Goal: Task Accomplishment & Management: Complete application form

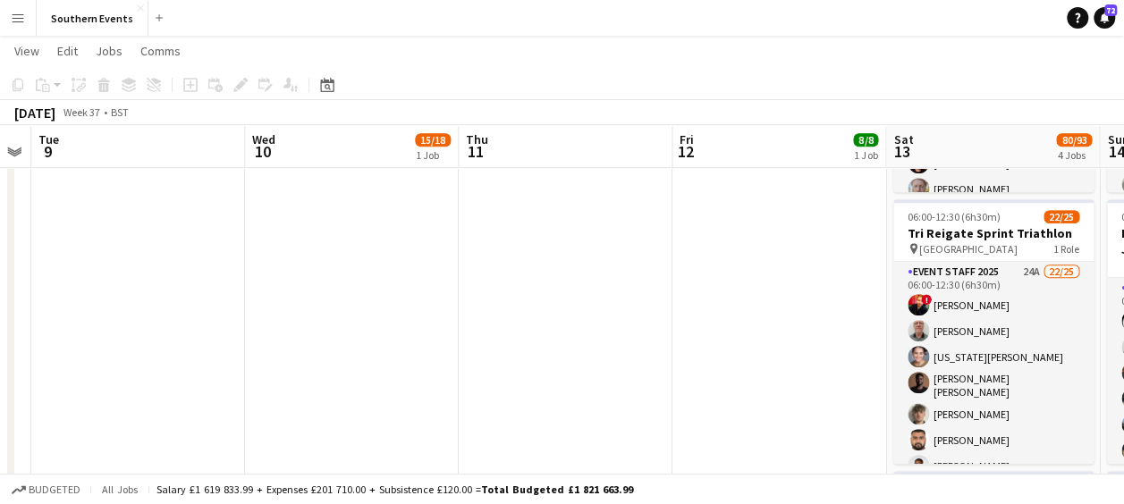
scroll to position [573, 0]
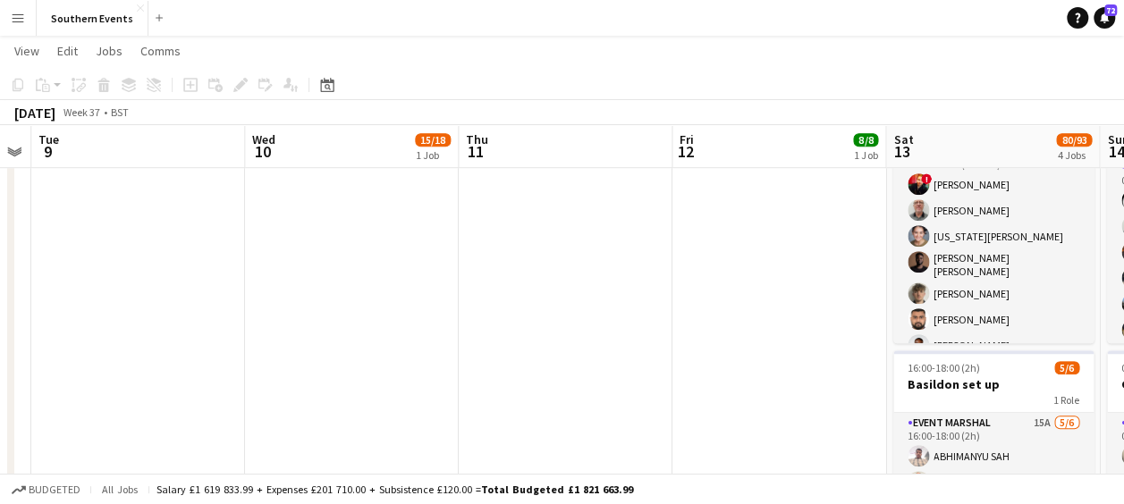
click at [748, 254] on app-date-cell "10:00-17:00 (7h) 8/8 [GEOGRAPHIC_DATA] 50/50 SET UP pin Brighton 50/50 SET UP 1…" at bounding box center [780, 140] width 214 height 1026
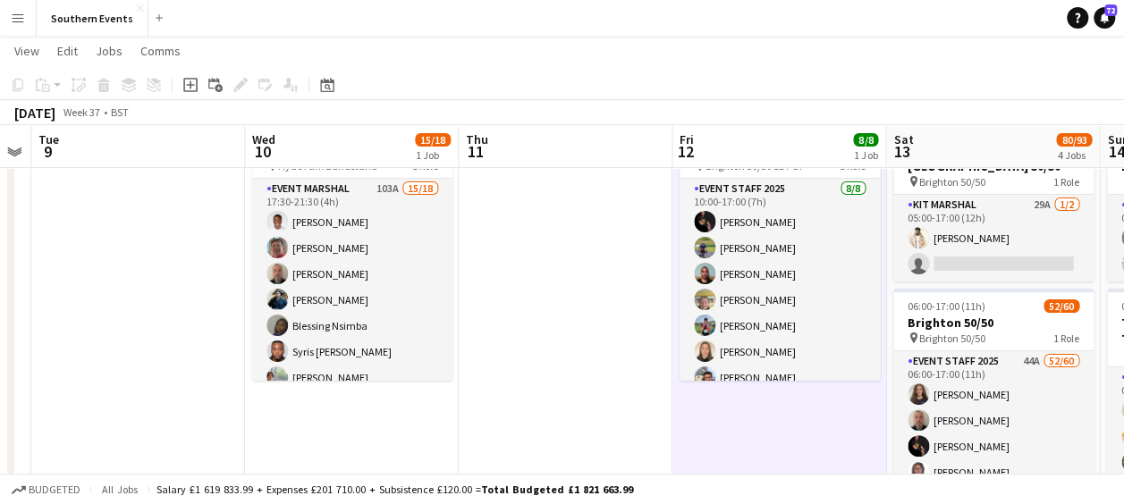
scroll to position [90, 0]
click at [748, 254] on app-card-role "Event Staff 2025 [DATE] 10:00-17:00 (7h) [PERSON_NAME] [PERSON_NAME] [PERSON_NA…" at bounding box center [780, 301] width 200 height 242
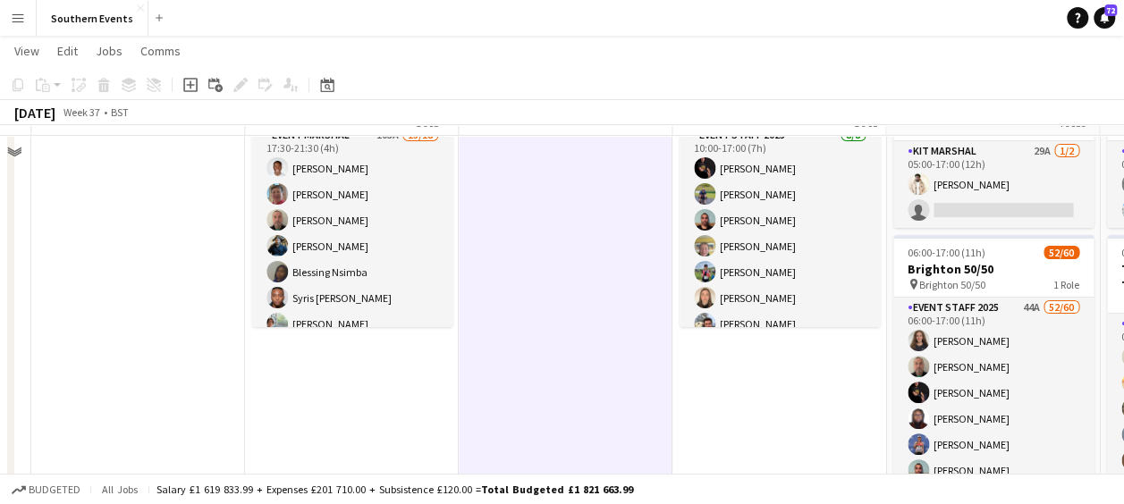
scroll to position [152, 0]
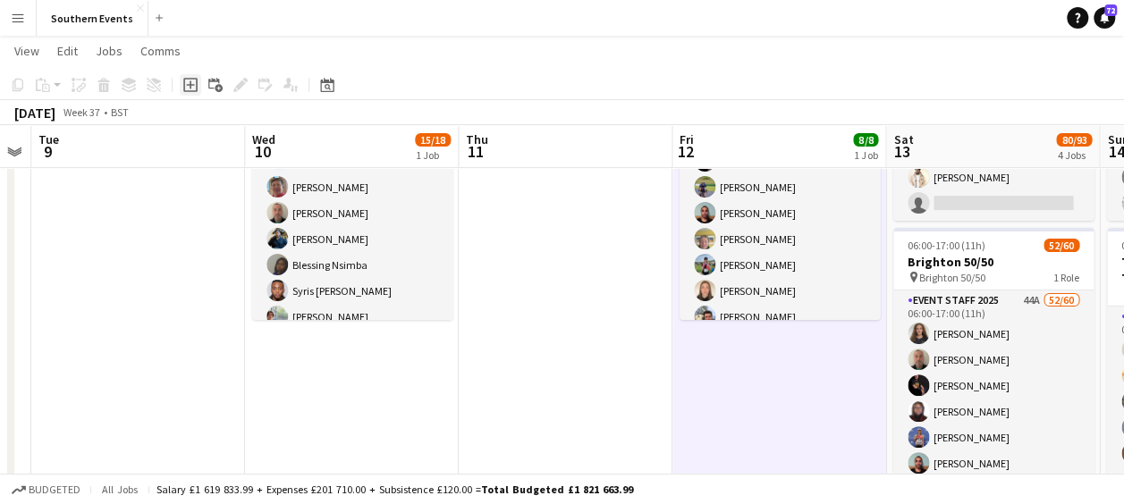
click at [191, 95] on div "Add job" at bounding box center [190, 84] width 21 height 21
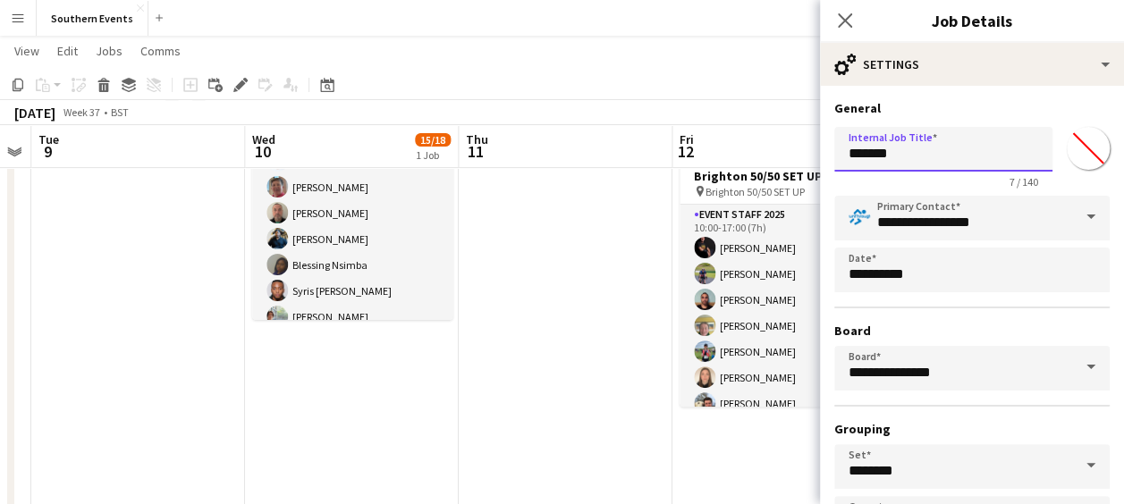
click at [890, 159] on input "*******" at bounding box center [943, 149] width 218 height 45
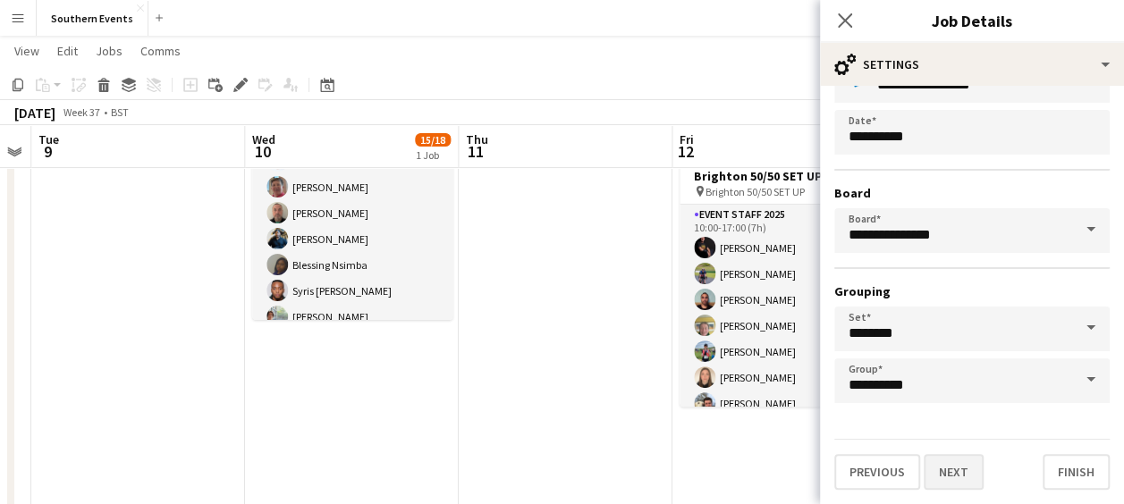
type input "**********"
click at [946, 472] on button "Next" at bounding box center [954, 472] width 60 height 36
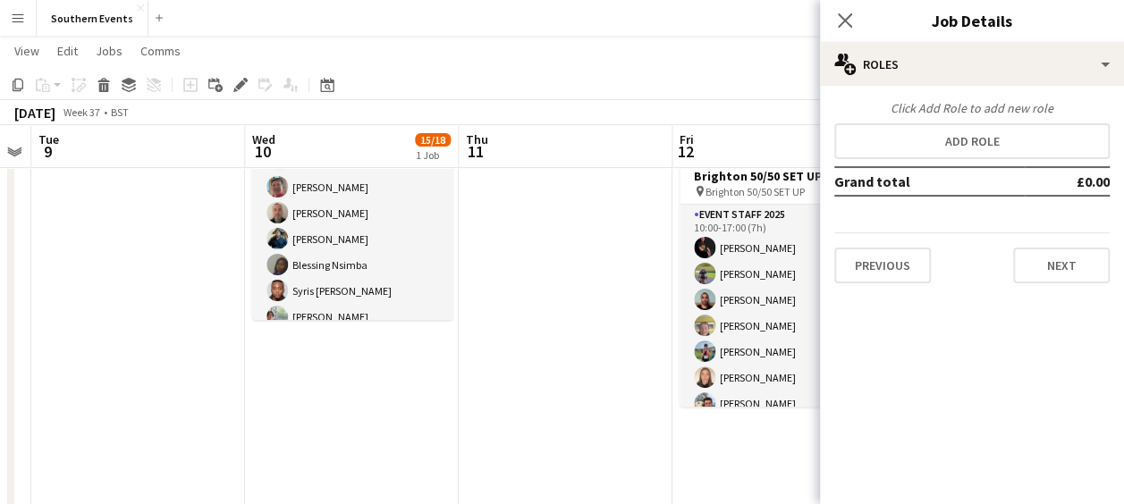
scroll to position [0, 0]
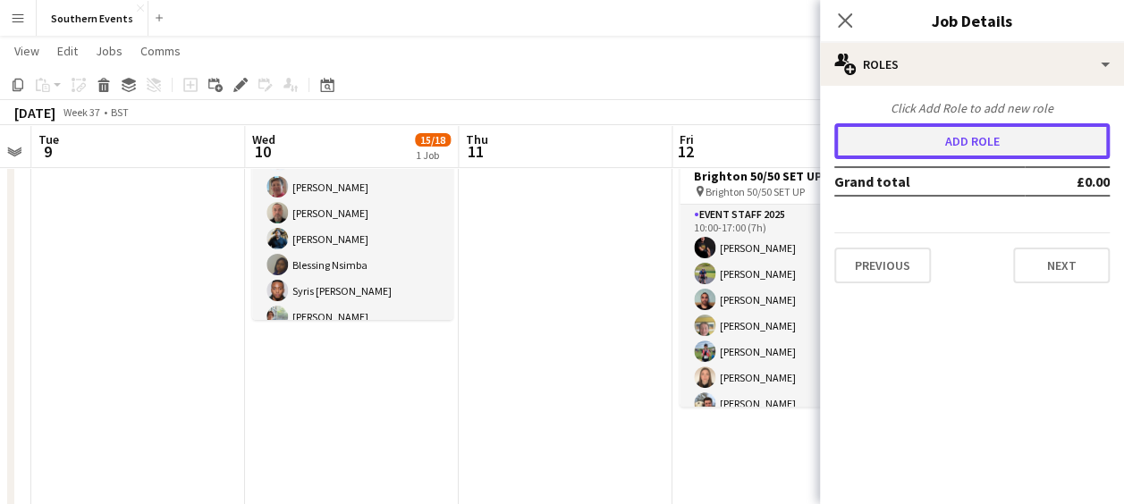
click at [975, 132] on button "Add role" at bounding box center [971, 141] width 275 height 36
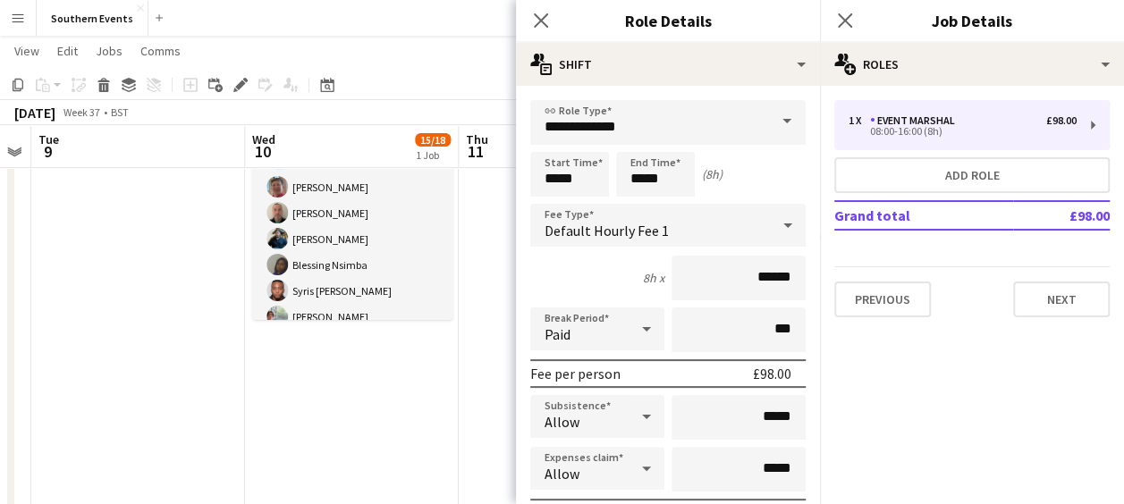
click at [774, 127] on span at bounding box center [787, 121] width 38 height 43
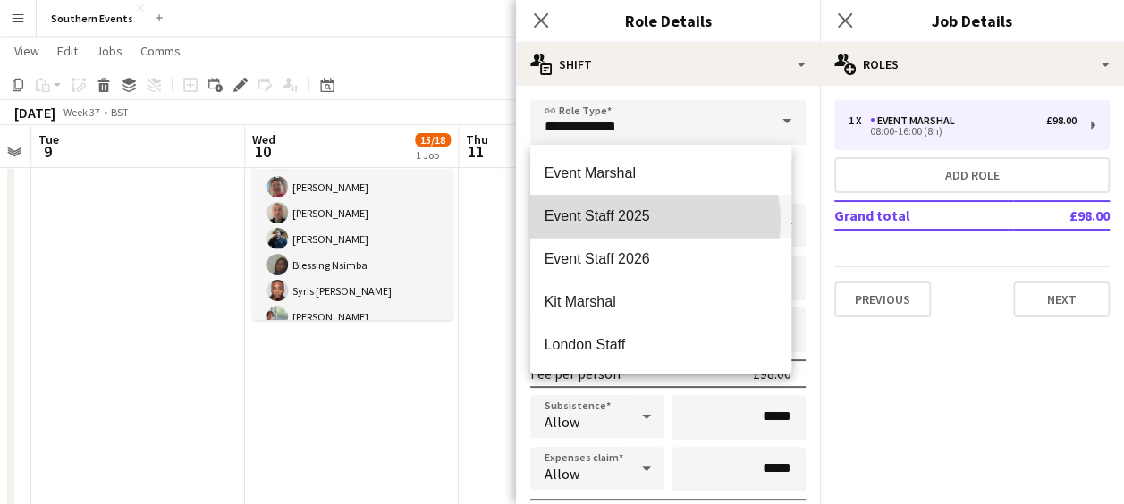
click at [648, 222] on span "Event Staff 2025" at bounding box center [661, 215] width 233 height 17
type input "**********"
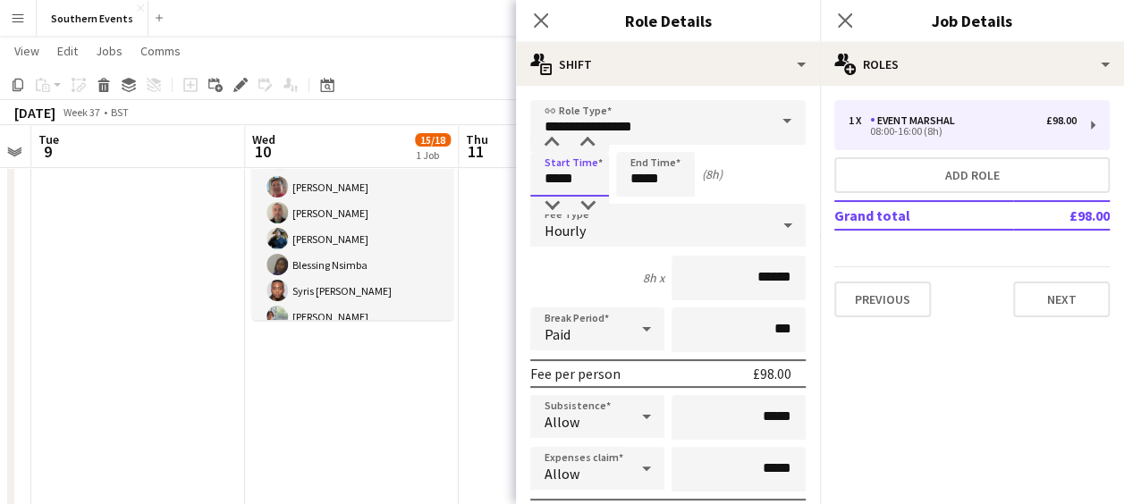
click at [555, 177] on input "*****" at bounding box center [569, 174] width 79 height 45
type input "*****"
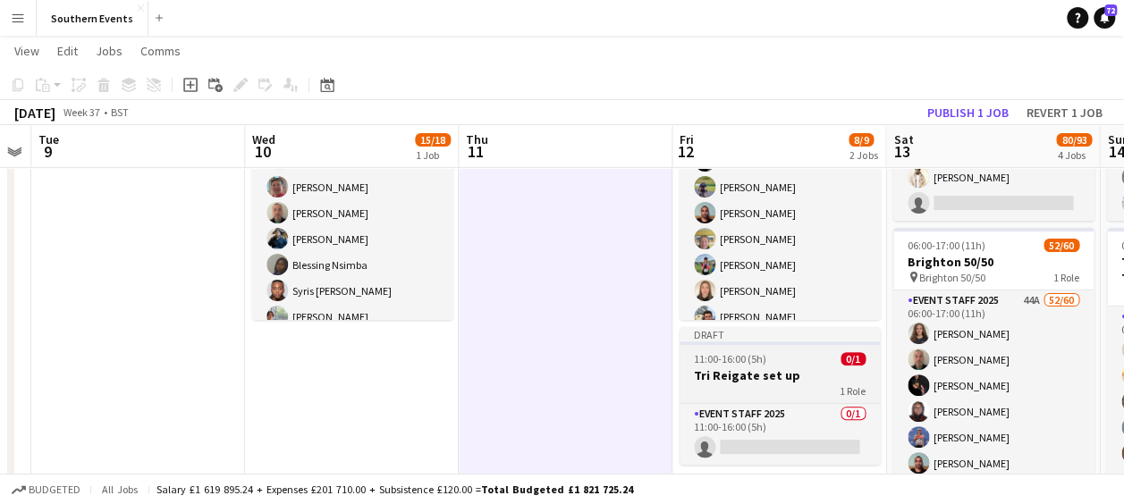
click at [751, 386] on div "1 Role" at bounding box center [780, 391] width 200 height 14
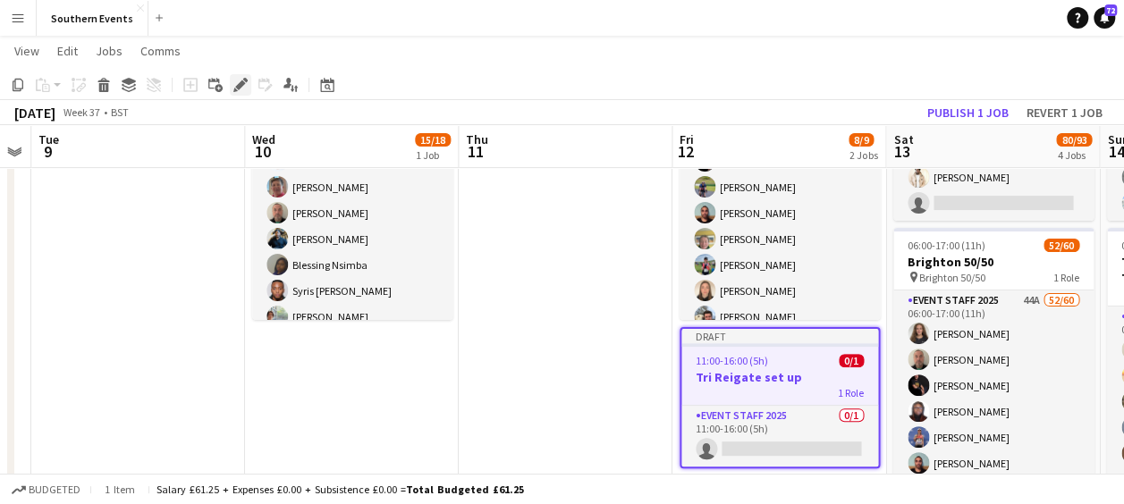
click at [230, 89] on div "Edit" at bounding box center [240, 84] width 21 height 21
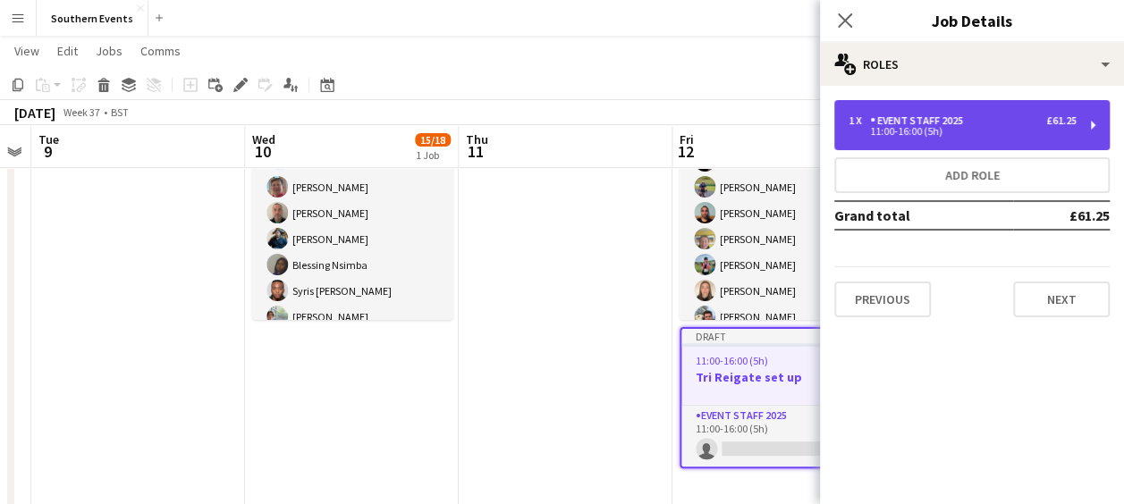
click at [920, 123] on div "Event Staff 2025" at bounding box center [920, 120] width 100 height 13
click at [983, 125] on div "1 x Event Staff 2025 £61.25" at bounding box center [963, 120] width 228 height 13
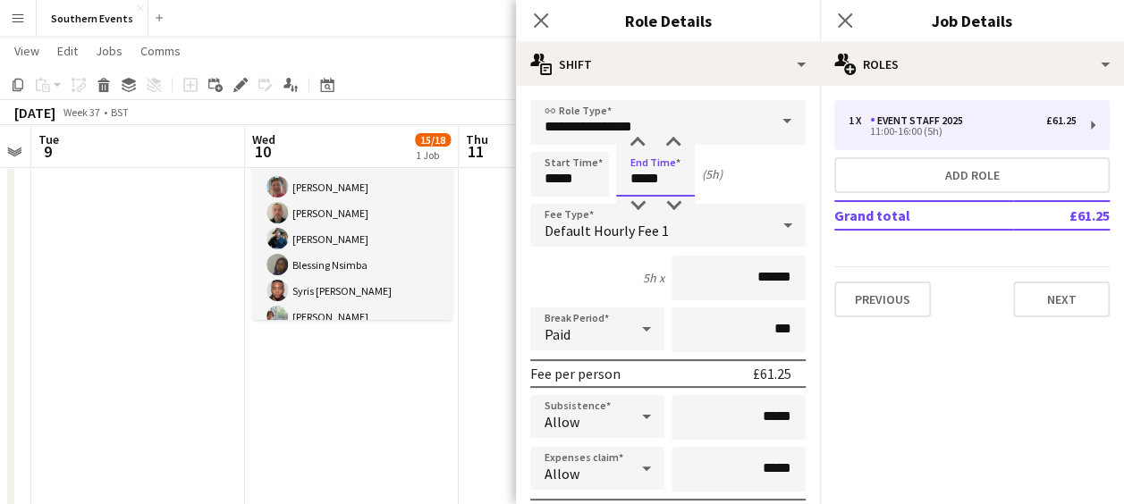
click at [644, 178] on input "*****" at bounding box center [655, 174] width 79 height 45
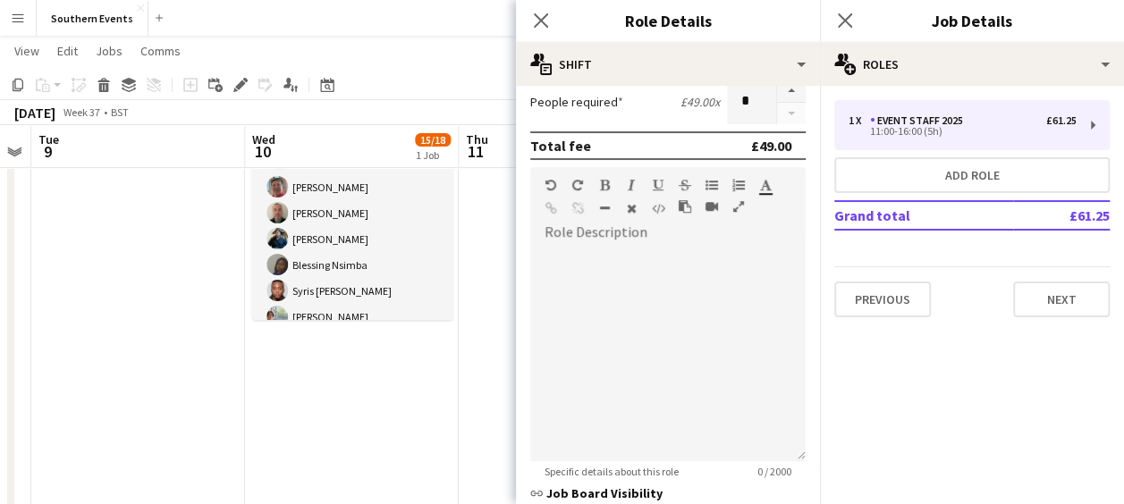
scroll to position [706, 0]
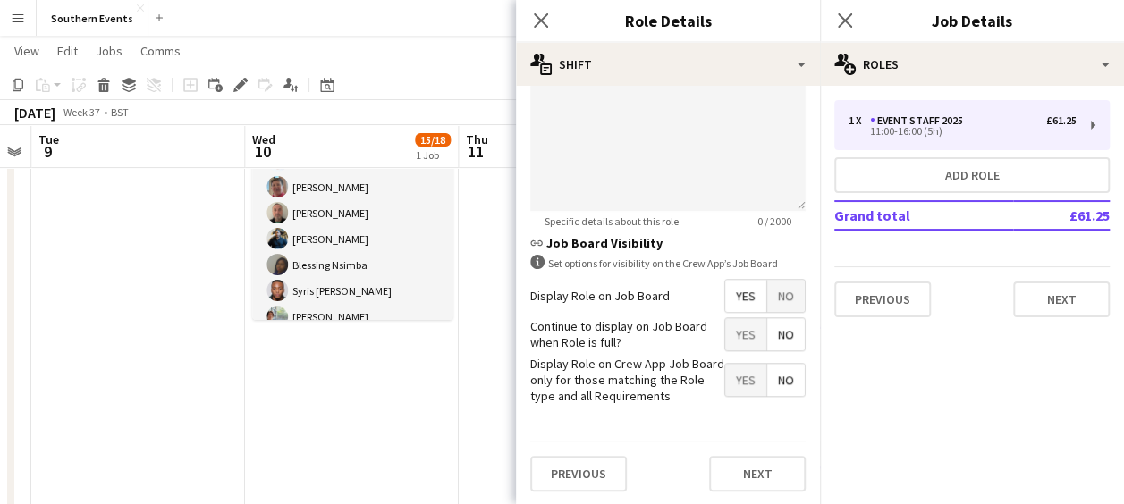
type input "*****"
click at [748, 336] on span "Yes" at bounding box center [745, 334] width 41 height 32
click at [739, 471] on button "Next" at bounding box center [757, 474] width 97 height 36
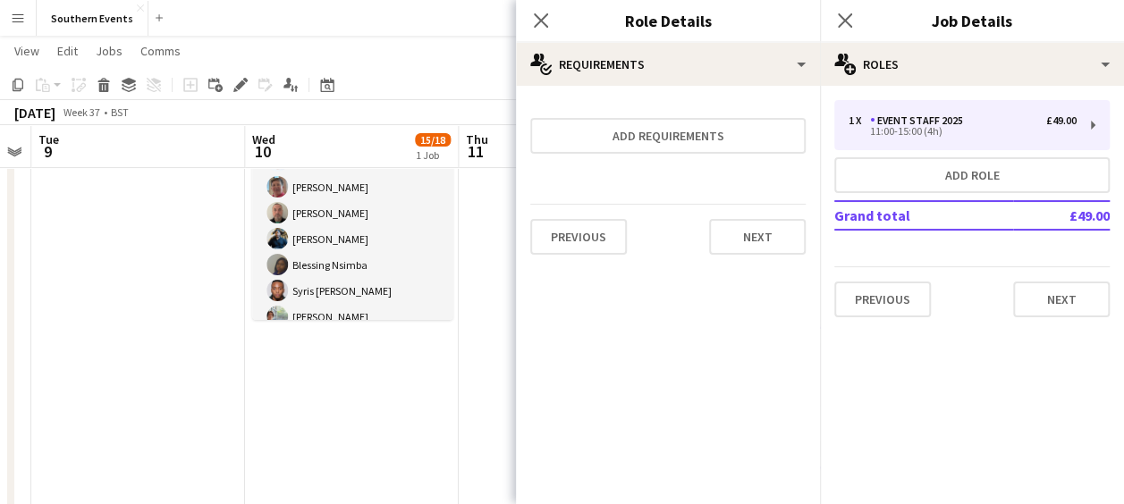
scroll to position [0, 0]
click at [743, 240] on button "Next" at bounding box center [757, 237] width 97 height 36
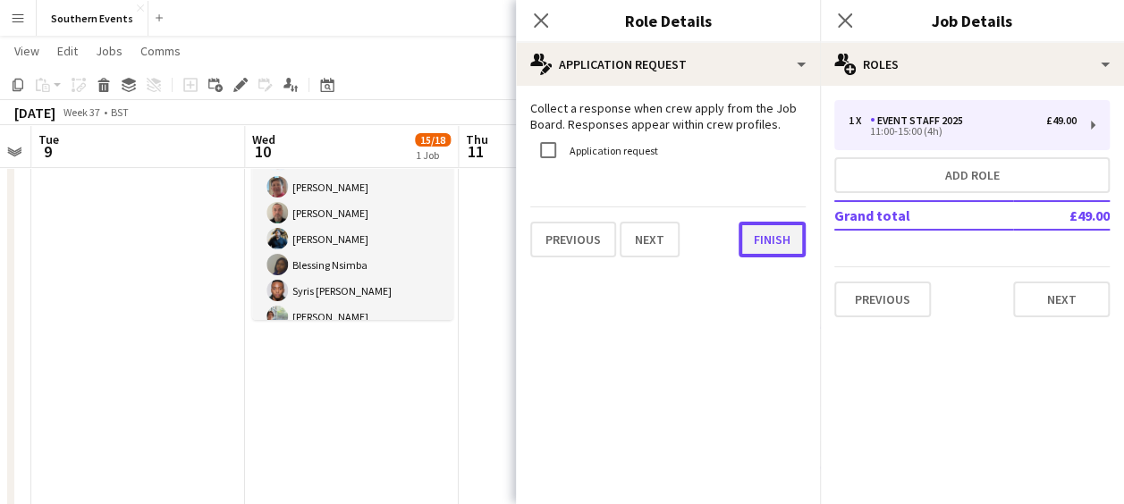
click at [743, 240] on button "Finish" at bounding box center [772, 240] width 67 height 36
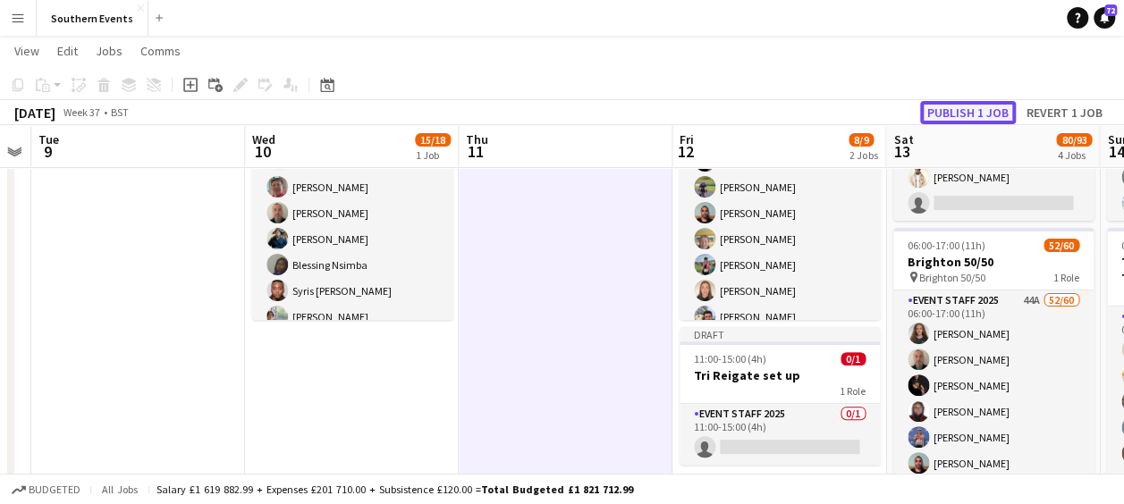
click at [970, 114] on button "Publish 1 job" at bounding box center [968, 112] width 96 height 23
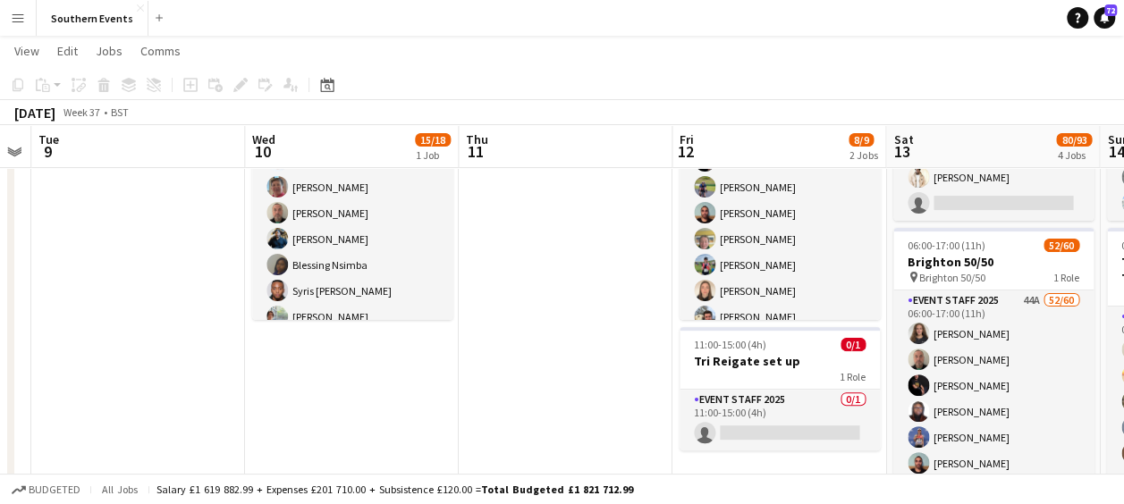
click at [793, 499] on div "Budgeted All jobs Salary £1 619 882.99 + Expenses £201 710.00 + Subsistence £12…" at bounding box center [562, 489] width 1124 height 30
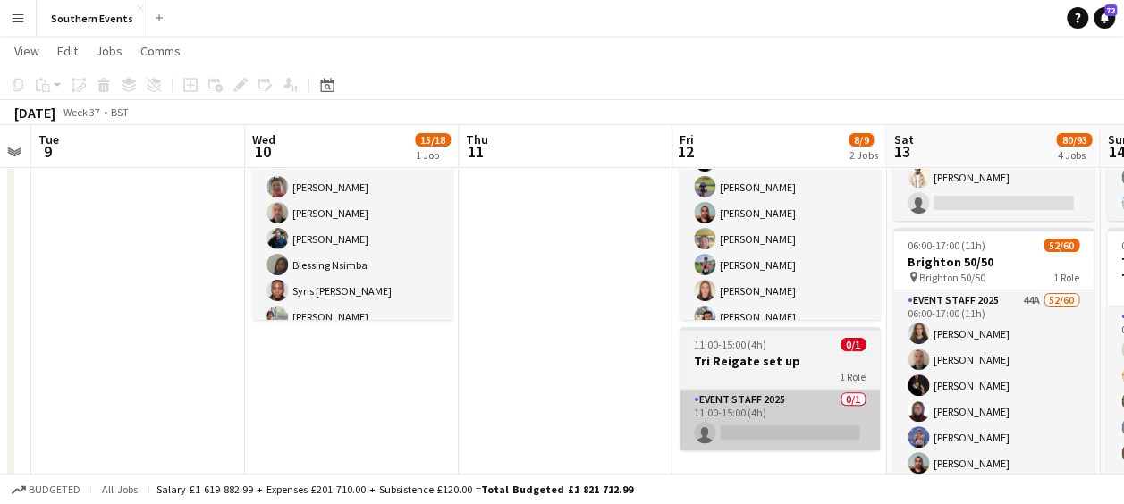
click at [817, 220] on app-card-role "Event Staff 2025 [DATE] 10:00-17:00 (7h) [PERSON_NAME] [PERSON_NAME] [PERSON_NA…" at bounding box center [780, 239] width 200 height 242
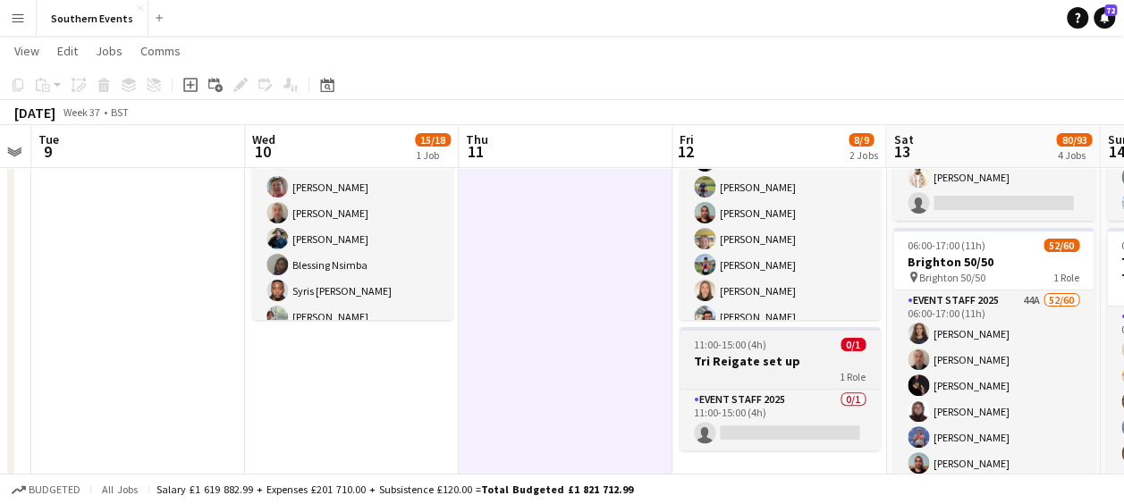
click at [753, 366] on h3 "Tri Reigate set up" at bounding box center [780, 361] width 200 height 16
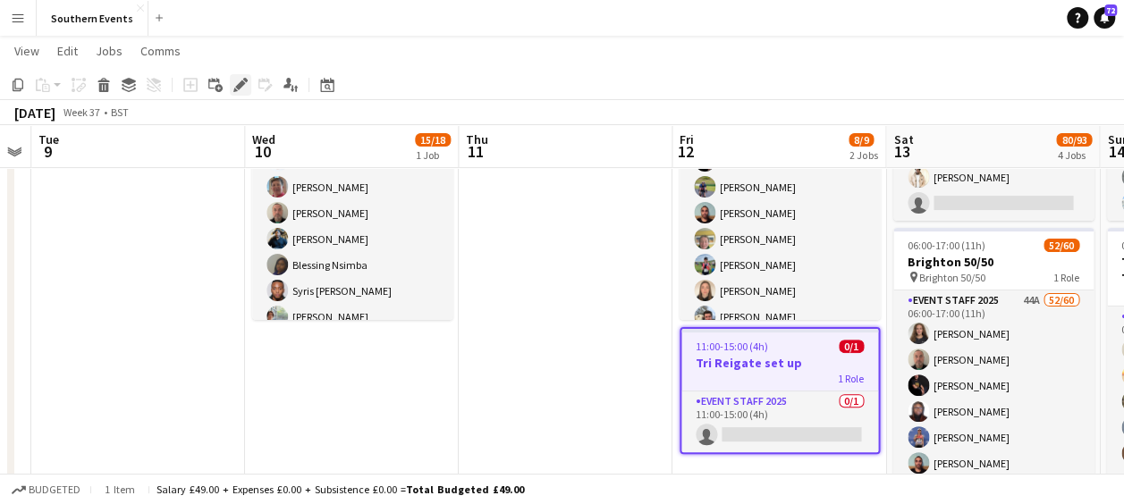
click at [233, 86] on icon "Edit" at bounding box center [240, 85] width 14 height 14
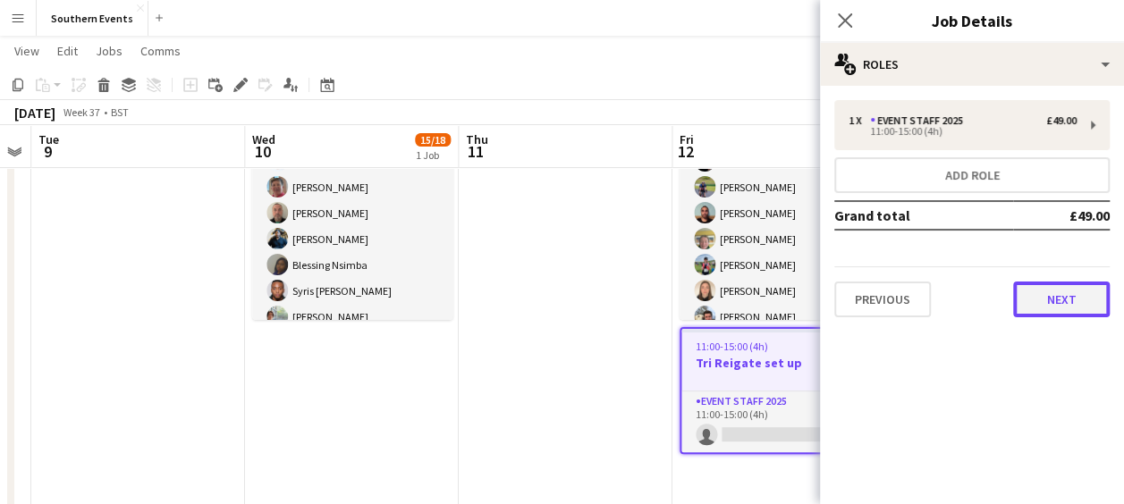
click at [1045, 297] on button "Next" at bounding box center [1061, 300] width 97 height 36
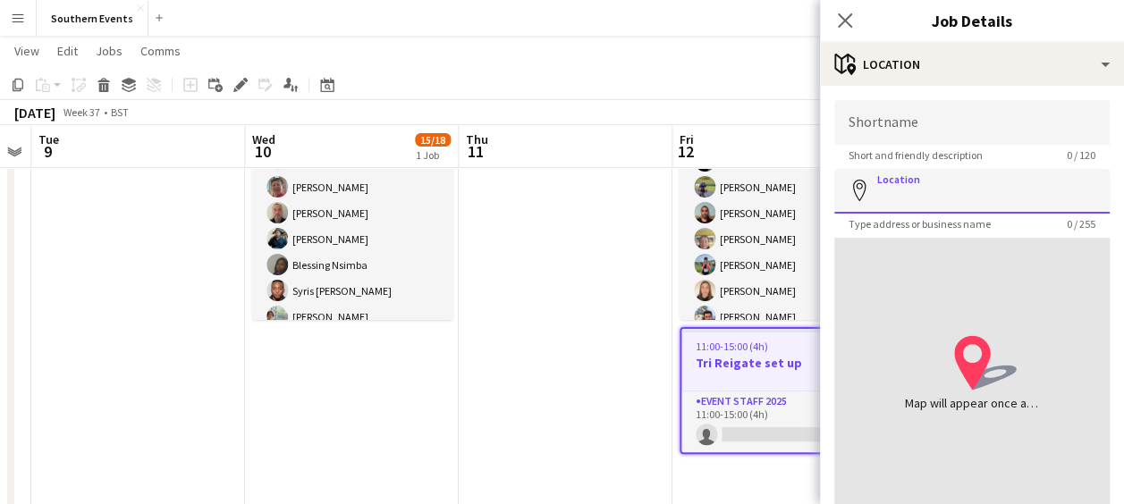
click at [922, 190] on input "Location" at bounding box center [971, 191] width 275 height 45
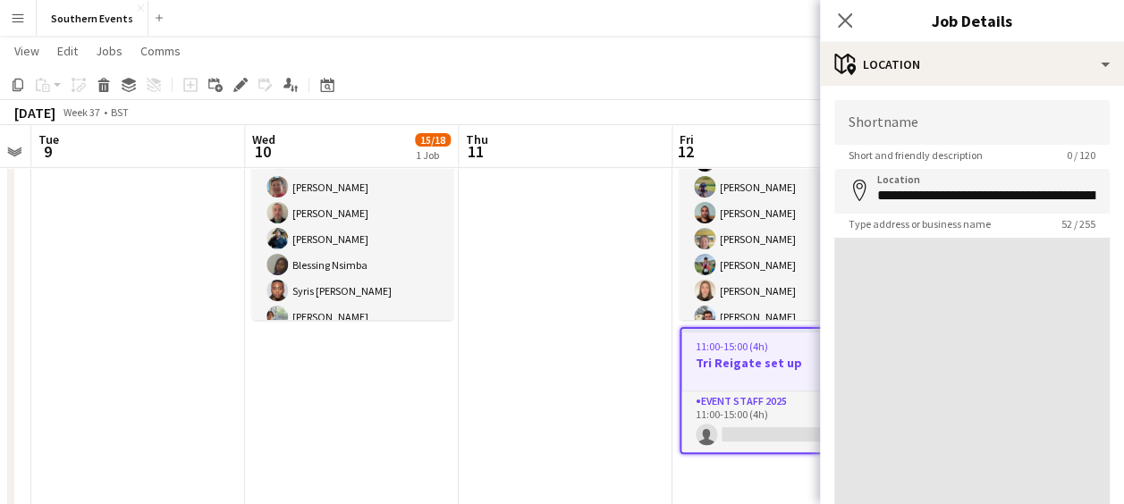
type input "**********"
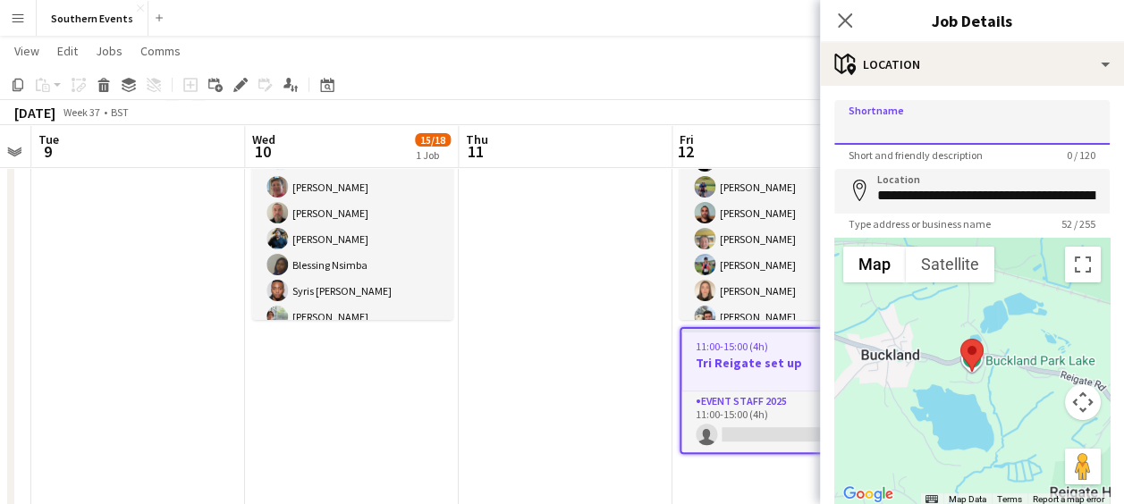
click at [903, 122] on input "Shortname" at bounding box center [971, 122] width 275 height 45
type input "*"
type input "**********"
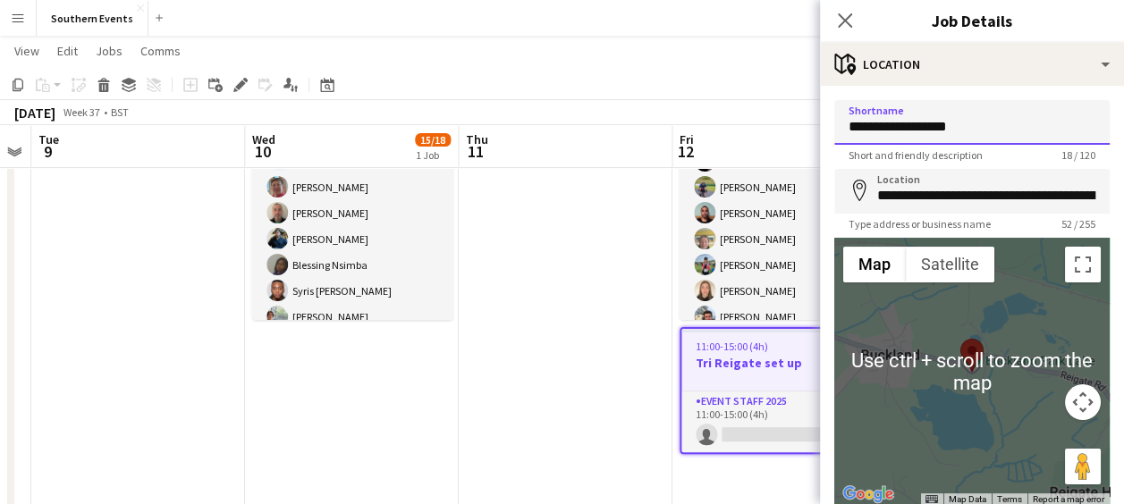
scroll to position [127, 0]
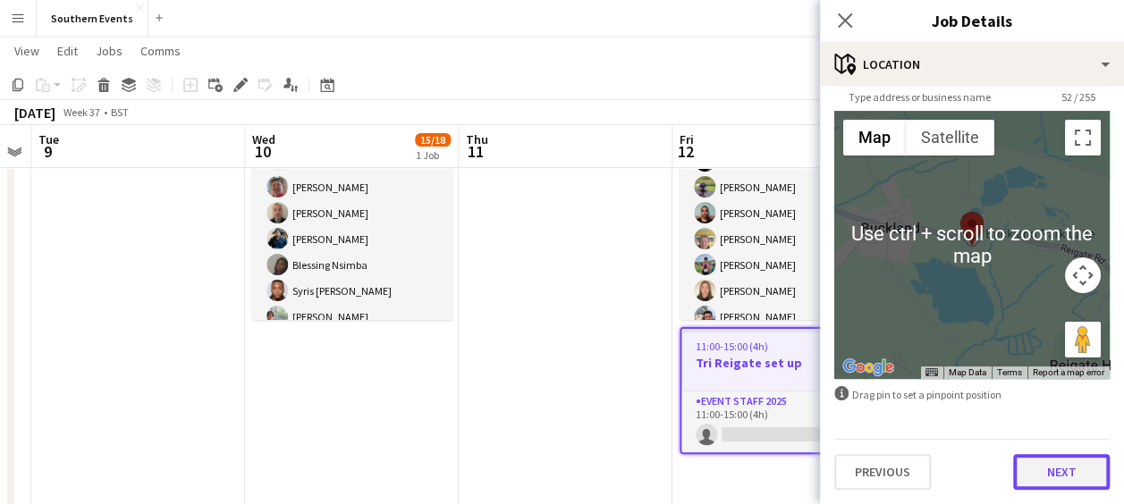
click at [1021, 473] on button "Next" at bounding box center [1061, 472] width 97 height 36
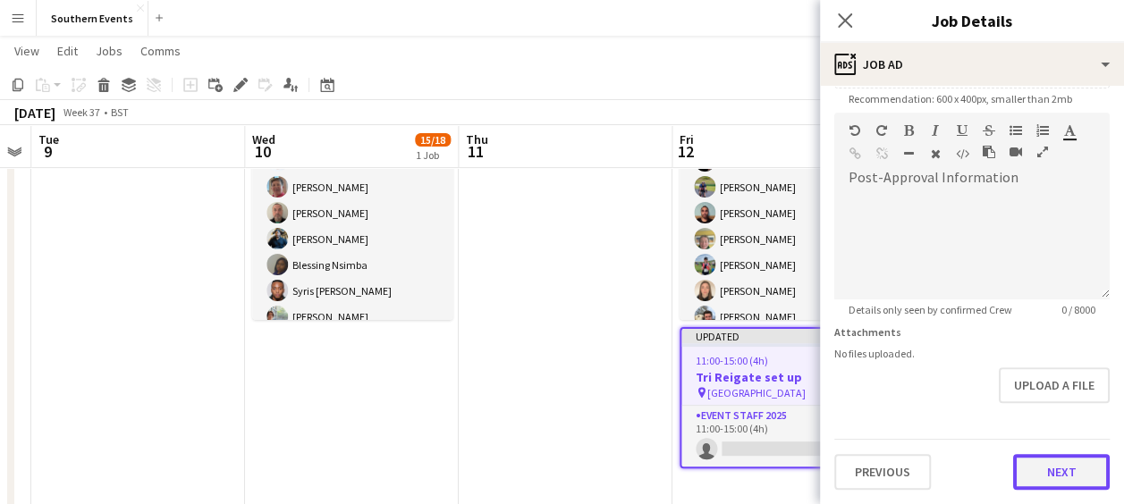
scroll to position [379, 0]
click at [1030, 405] on form "**********" at bounding box center [972, 106] width 304 height 770
click at [1027, 476] on button "Next" at bounding box center [1061, 473] width 97 height 36
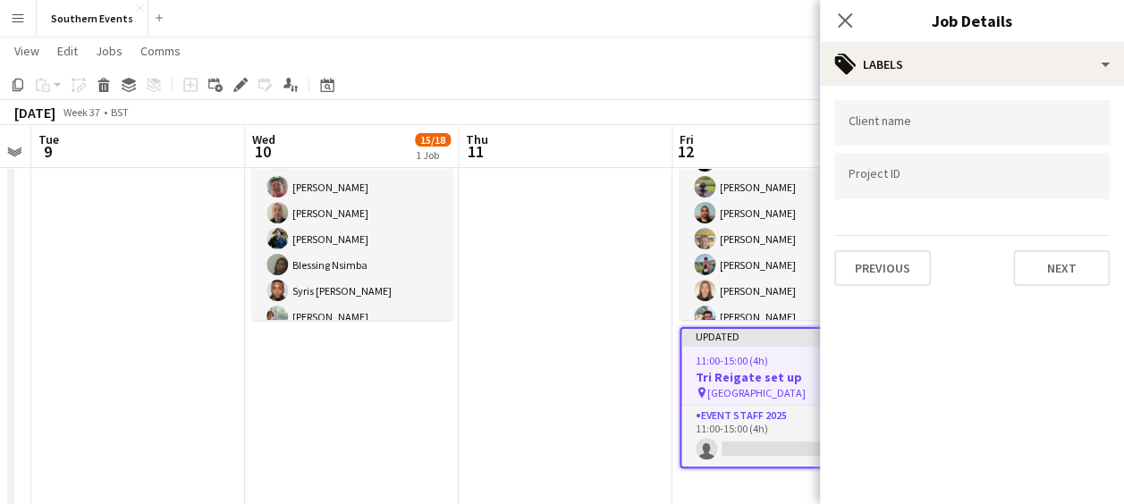
scroll to position [0, 0]
click at [1071, 274] on button "Next" at bounding box center [1061, 268] width 97 height 36
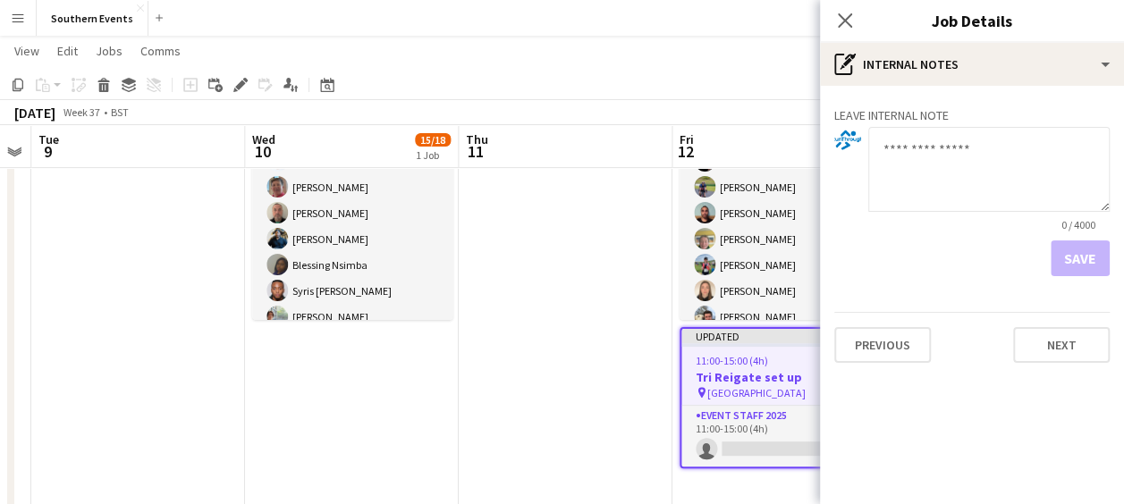
click at [1040, 379] on mat-expansion-panel "pen-write Internal notes Leave internal note 0 / 4000 Save Previous Next" at bounding box center [972, 295] width 304 height 419
click at [1046, 353] on button "Next" at bounding box center [1061, 345] width 97 height 36
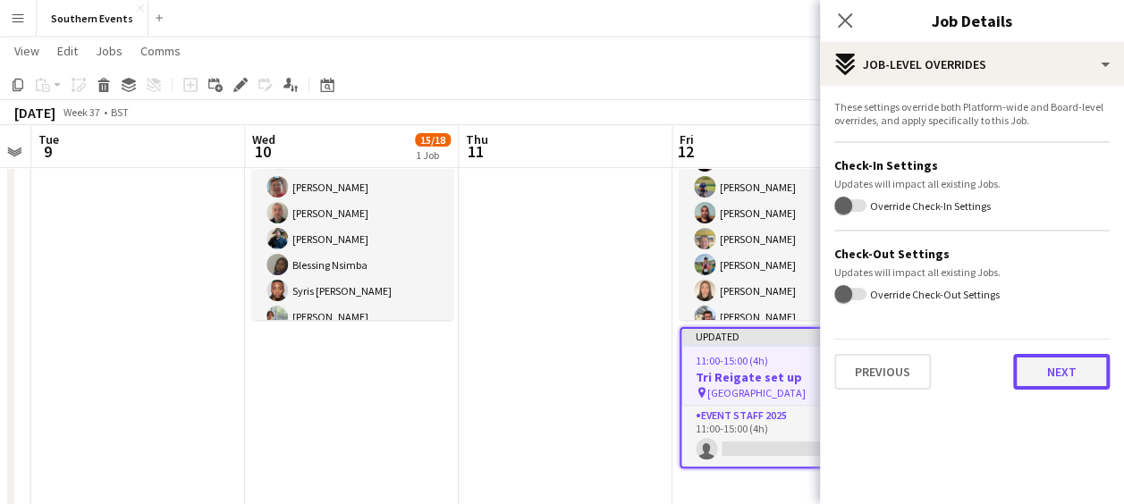
click at [1046, 354] on button "Next" at bounding box center [1061, 372] width 97 height 36
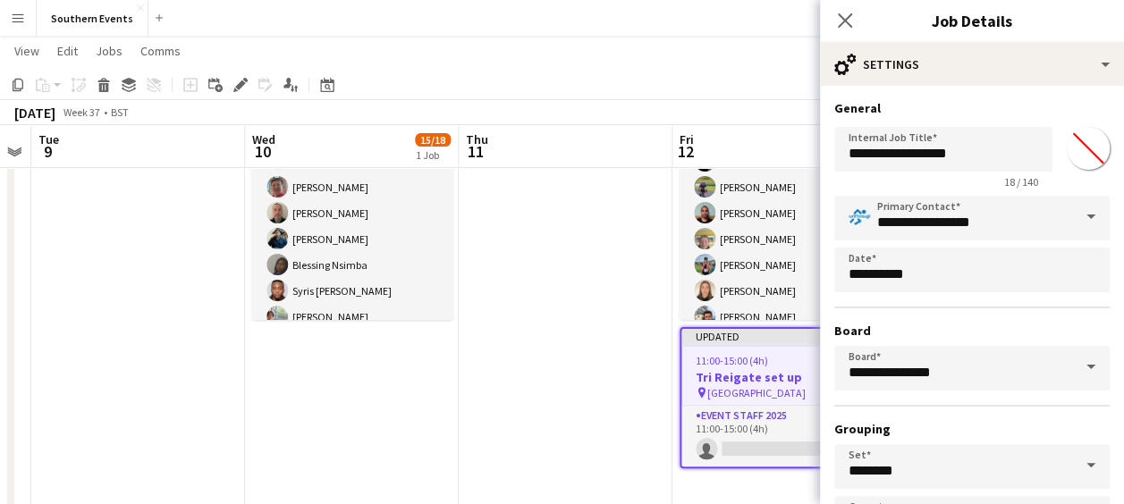
scroll to position [138, 0]
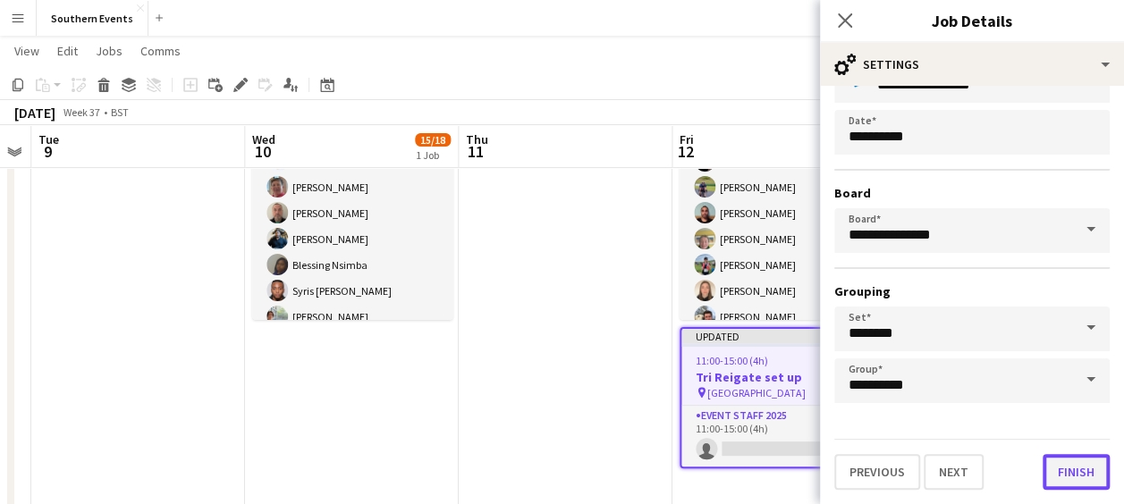
click at [1058, 470] on button "Finish" at bounding box center [1076, 472] width 67 height 36
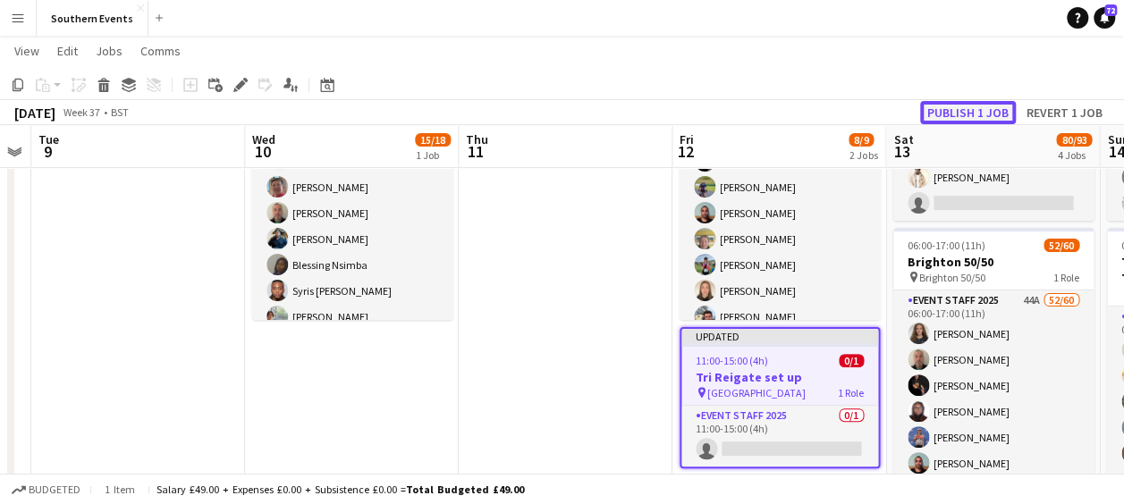
click at [951, 109] on button "Publish 1 job" at bounding box center [968, 112] width 96 height 23
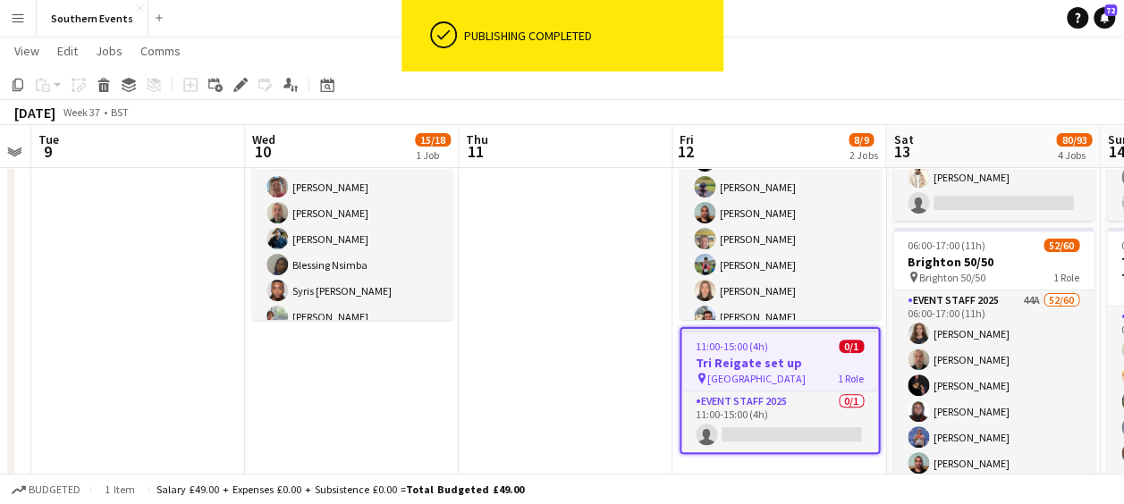
click at [732, 365] on h3 "Tri Reigate set up" at bounding box center [779, 363] width 197 height 16
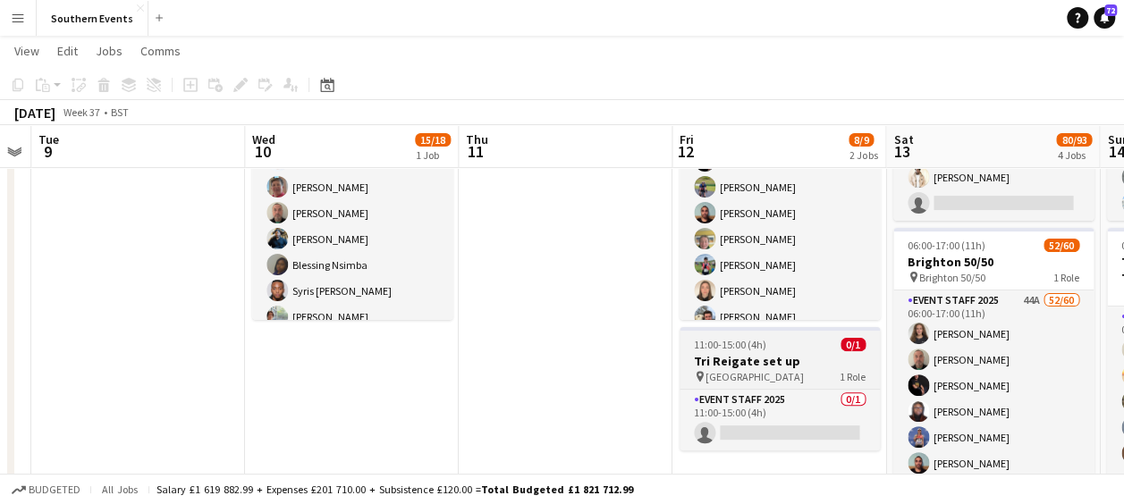
click at [732, 365] on h3 "Tri Reigate set up" at bounding box center [780, 361] width 200 height 16
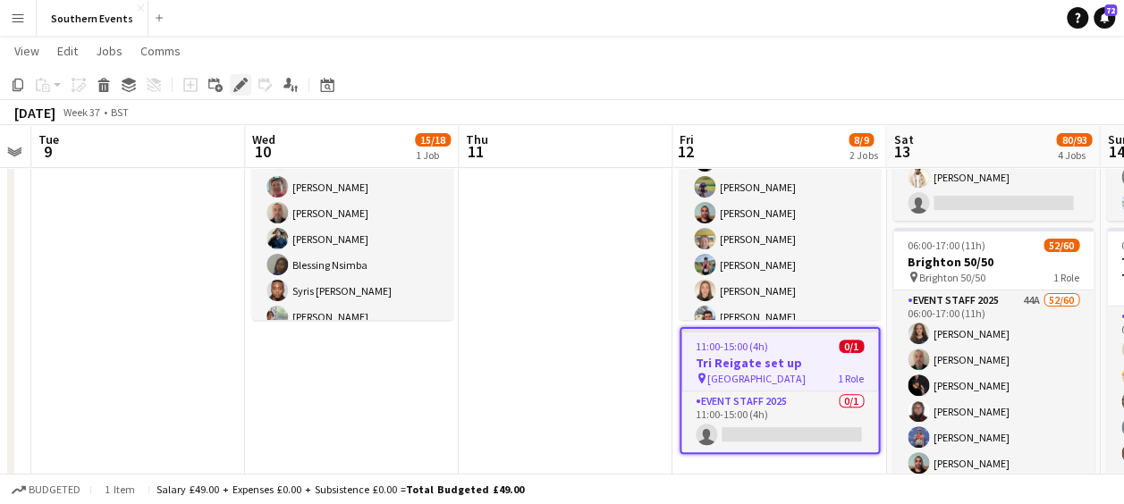
click at [233, 92] on div "Edit" at bounding box center [240, 84] width 21 height 21
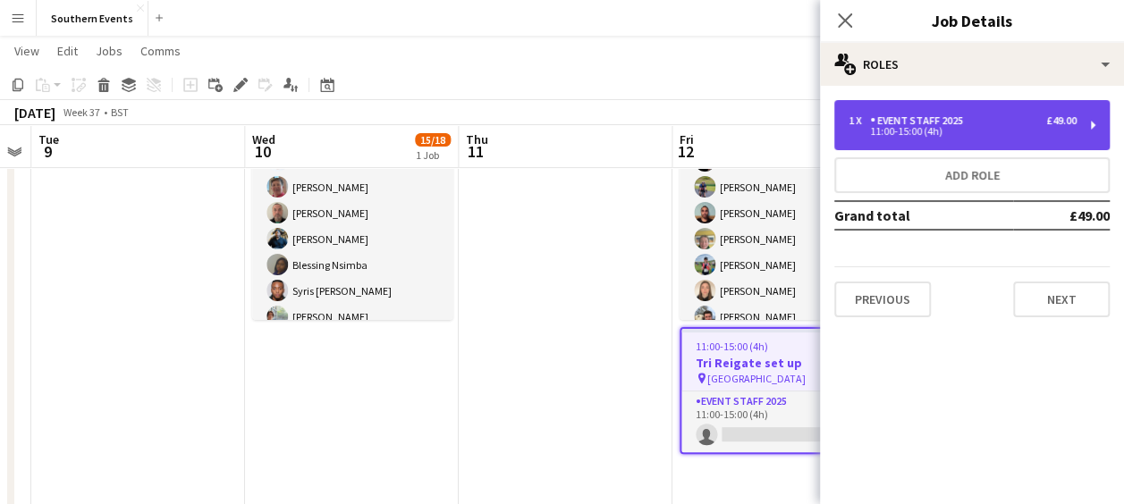
click at [935, 122] on div "Event Staff 2025" at bounding box center [920, 120] width 100 height 13
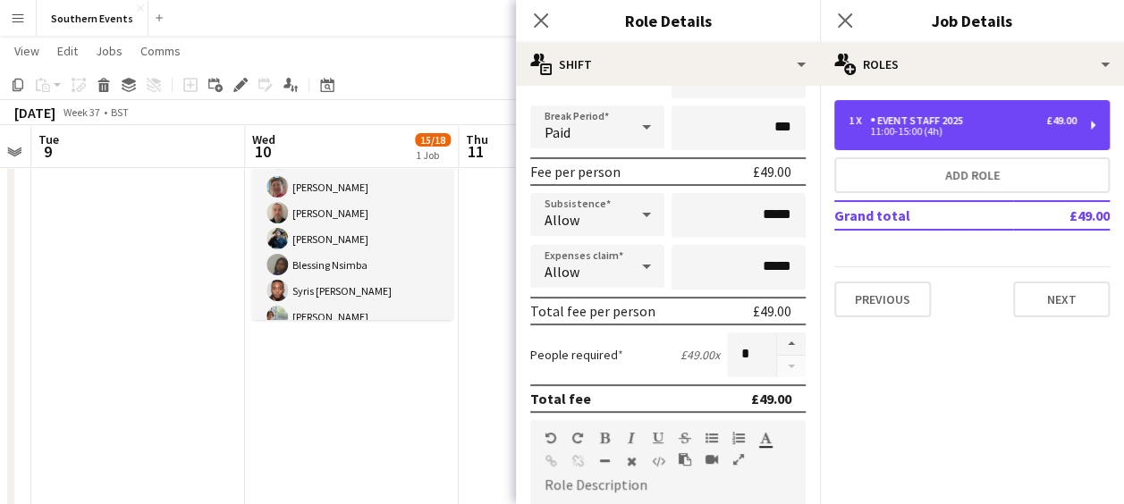
scroll to position [211, 0]
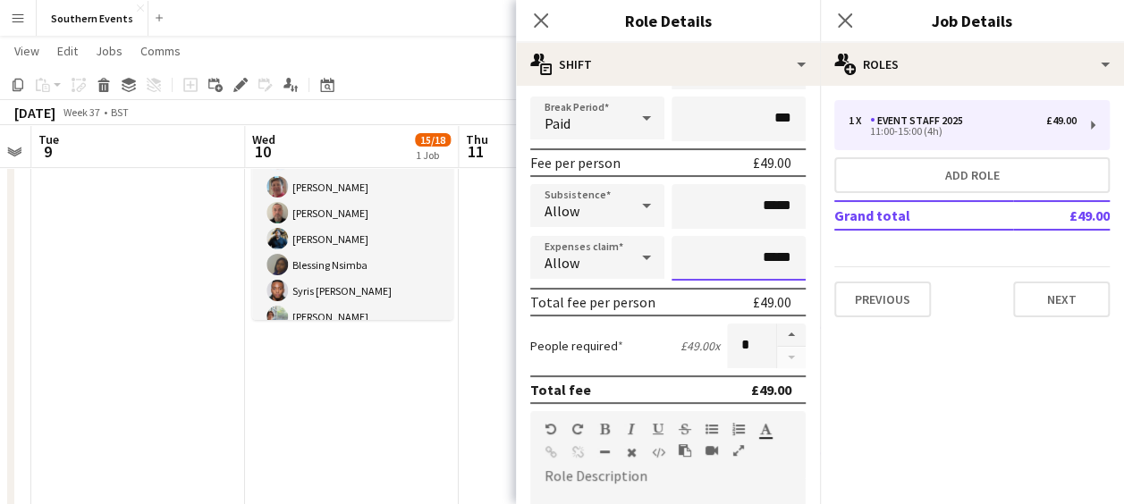
click at [751, 256] on input "*****" at bounding box center [739, 258] width 134 height 45
type input "******"
click at [777, 330] on button "button" at bounding box center [791, 335] width 29 height 23
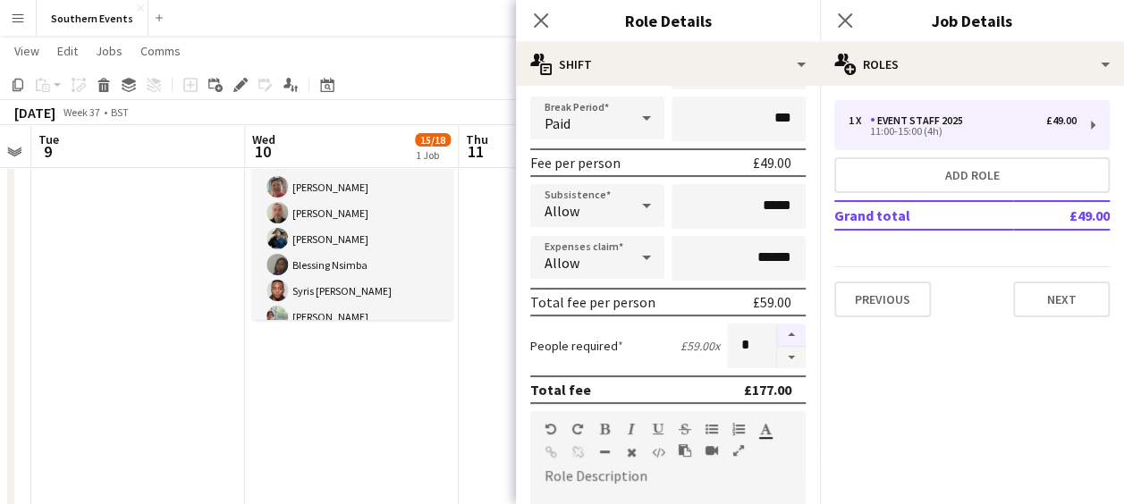
type input "*"
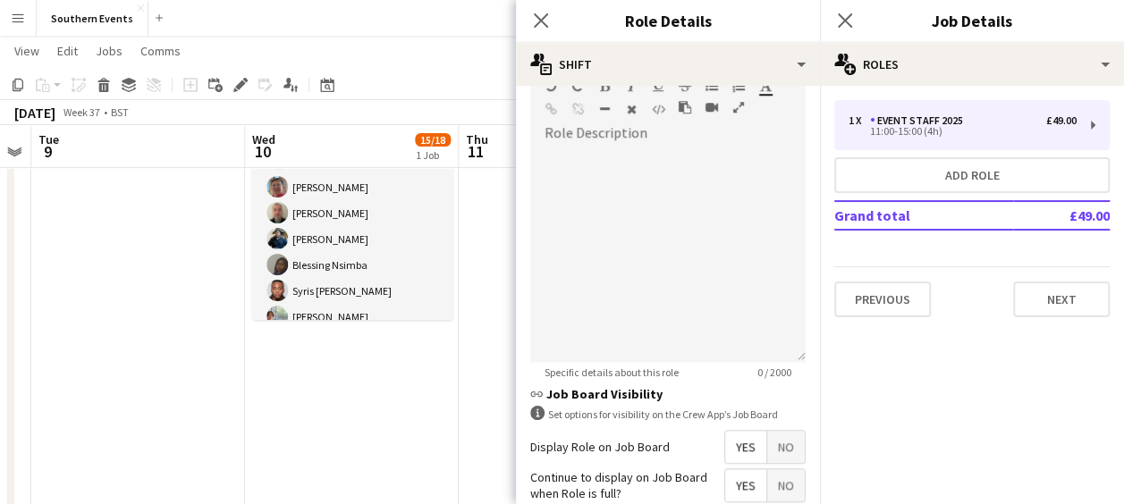
scroll to position [398, 0]
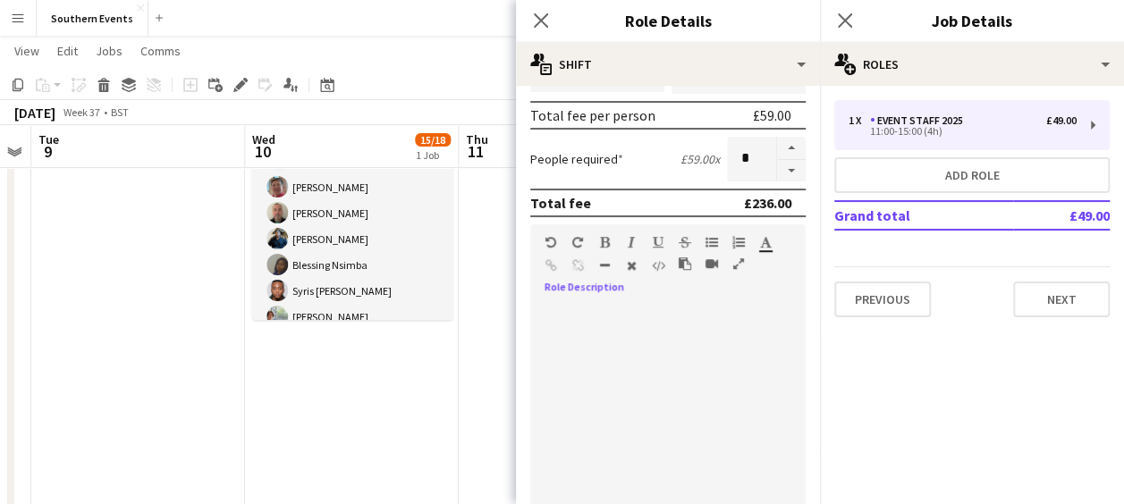
click at [609, 327] on div at bounding box center [667, 411] width 275 height 215
paste div
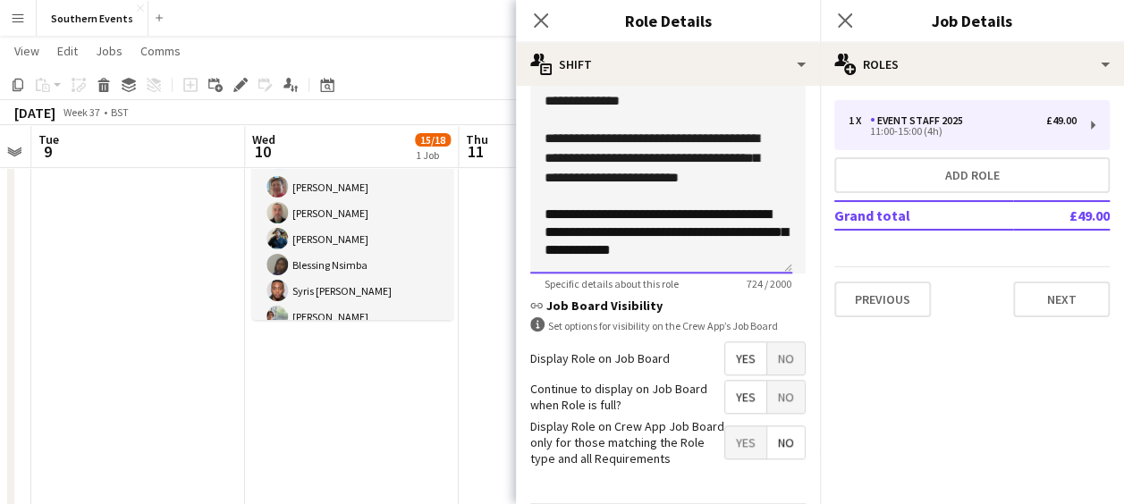
scroll to position [706, 0]
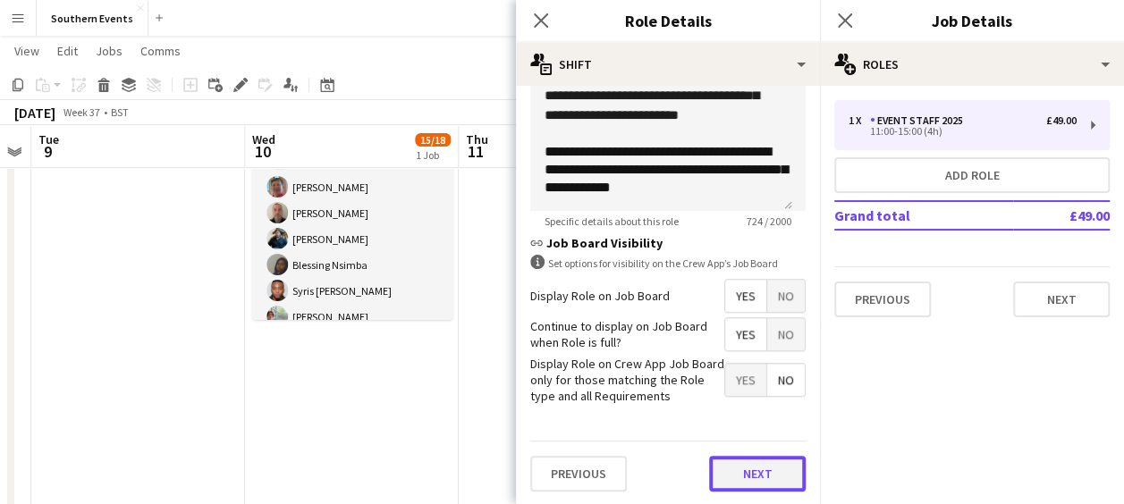
click at [761, 461] on button "Next" at bounding box center [757, 474] width 97 height 36
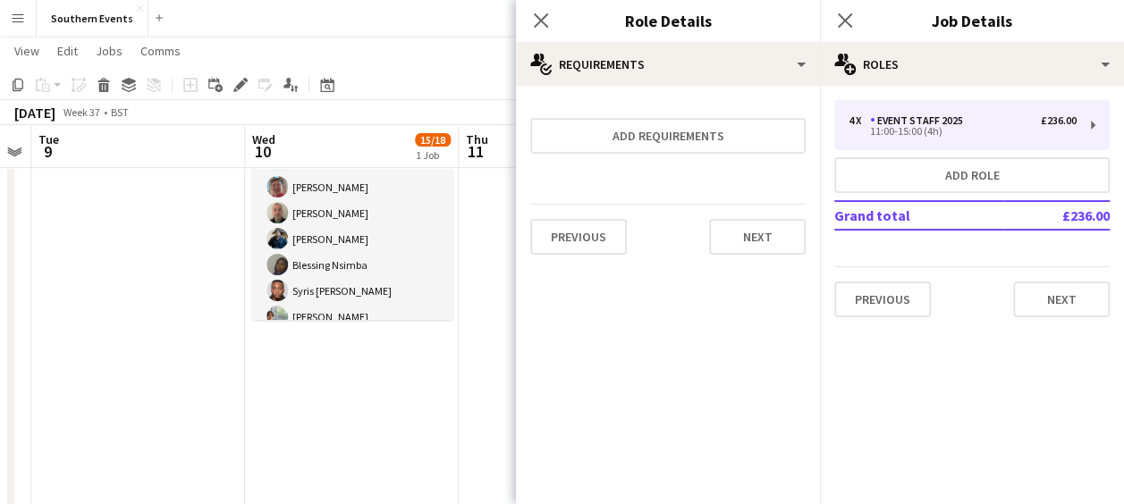
scroll to position [0, 0]
click at [758, 252] on button "Next" at bounding box center [757, 237] width 97 height 36
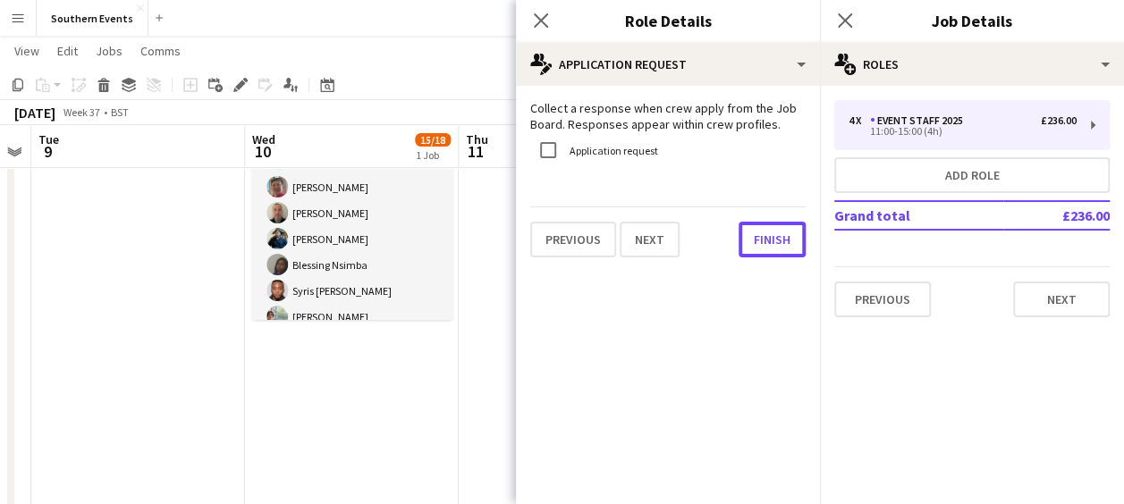
click at [758, 252] on button "Finish" at bounding box center [772, 240] width 67 height 36
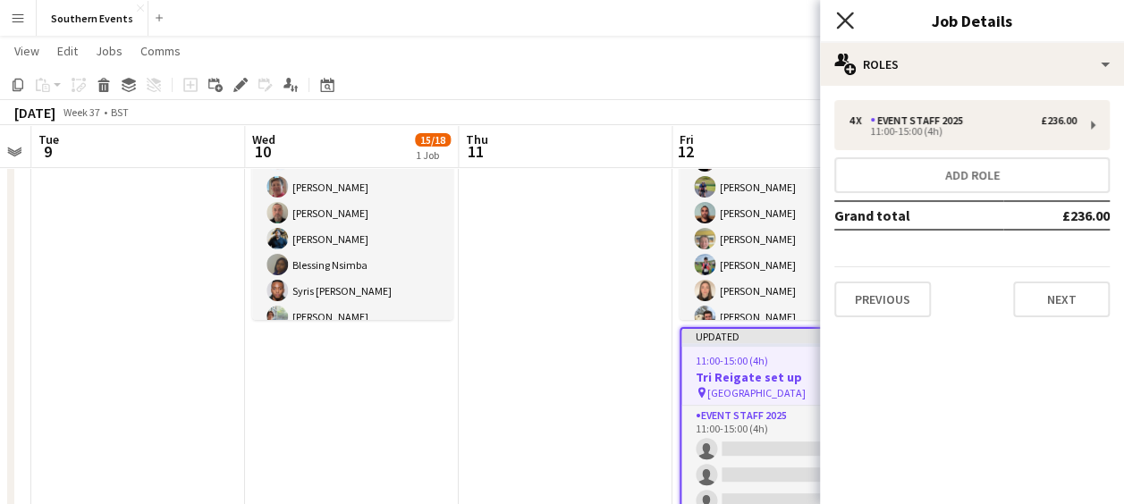
click at [846, 20] on icon at bounding box center [844, 20] width 17 height 17
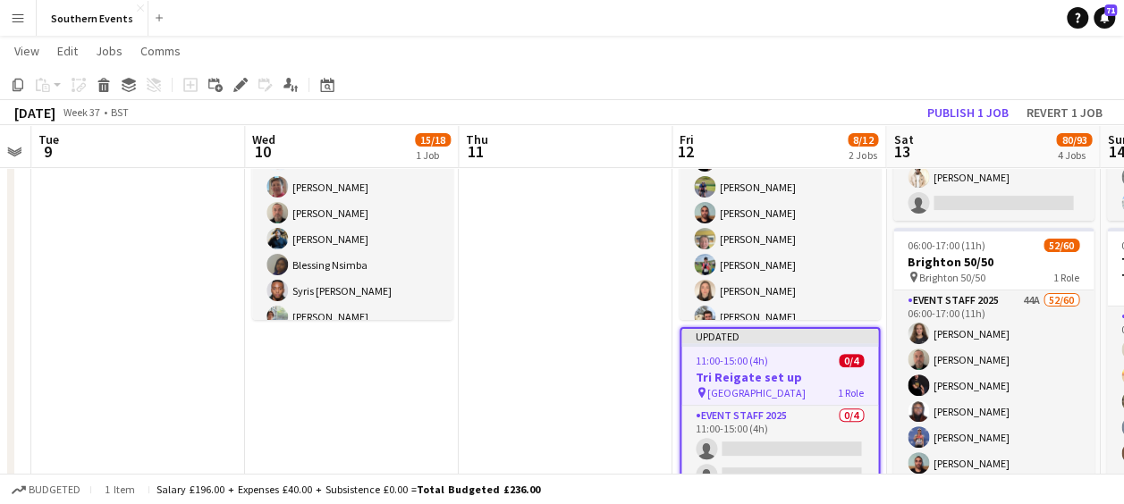
click at [791, 47] on app-page-menu "View Day view expanded Day view collapsed Month view Date picker Jump to [DATE]…" at bounding box center [562, 53] width 1124 height 34
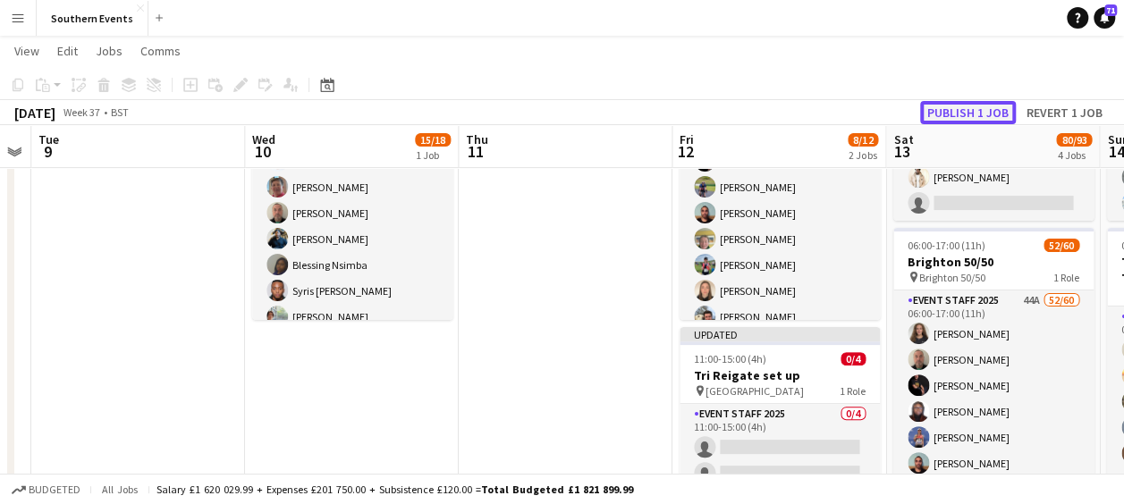
click at [954, 105] on button "Publish 1 job" at bounding box center [968, 112] width 96 height 23
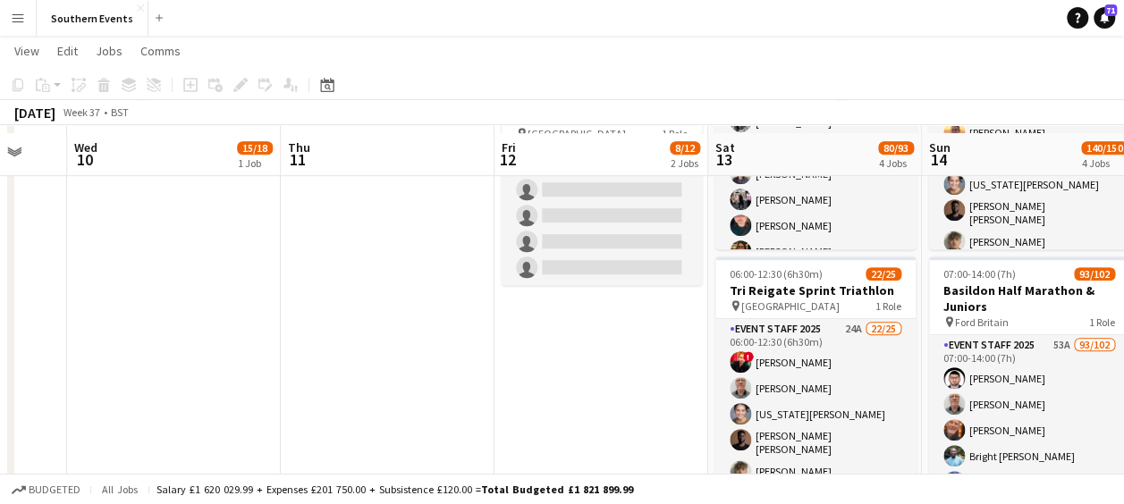
scroll to position [407, 0]
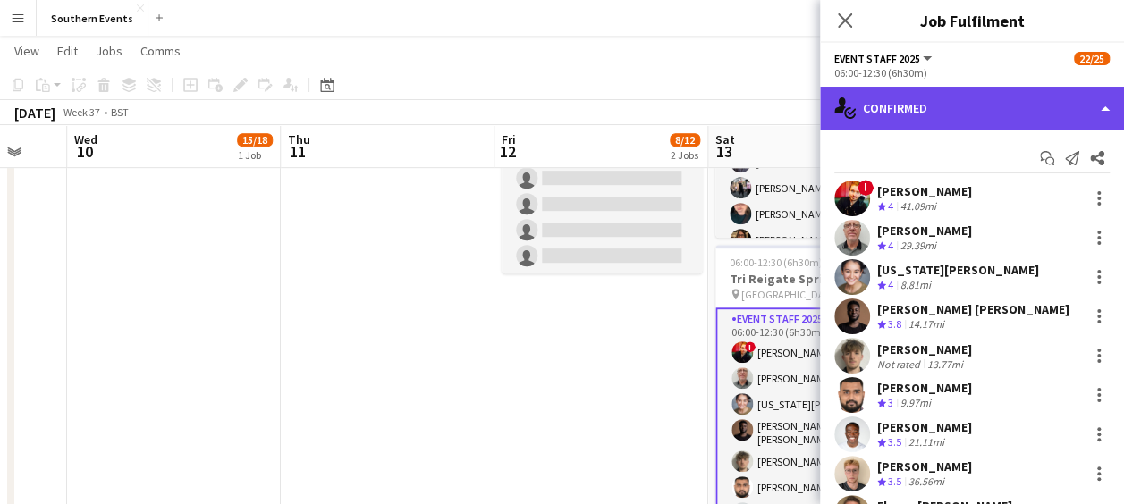
click at [966, 109] on div "single-neutral-actions-check-2 Confirmed" at bounding box center [972, 108] width 304 height 43
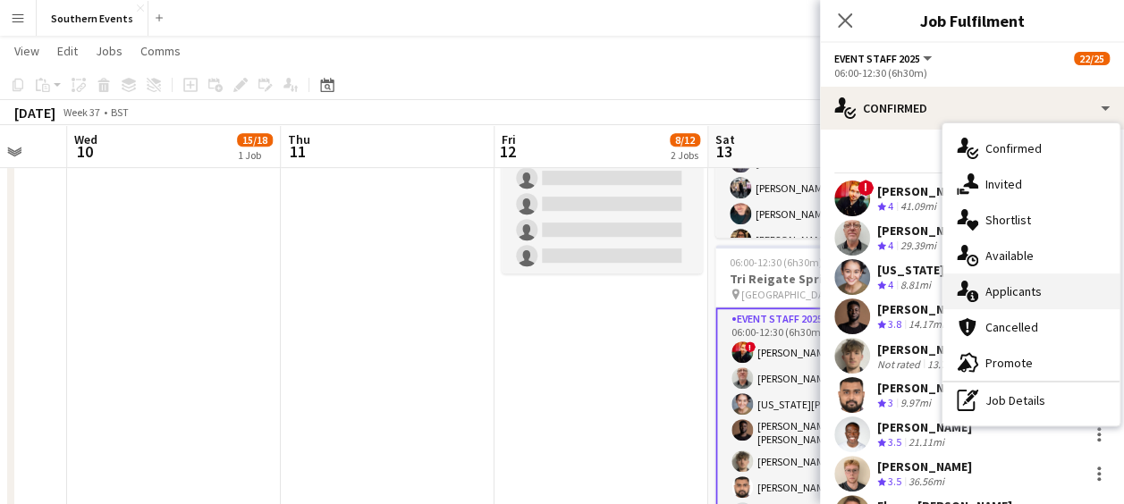
click at [1007, 297] on span "Applicants" at bounding box center [1014, 292] width 56 height 16
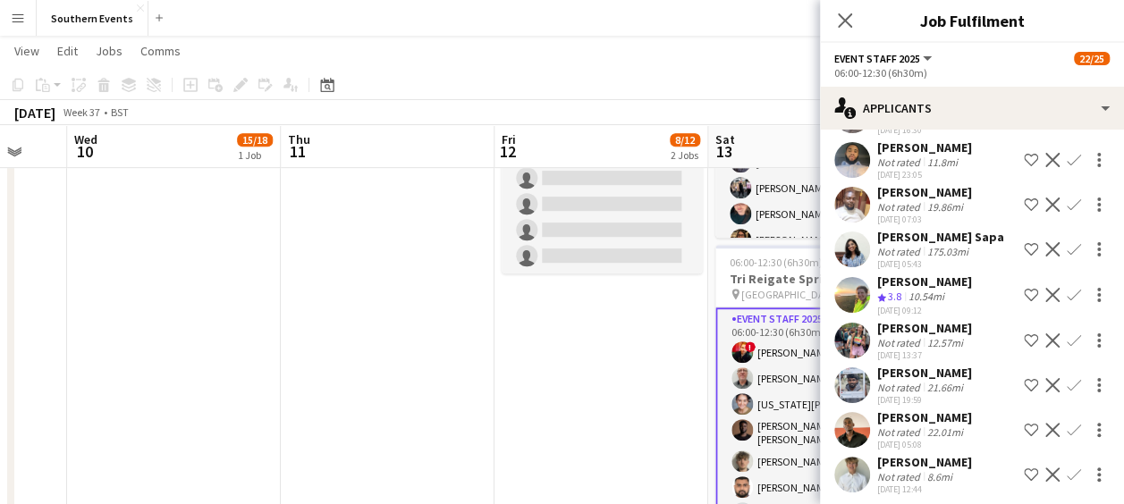
scroll to position [821, 0]
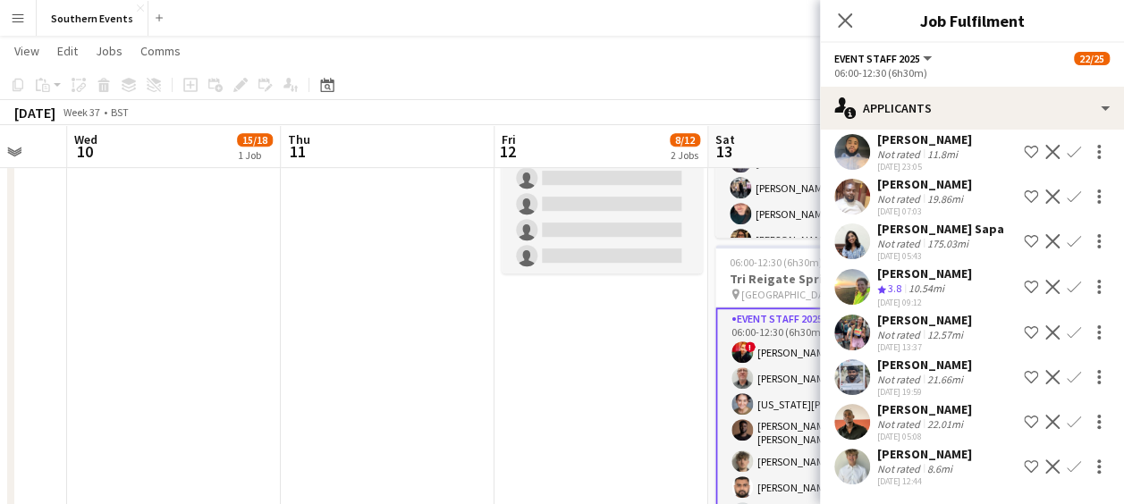
click at [1067, 280] on app-icon "Confirm" at bounding box center [1074, 287] width 14 height 14
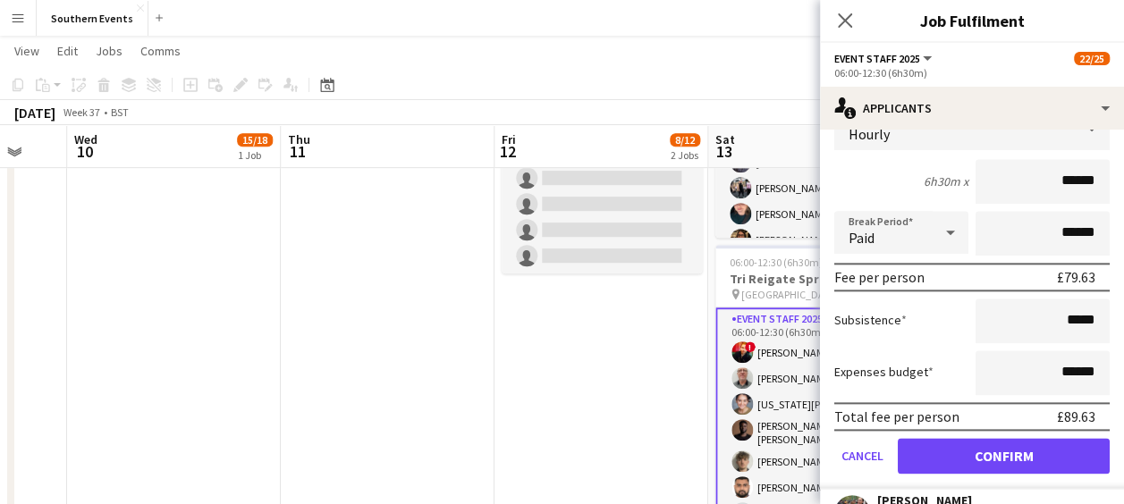
scroll to position [1002, 0]
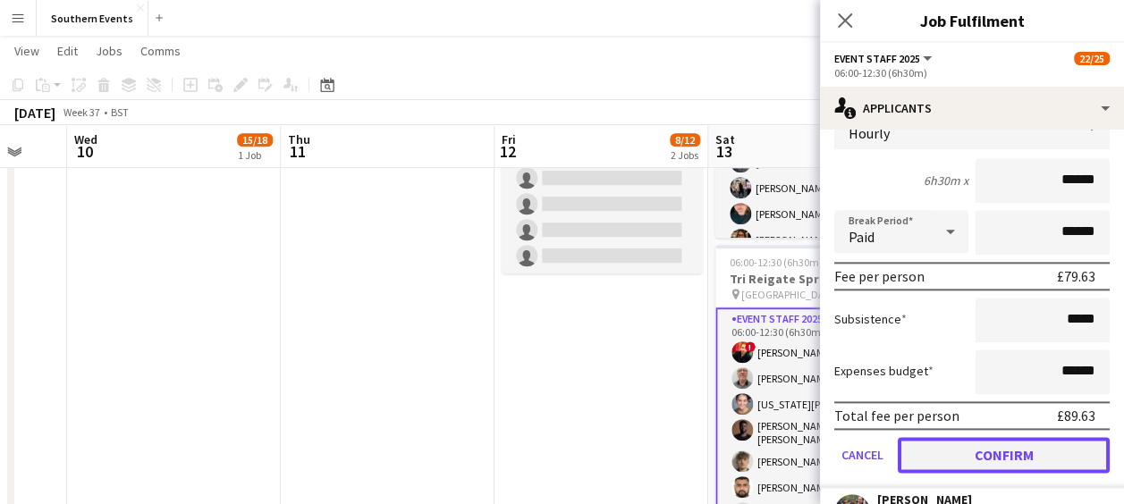
click at [962, 464] on button "Confirm" at bounding box center [1004, 455] width 212 height 36
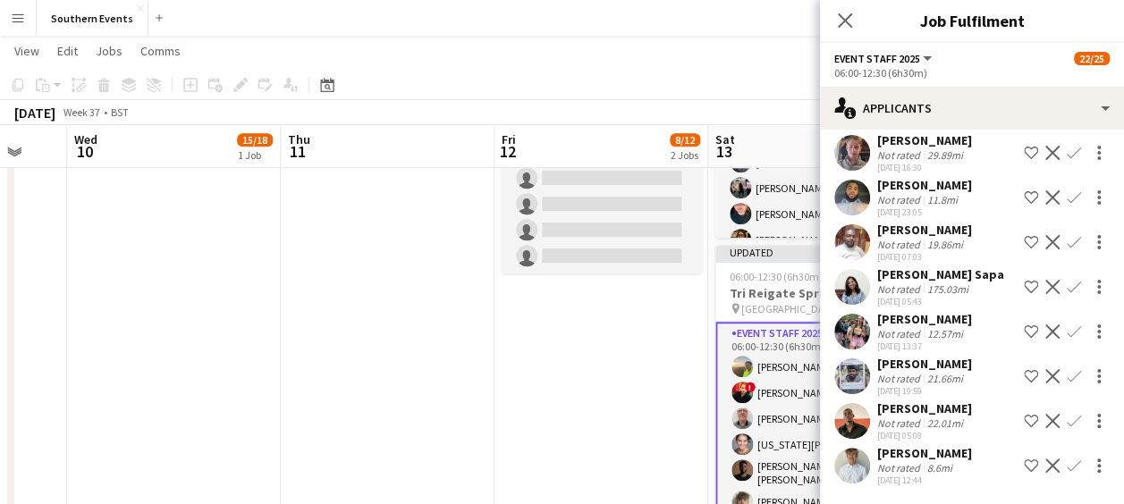
scroll to position [550, 0]
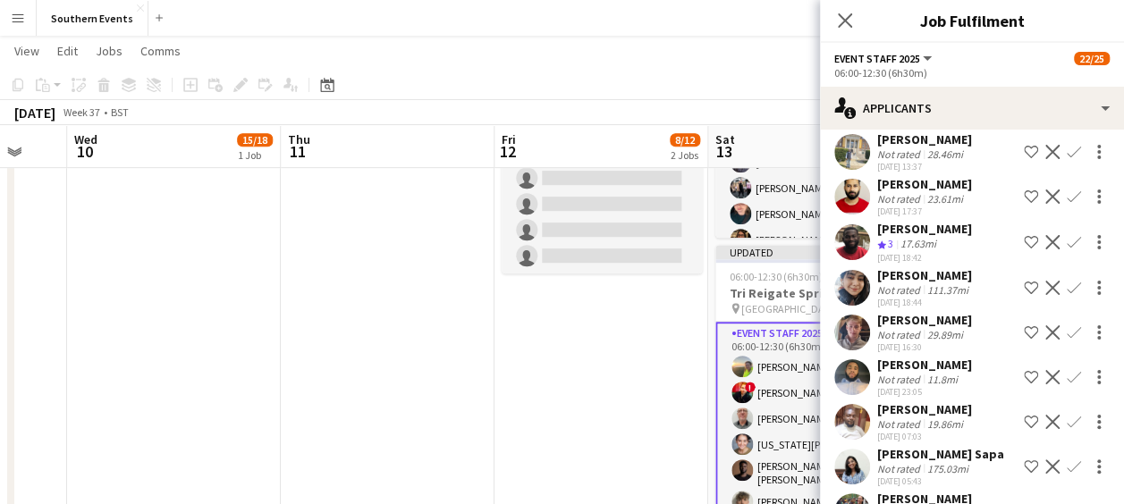
click at [1067, 340] on app-icon "Confirm" at bounding box center [1074, 333] width 14 height 14
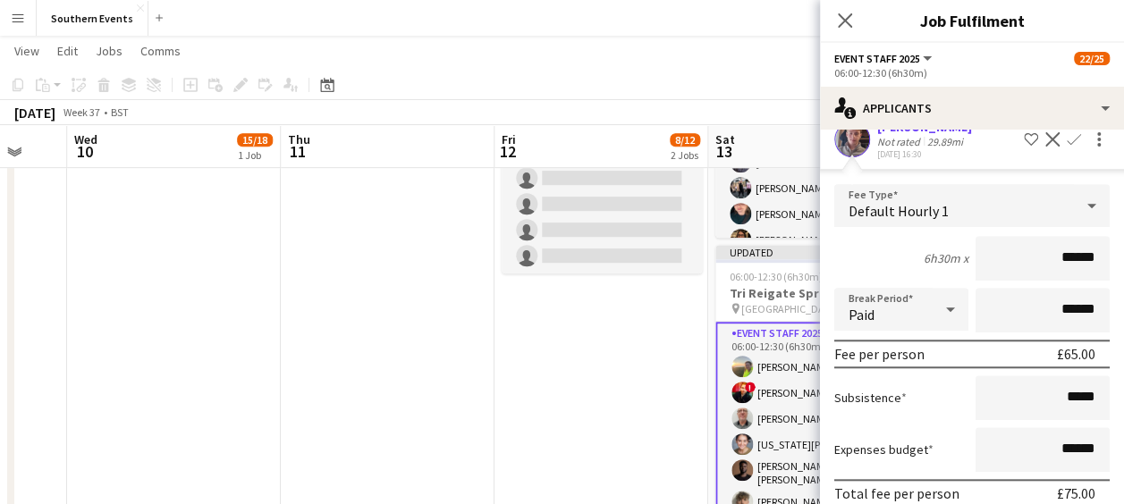
scroll to position [927, 0]
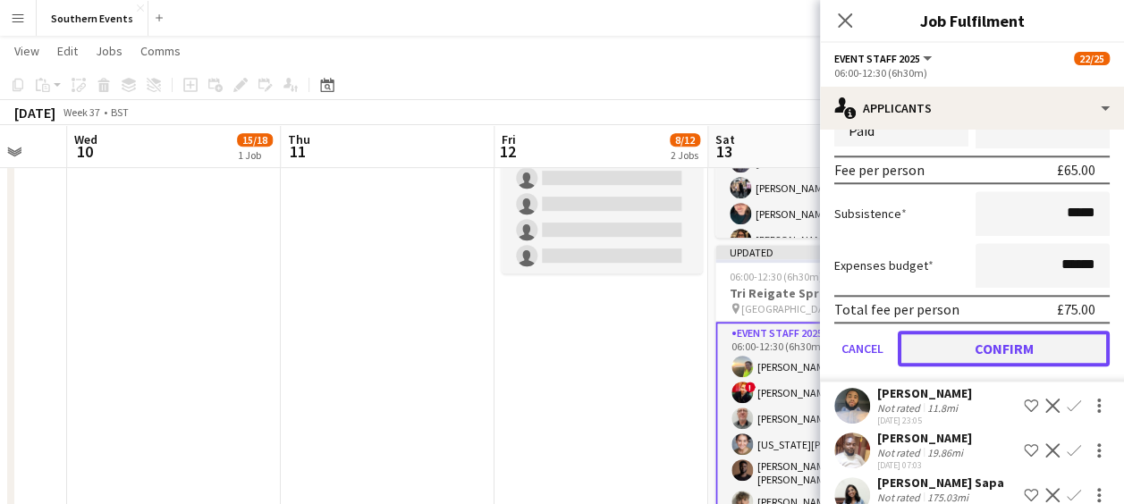
click at [995, 365] on button "Confirm" at bounding box center [1004, 349] width 212 height 36
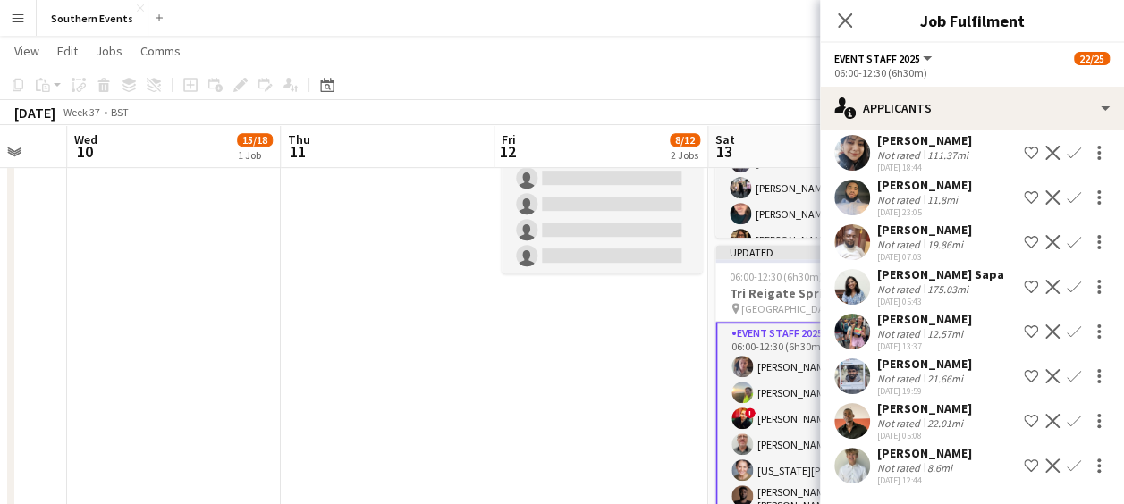
scroll to position [478, 0]
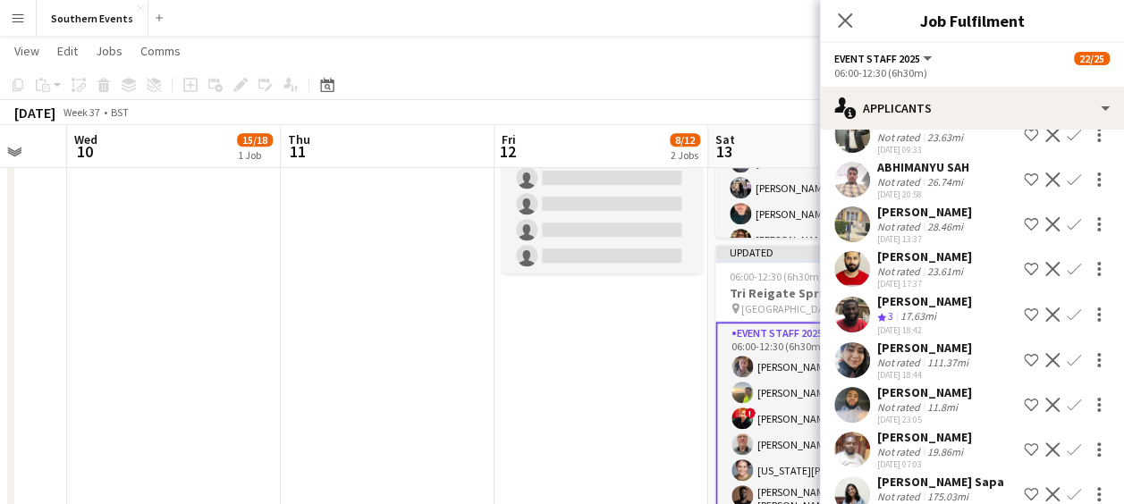
click at [1067, 317] on app-icon "Confirm" at bounding box center [1074, 315] width 14 height 14
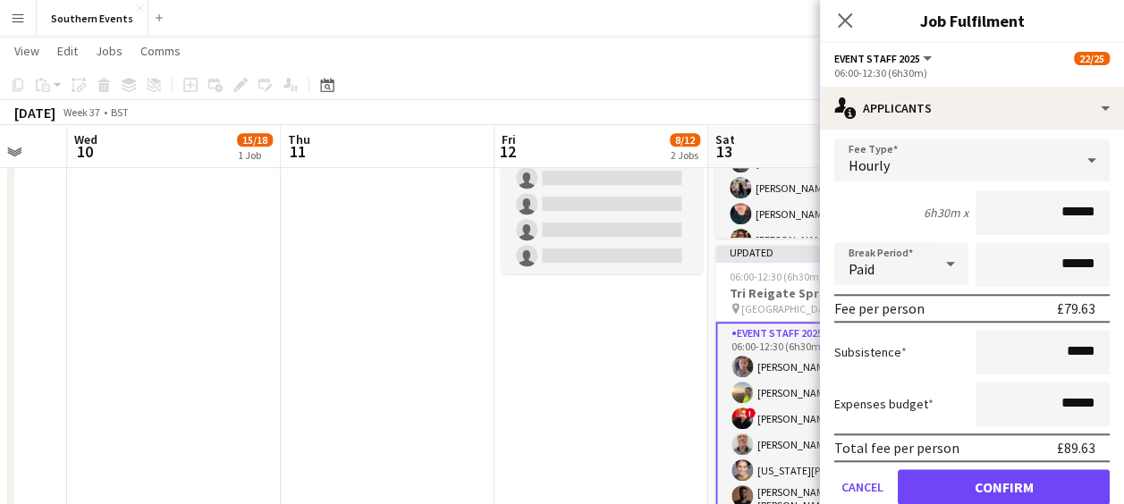
scroll to position [851, 0]
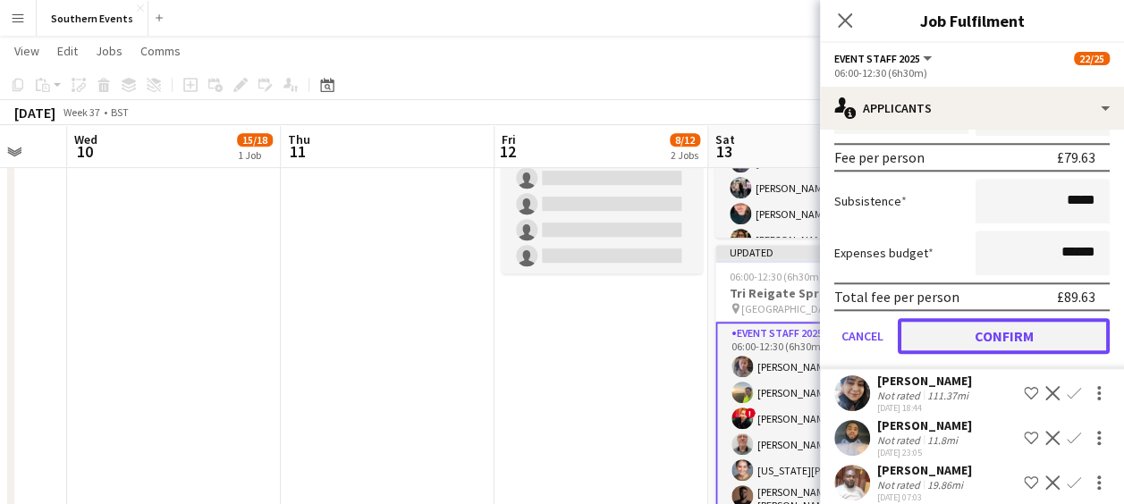
click at [993, 343] on button "Confirm" at bounding box center [1004, 336] width 212 height 36
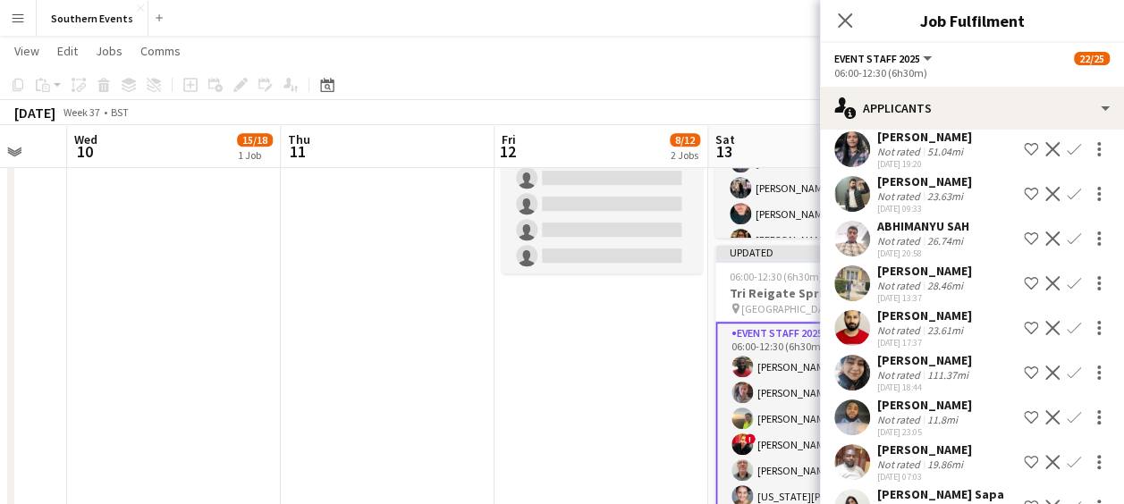
scroll to position [579, 0]
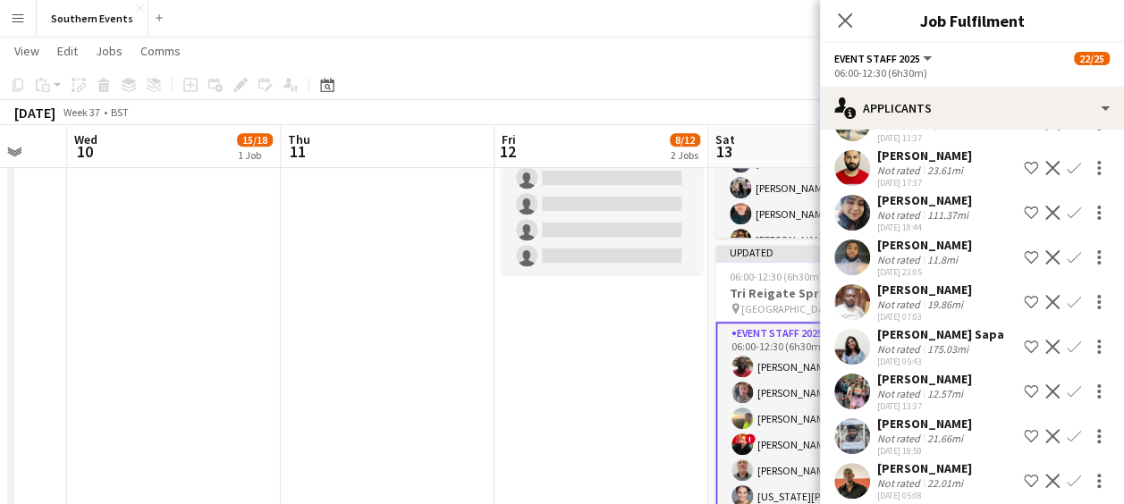
click at [848, 377] on app-user-avatar at bounding box center [852, 392] width 36 height 36
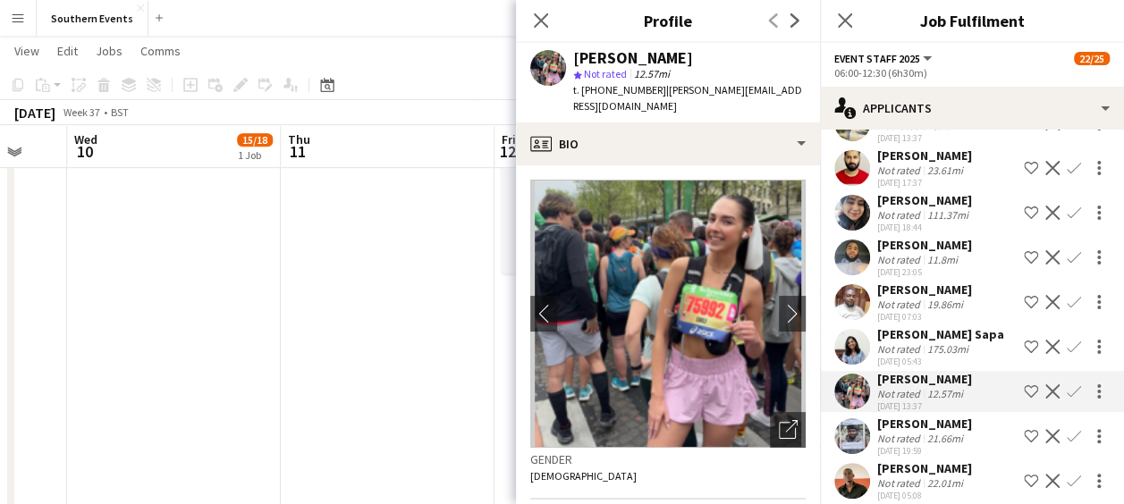
click at [1067, 391] on app-icon "Confirm" at bounding box center [1074, 392] width 14 height 14
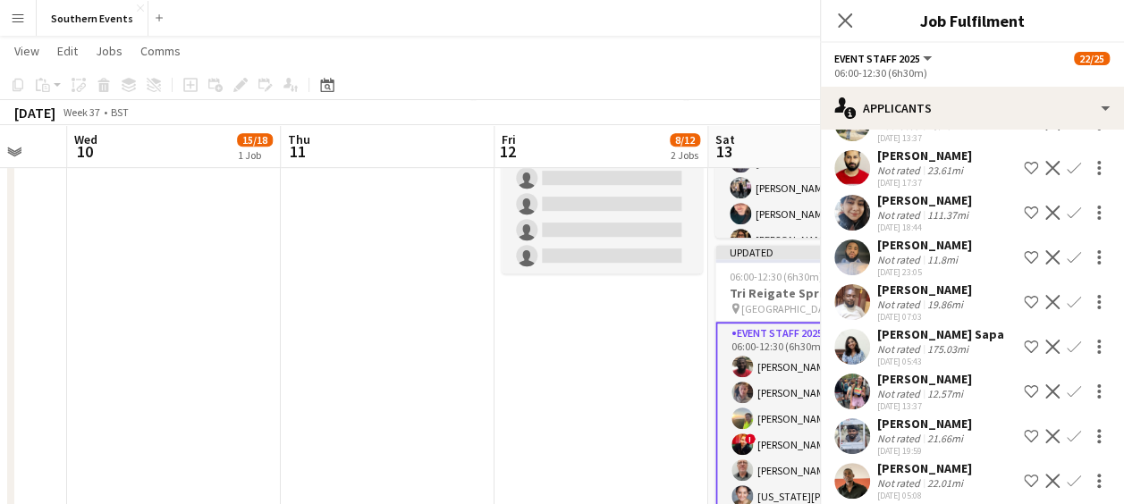
scroll to position [605, 0]
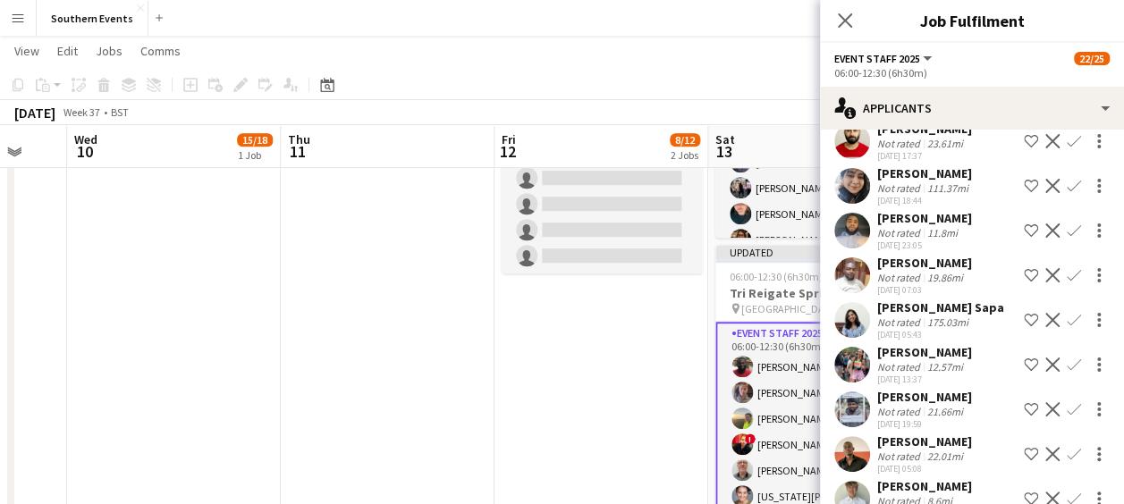
click at [1067, 360] on app-icon "Confirm" at bounding box center [1074, 365] width 14 height 14
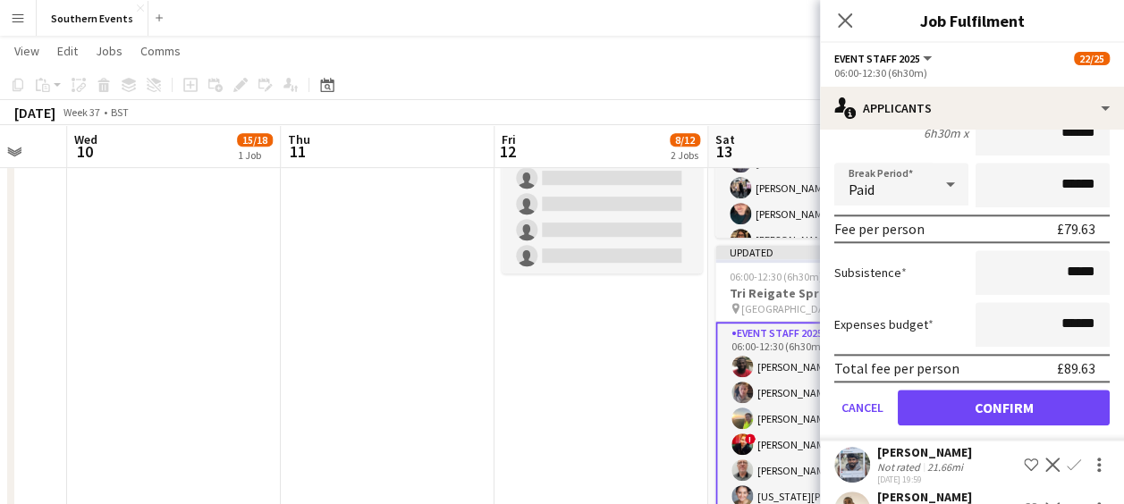
scroll to position [957, 0]
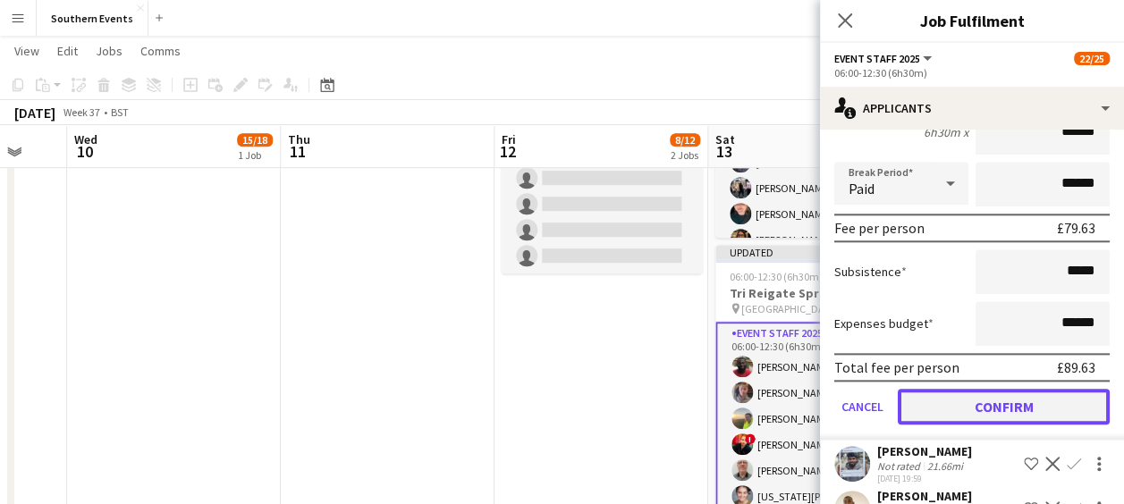
click at [987, 400] on button "Confirm" at bounding box center [1004, 407] width 212 height 36
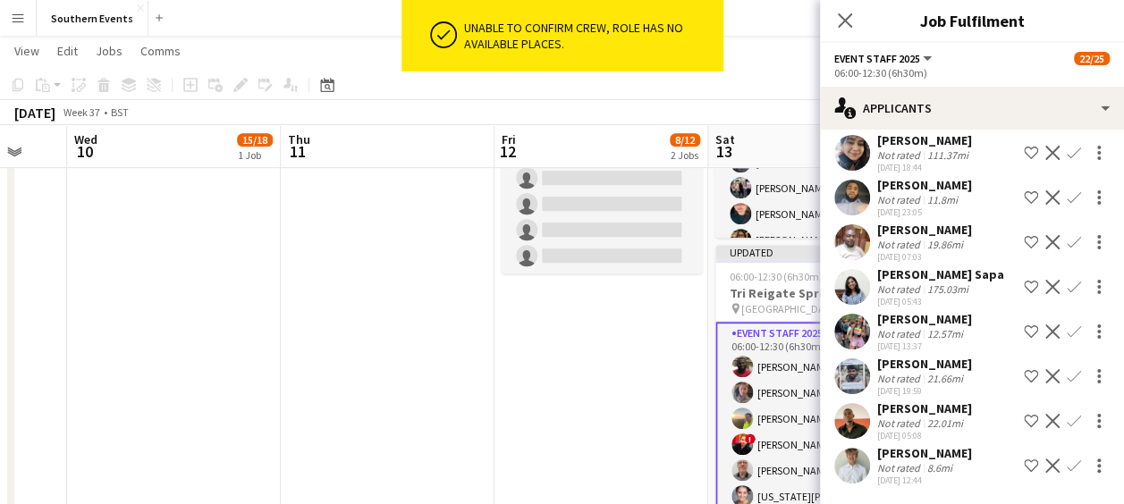
scroll to position [637, 0]
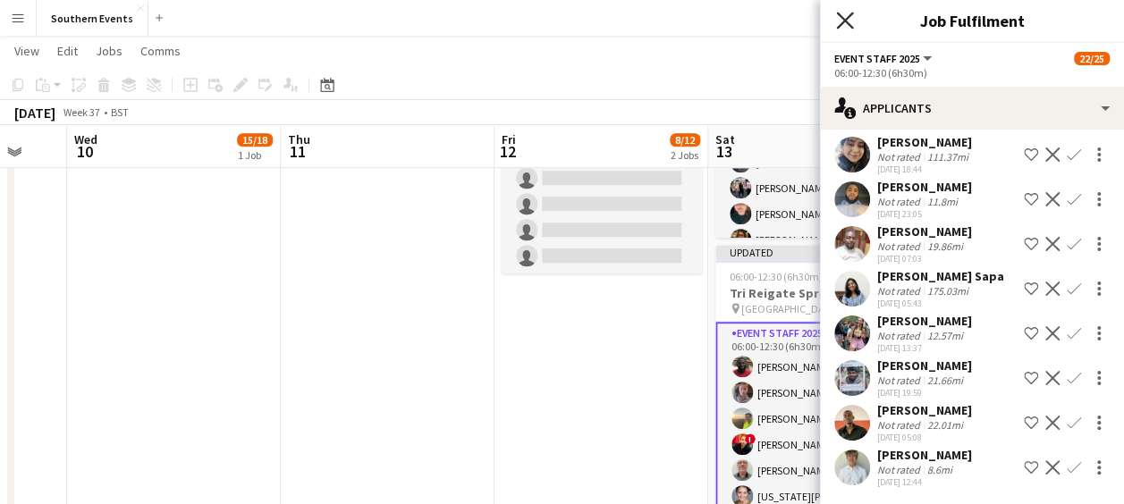
click at [842, 13] on icon "Close pop-in" at bounding box center [844, 20] width 17 height 17
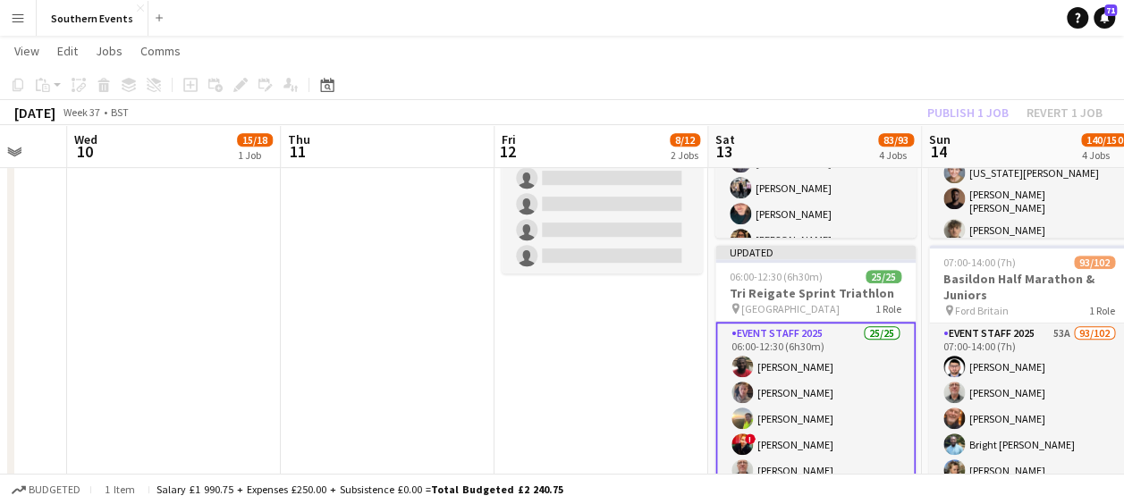
click at [782, 78] on app-toolbar "Copy Paste Paste Ctrl+V Paste with crew Ctrl+Shift+V Paste linked Job [GEOGRAPH…" at bounding box center [562, 85] width 1124 height 30
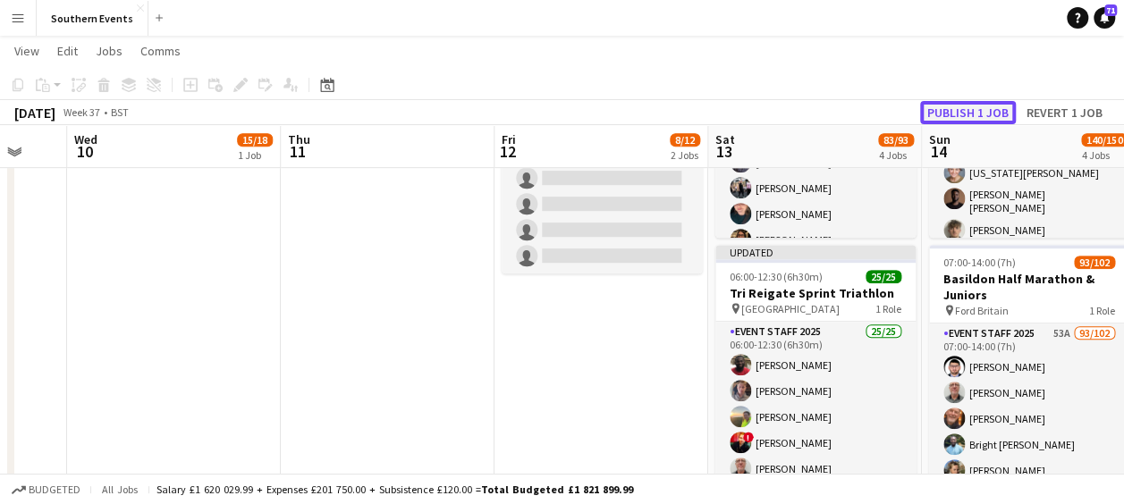
click at [952, 110] on button "Publish 1 job" at bounding box center [968, 112] width 96 height 23
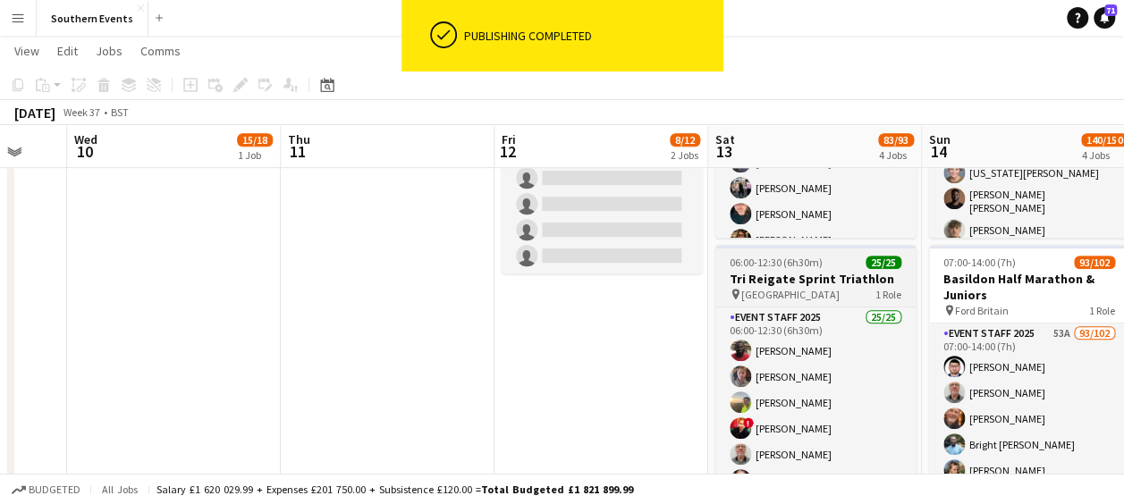
click at [775, 263] on span "06:00-12:30 (6h30m)" at bounding box center [776, 262] width 93 height 13
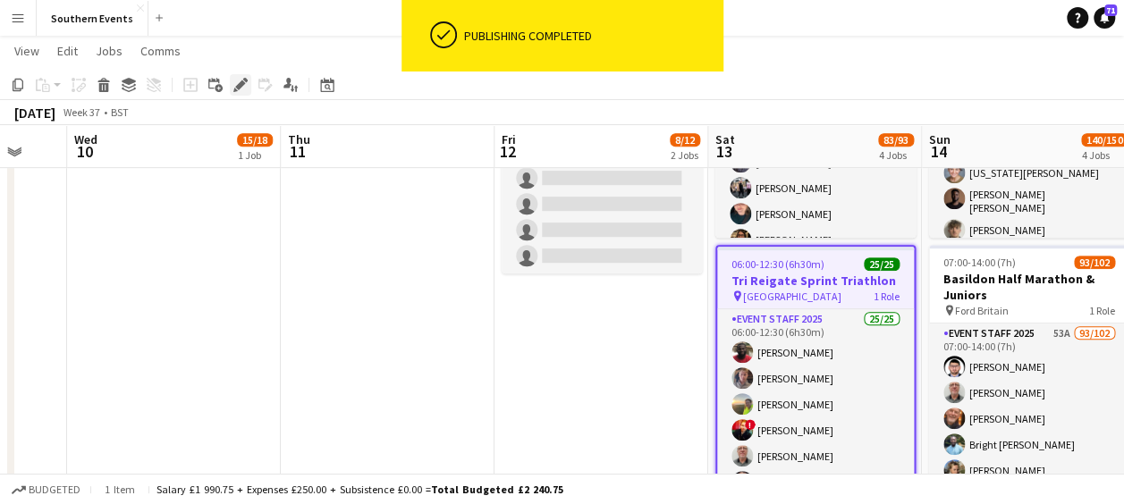
click at [237, 89] on icon at bounding box center [240, 85] width 10 height 10
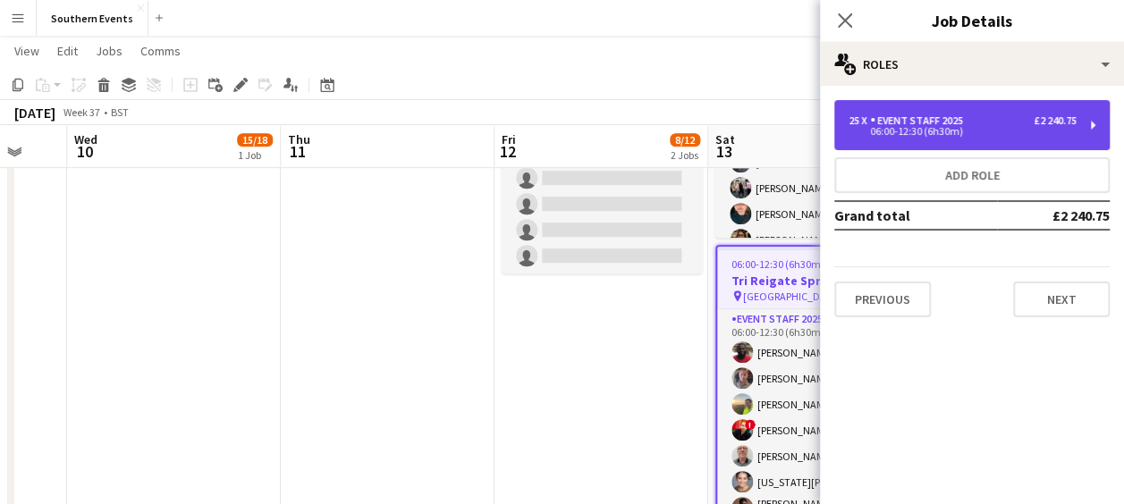
click at [972, 125] on div "25 x Event Staff 2025 £2 240.75" at bounding box center [963, 120] width 228 height 13
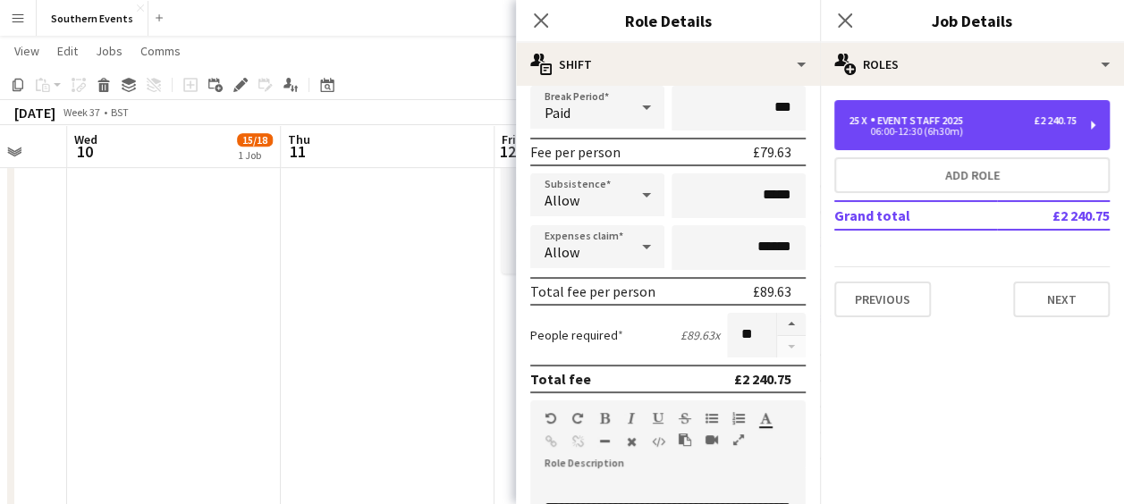
scroll to position [240, 0]
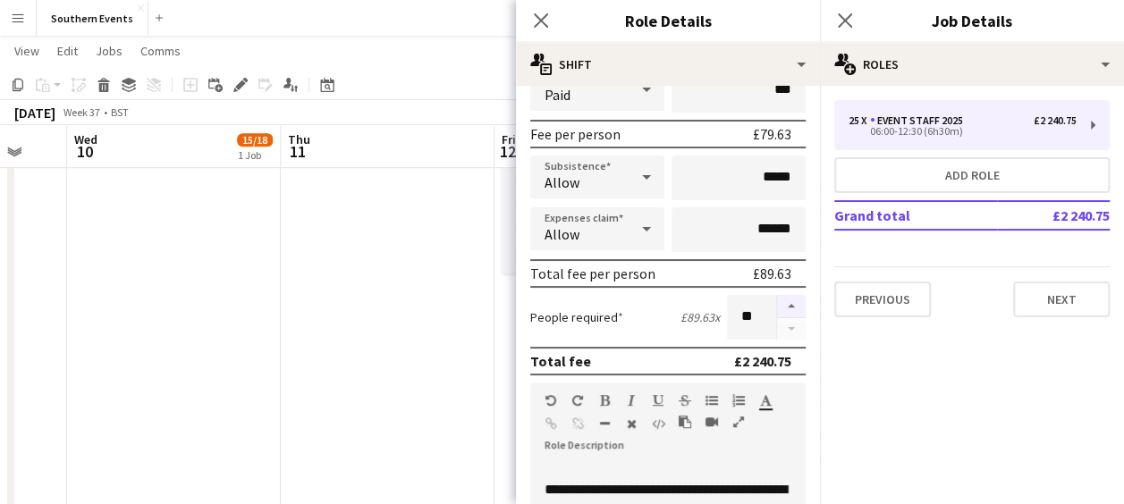
click at [778, 301] on button "button" at bounding box center [791, 306] width 29 height 23
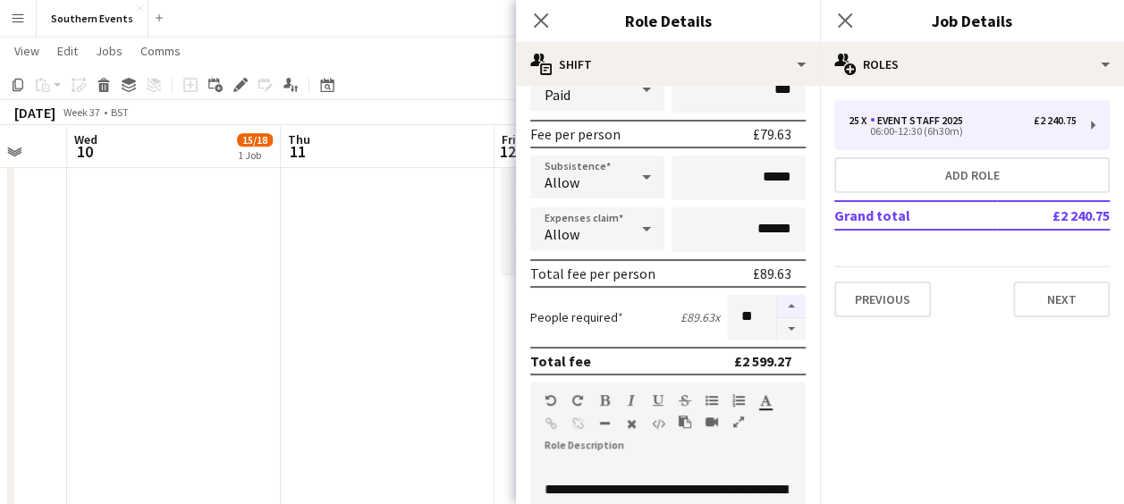
type input "**"
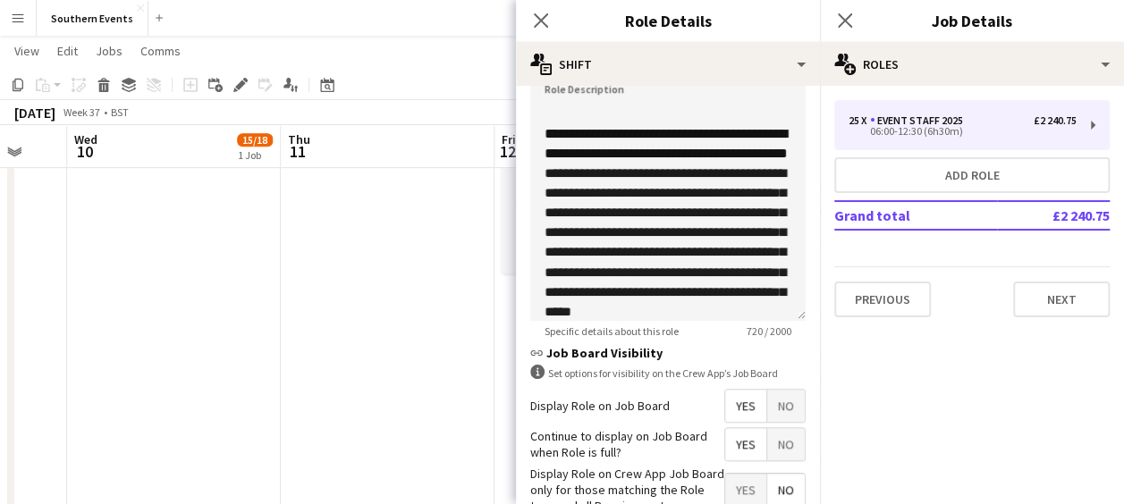
scroll to position [706, 0]
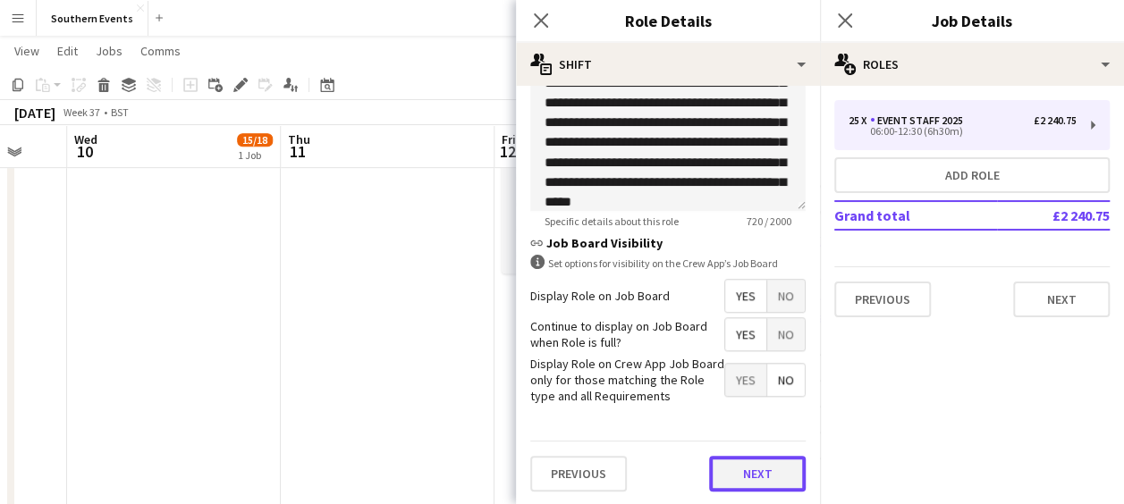
click at [737, 466] on button "Next" at bounding box center [757, 474] width 97 height 36
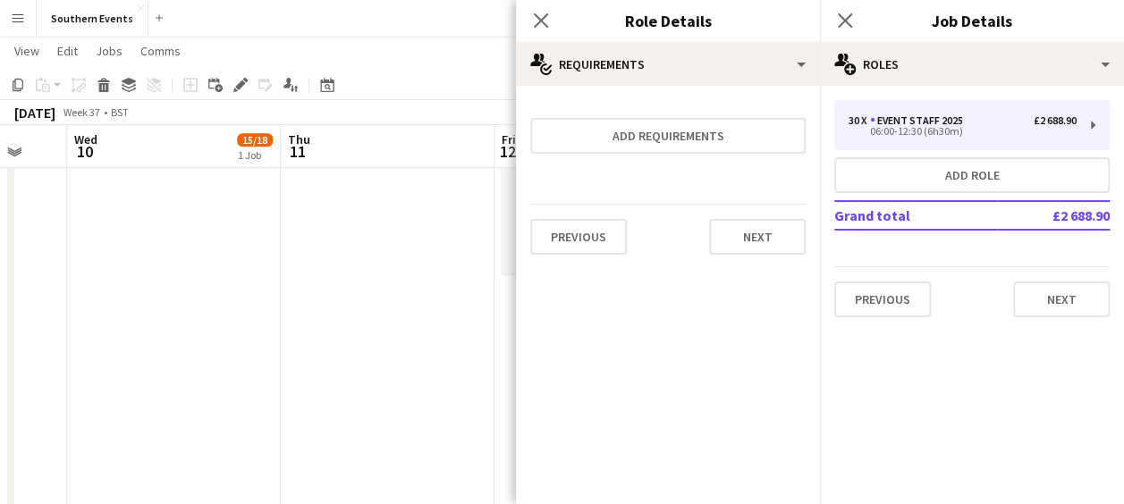
scroll to position [0, 0]
click at [754, 237] on button "Next" at bounding box center [757, 237] width 97 height 36
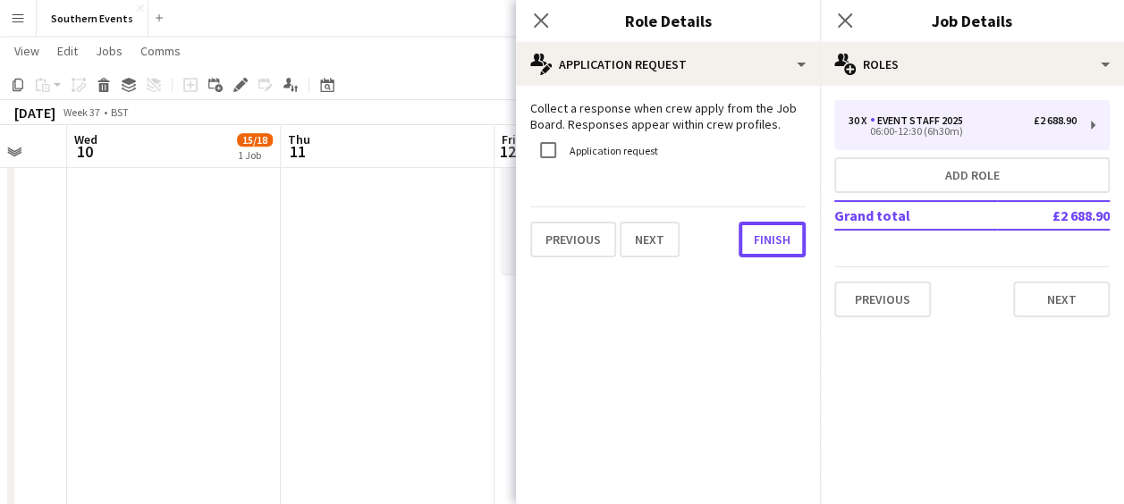
click at [754, 237] on button "Finish" at bounding box center [772, 240] width 67 height 36
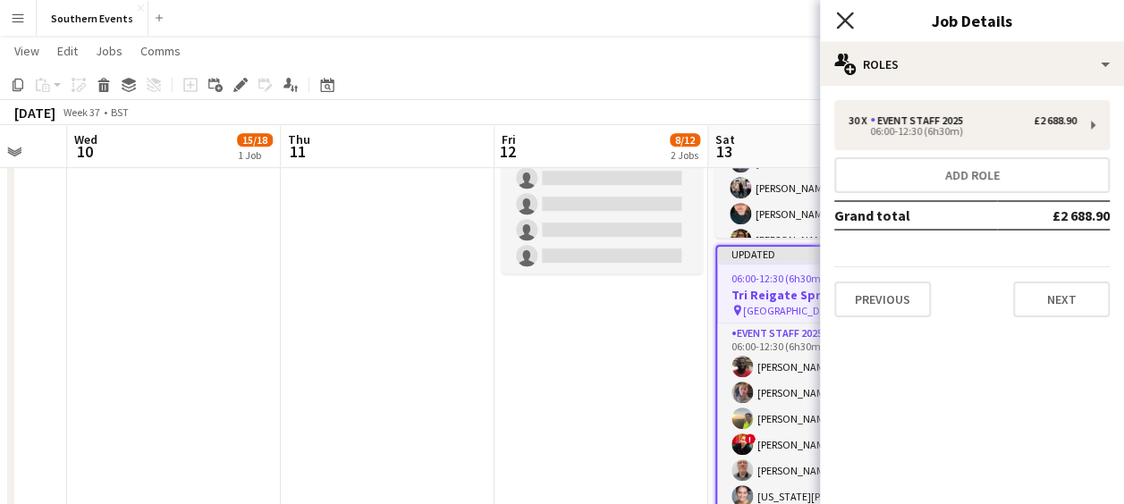
click at [840, 20] on icon "Close pop-in" at bounding box center [844, 20] width 17 height 17
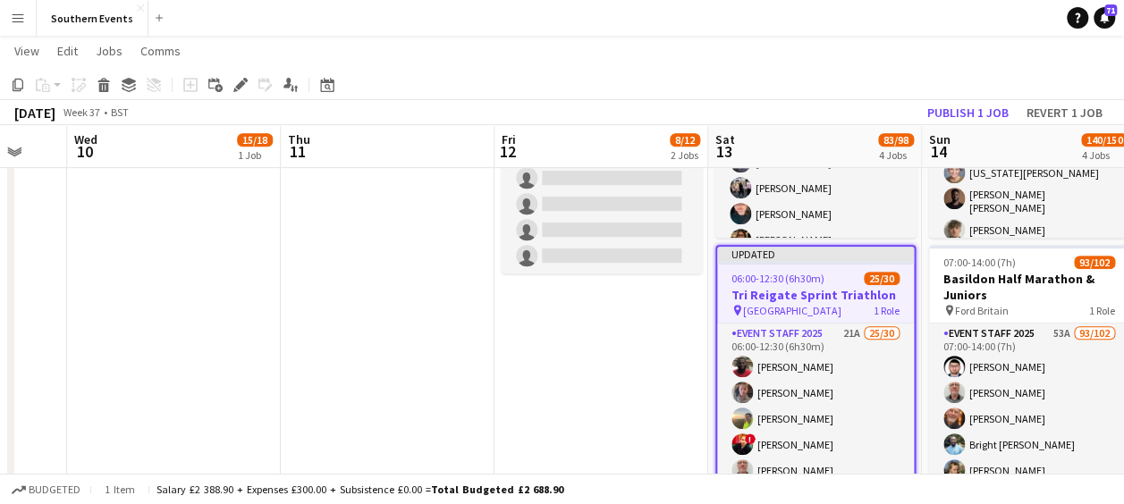
click at [796, 55] on app-page-menu "View Day view expanded Day view collapsed Month view Date picker Jump to [DATE]…" at bounding box center [562, 53] width 1124 height 34
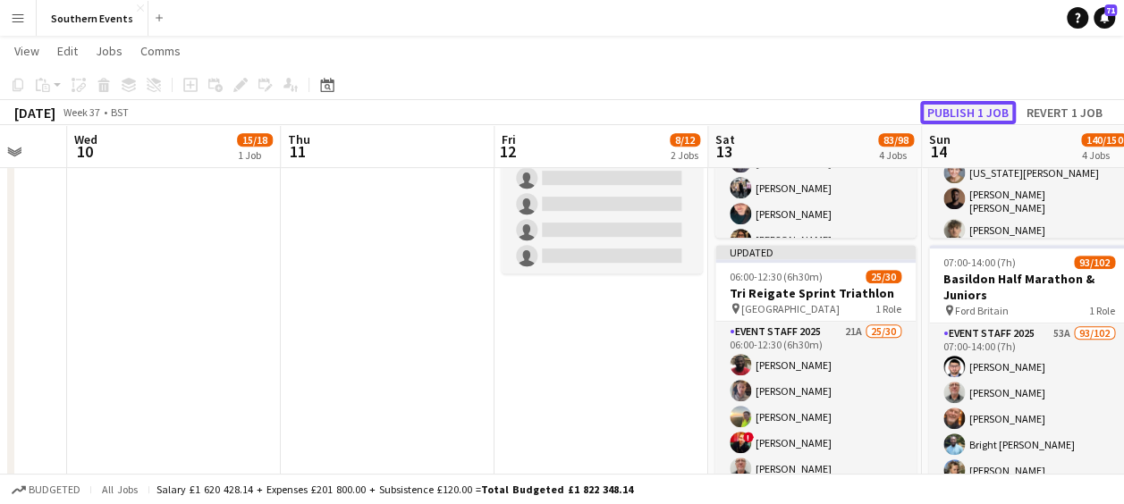
click at [950, 117] on button "Publish 1 job" at bounding box center [968, 112] width 96 height 23
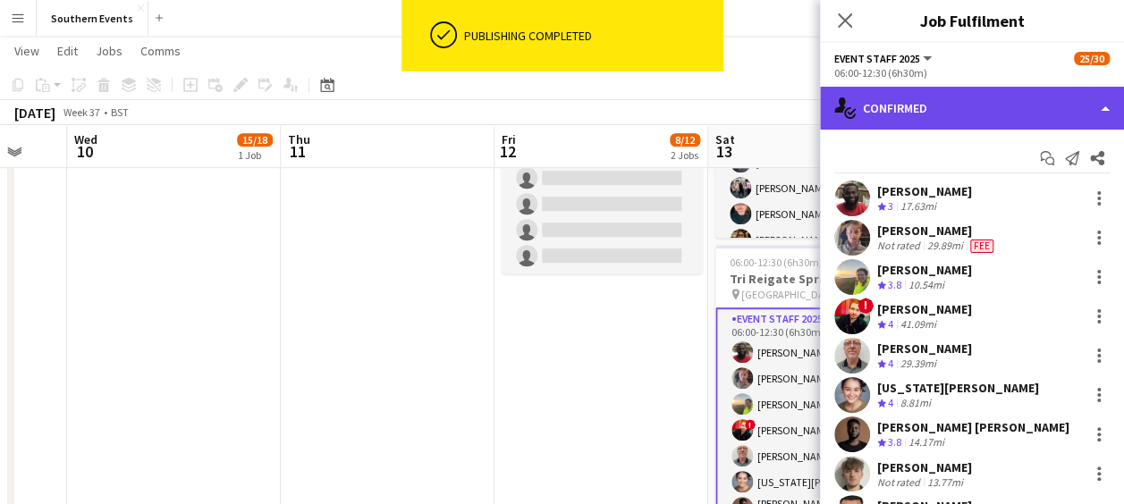
click at [963, 104] on div "single-neutral-actions-check-2 Confirmed" at bounding box center [972, 108] width 304 height 43
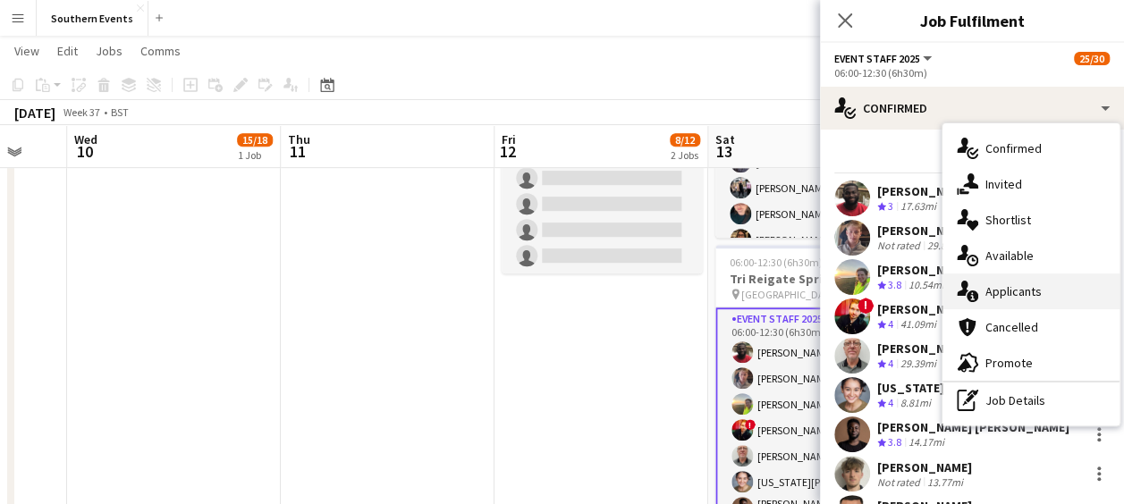
click at [987, 291] on span "Applicants" at bounding box center [1014, 292] width 56 height 16
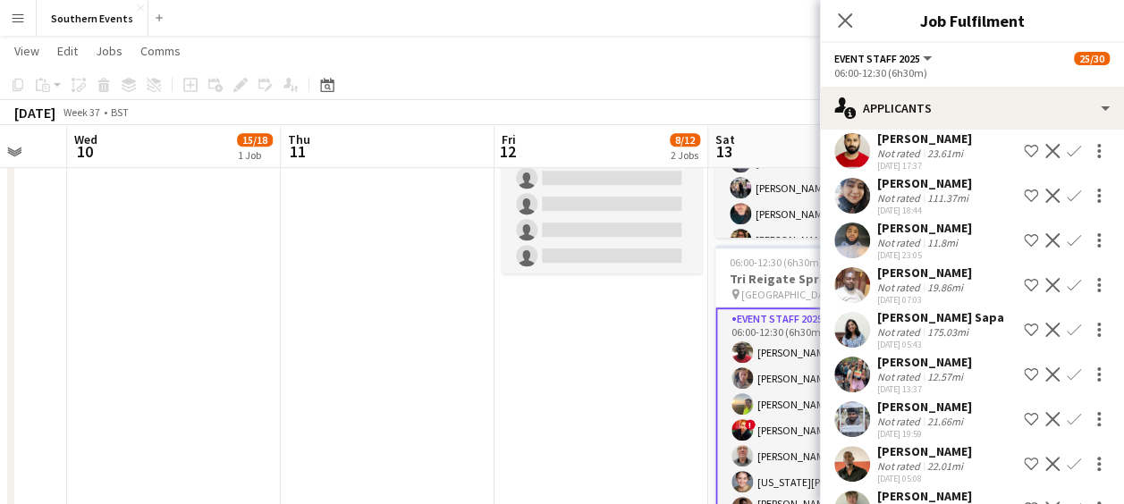
scroll to position [669, 0]
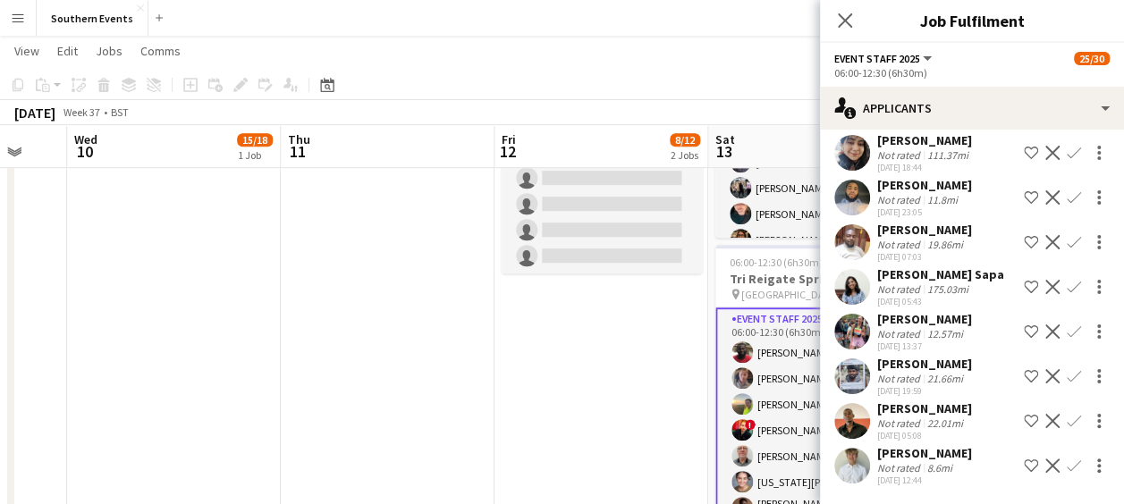
click at [1067, 325] on app-icon "Confirm" at bounding box center [1074, 332] width 14 height 14
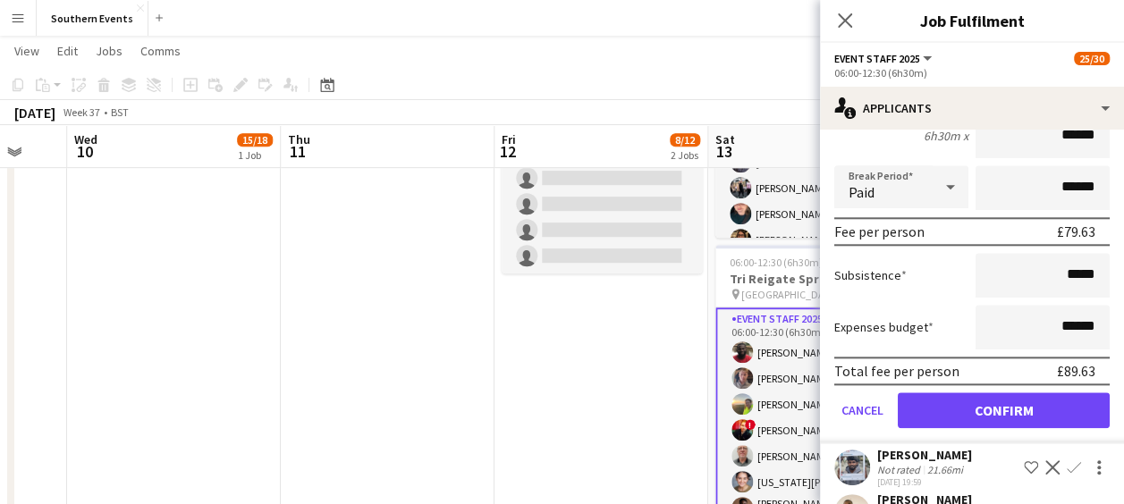
scroll to position [959, 0]
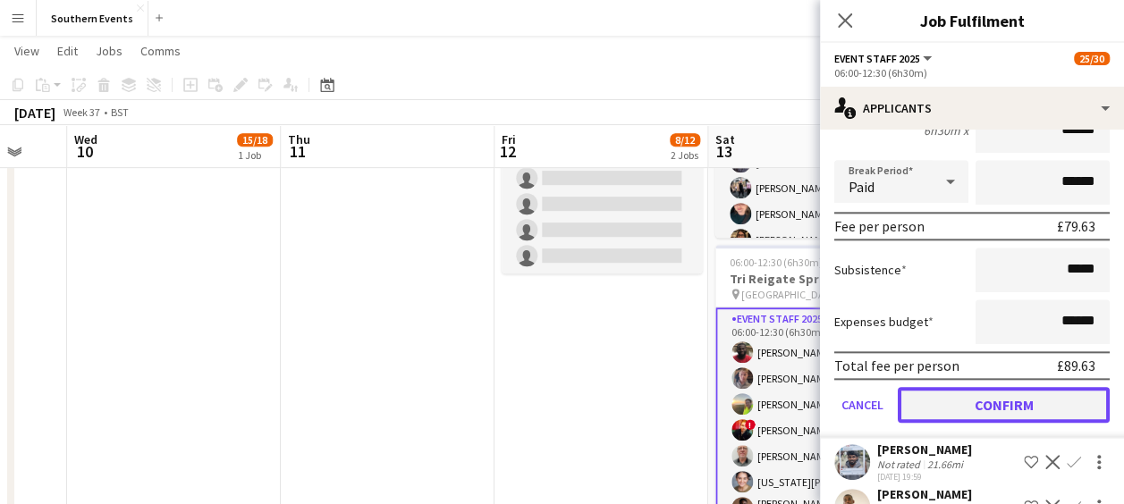
click at [975, 394] on button "Confirm" at bounding box center [1004, 405] width 212 height 36
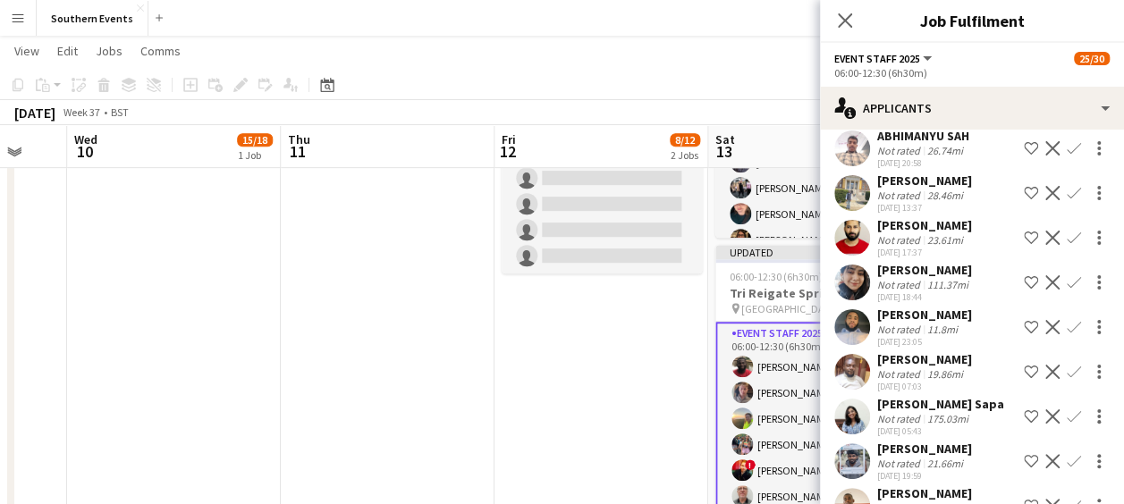
scroll to position [592, 0]
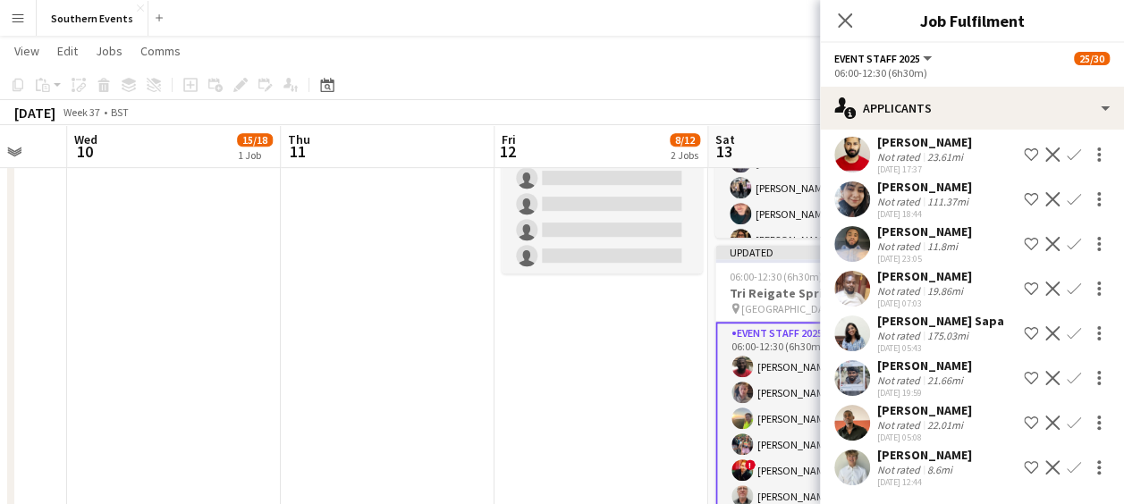
click at [1067, 463] on app-icon "Confirm" at bounding box center [1074, 468] width 14 height 14
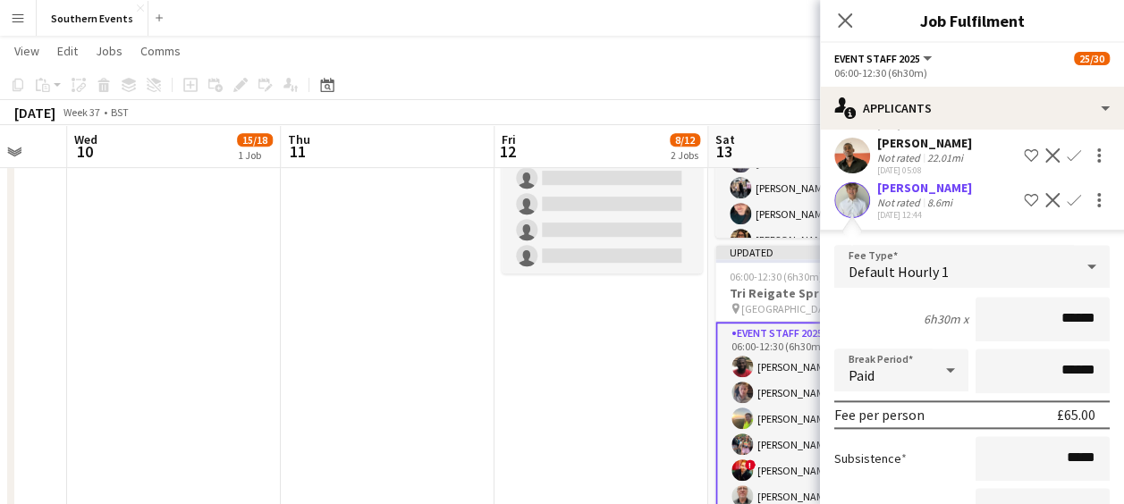
scroll to position [998, 0]
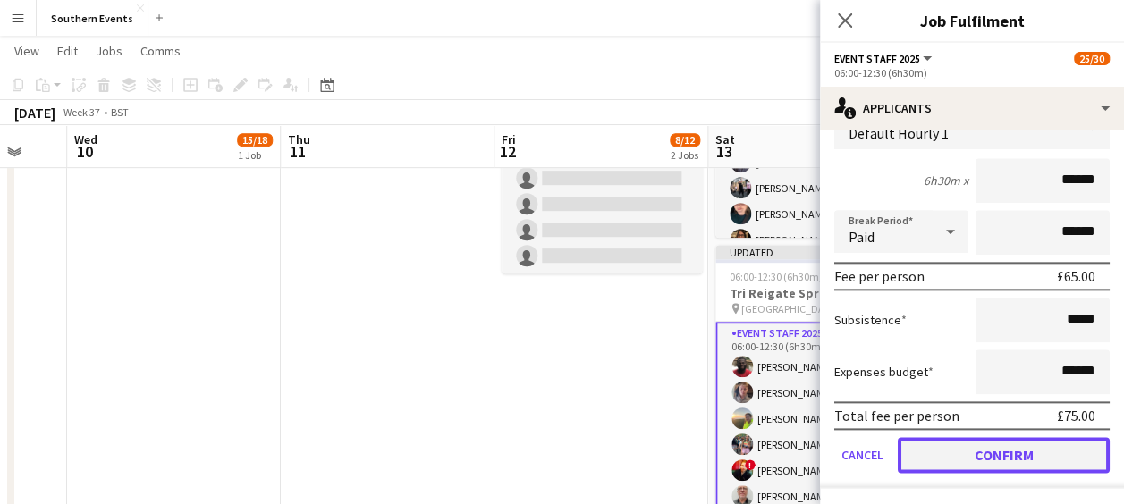
click at [977, 450] on button "Confirm" at bounding box center [1004, 455] width 212 height 36
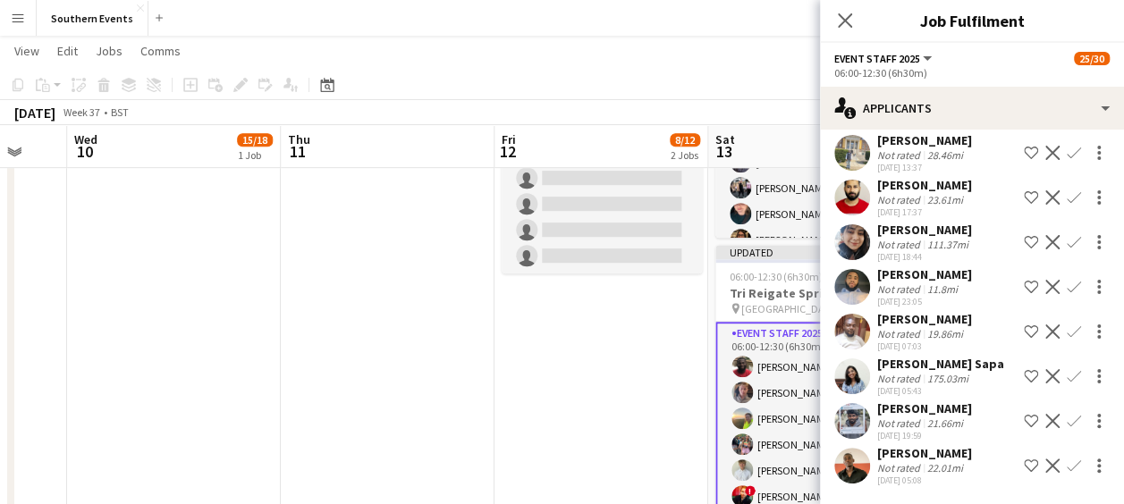
scroll to position [547, 0]
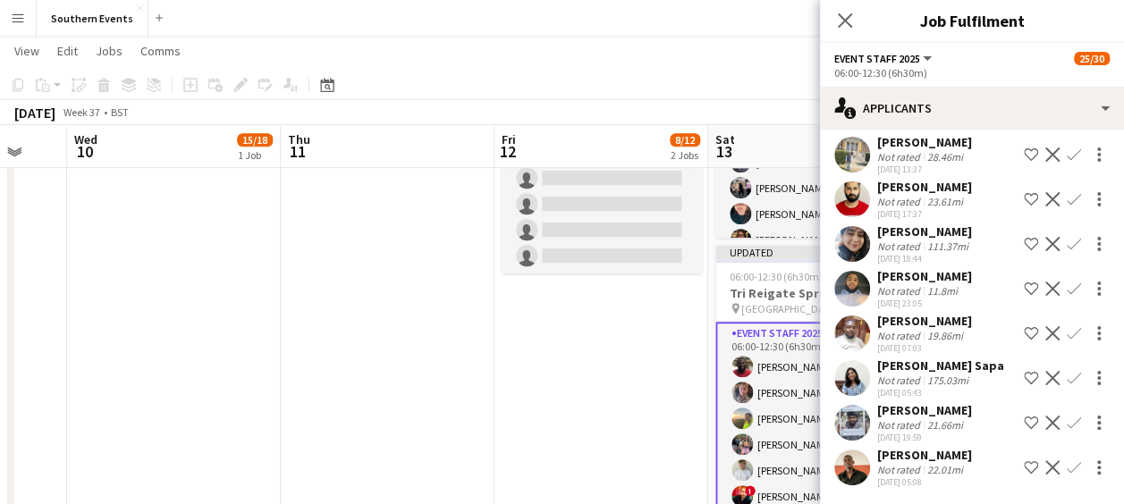
click at [853, 460] on app-user-avatar at bounding box center [852, 468] width 36 height 36
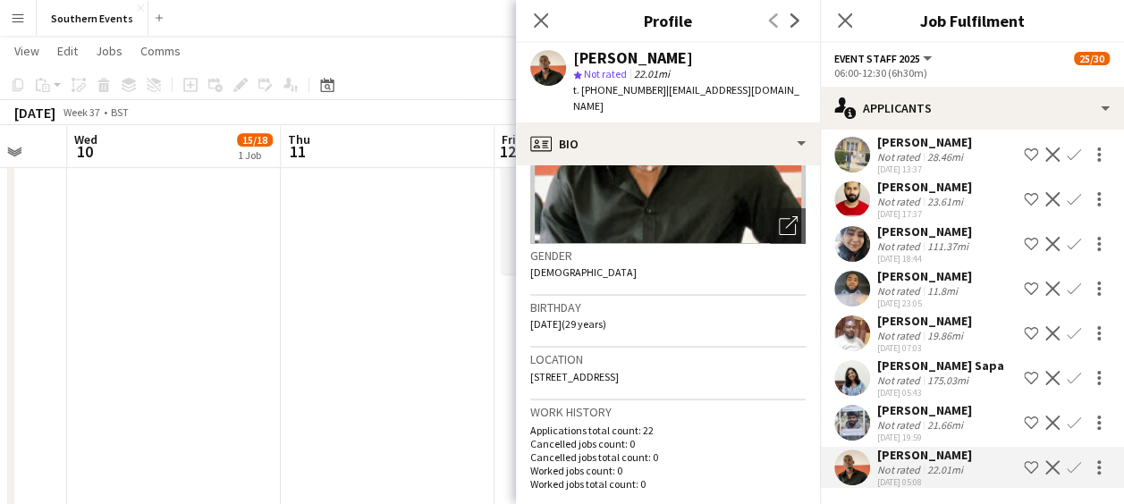
scroll to position [86, 0]
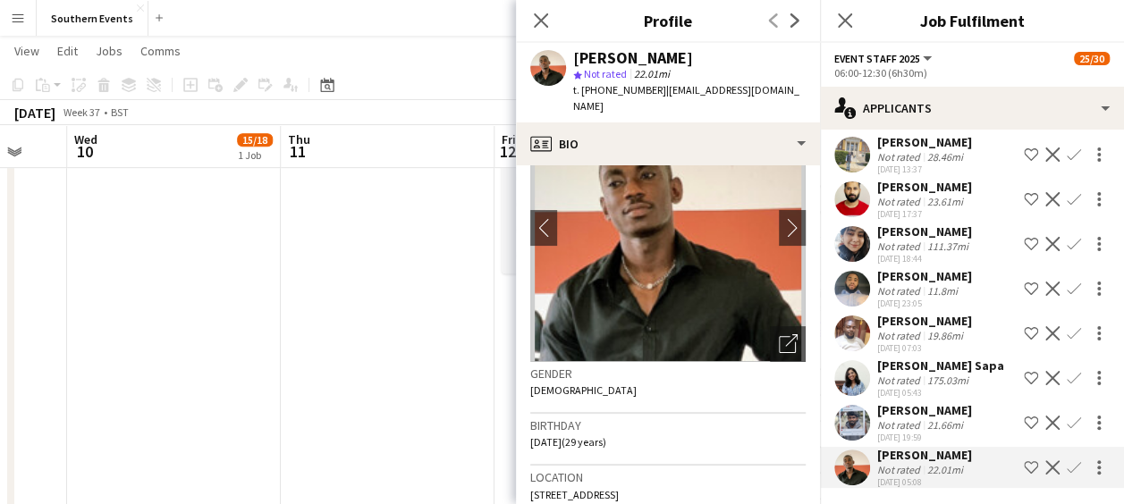
click at [847, 287] on app-user-avatar at bounding box center [852, 289] width 36 height 36
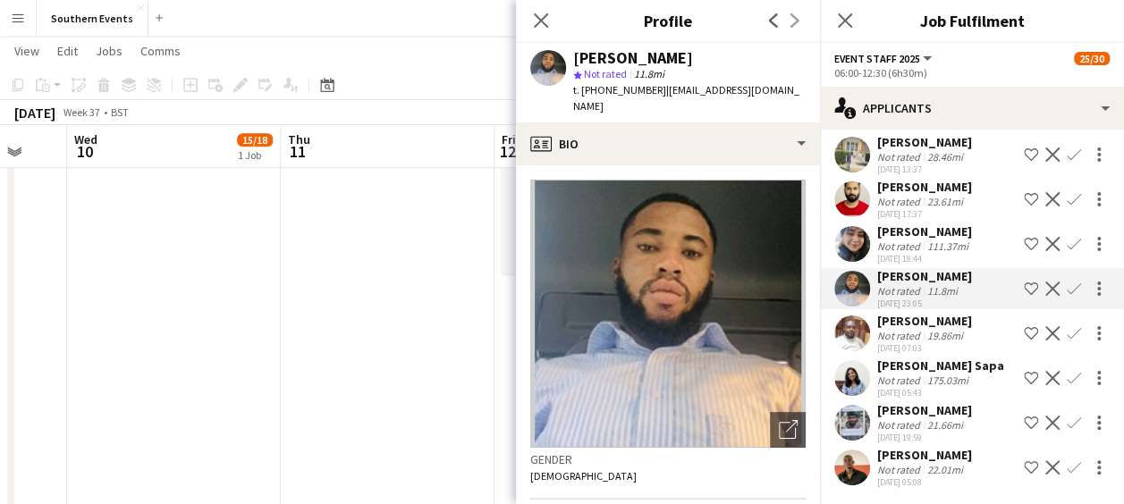
scroll to position [76, 0]
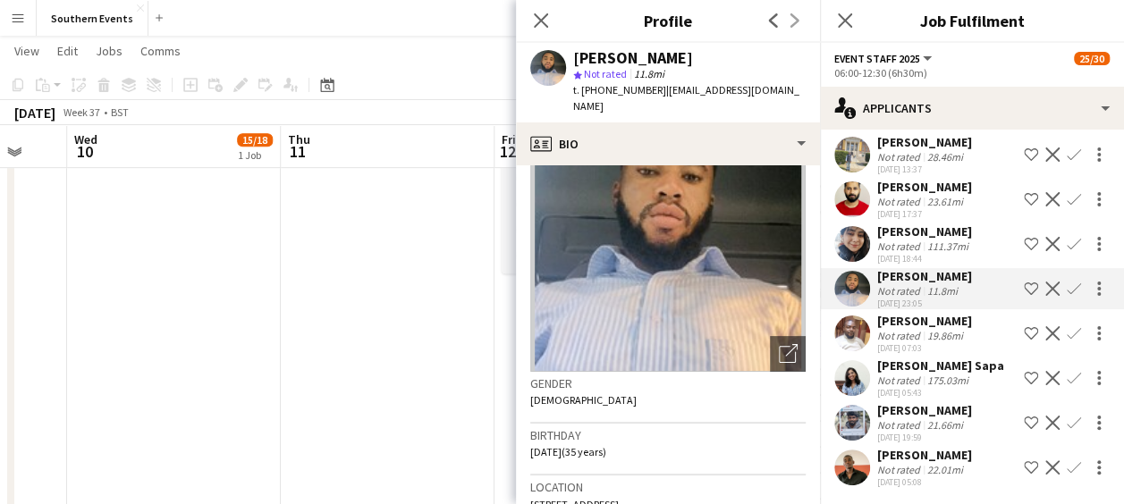
click at [1067, 284] on app-icon "Confirm" at bounding box center [1074, 289] width 14 height 14
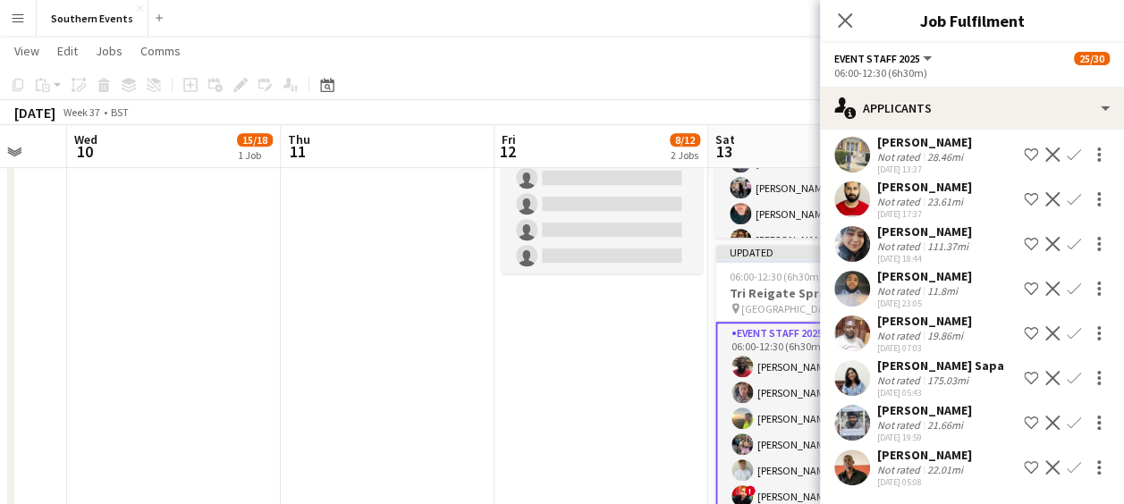
click at [1067, 284] on app-icon "Confirm" at bounding box center [1074, 289] width 14 height 14
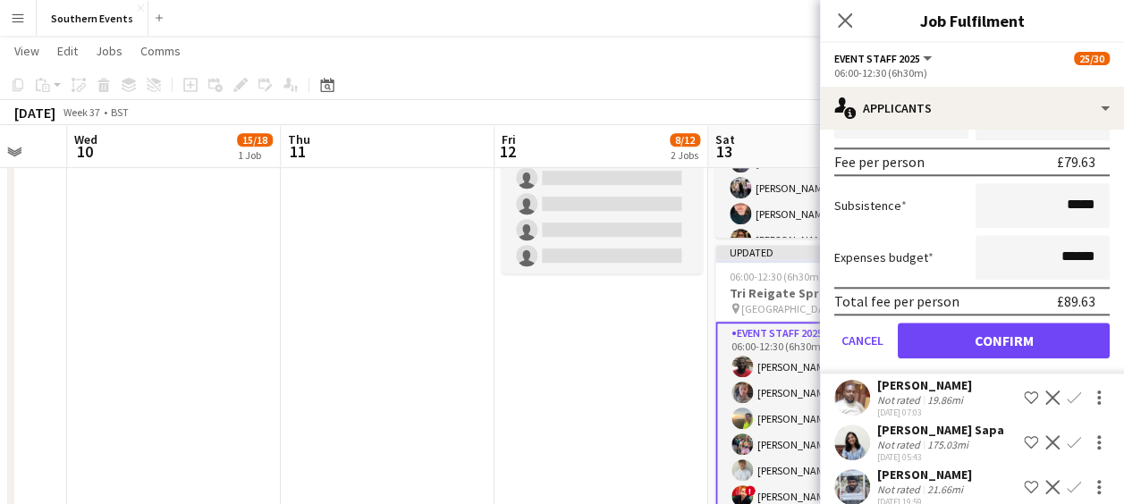
scroll to position [893, 0]
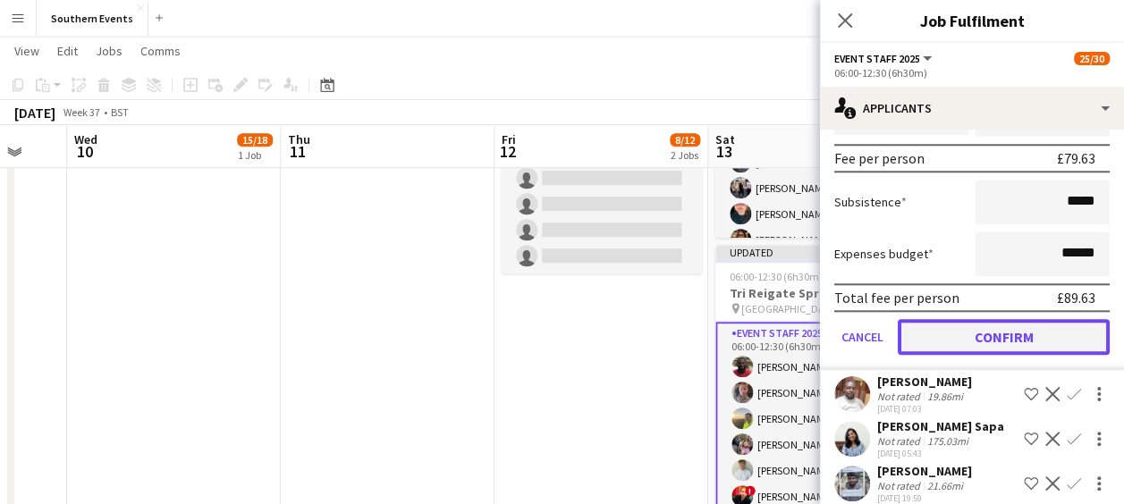
click at [993, 332] on button "Confirm" at bounding box center [1004, 337] width 212 height 36
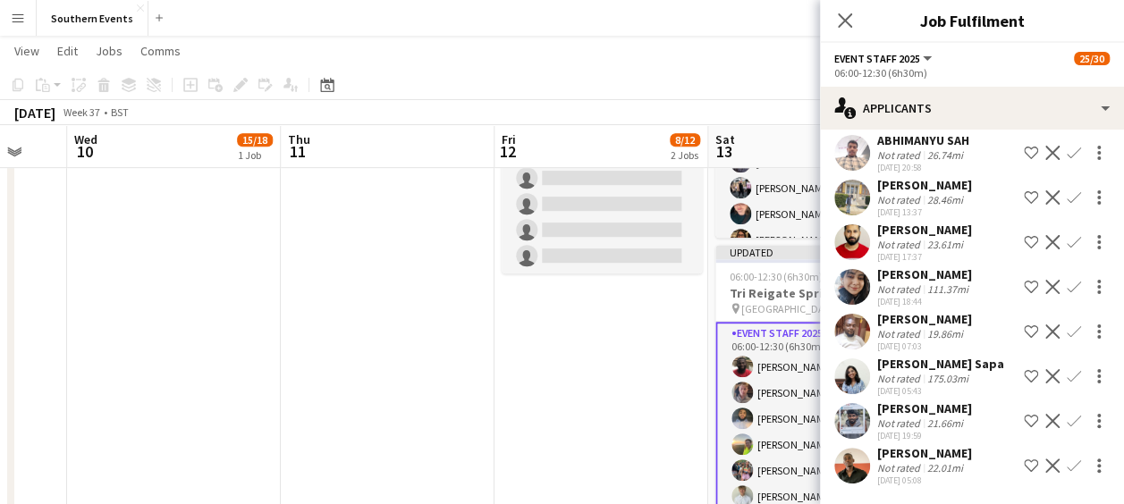
scroll to position [442, 0]
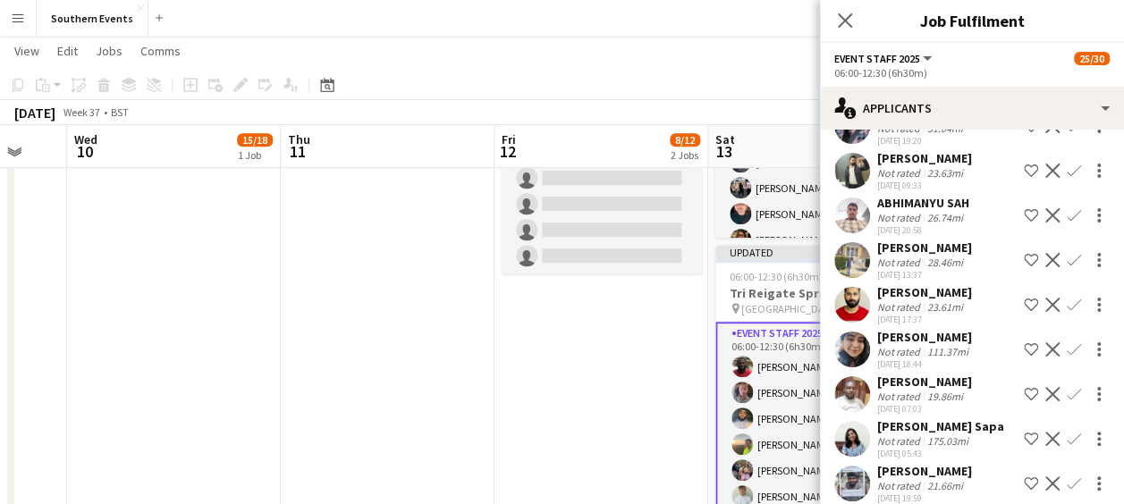
click at [696, 377] on app-date-cell "10:00-17:00 (7h) 8/8 [GEOGRAPHIC_DATA] 50/50 SET UP pin Brighton 50/50 SET UP 1…" at bounding box center [602, 306] width 214 height 1026
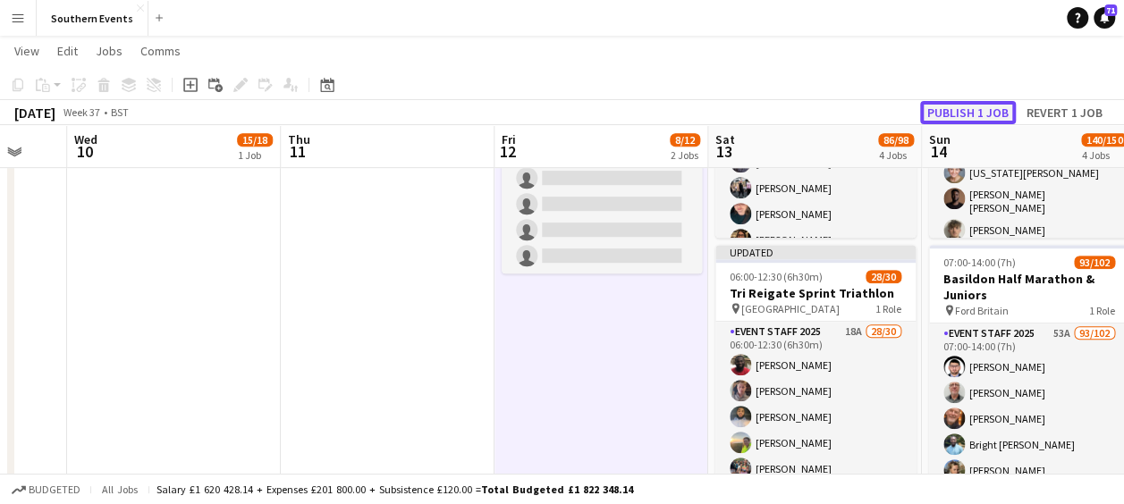
click at [951, 109] on button "Publish 1 job" at bounding box center [968, 112] width 96 height 23
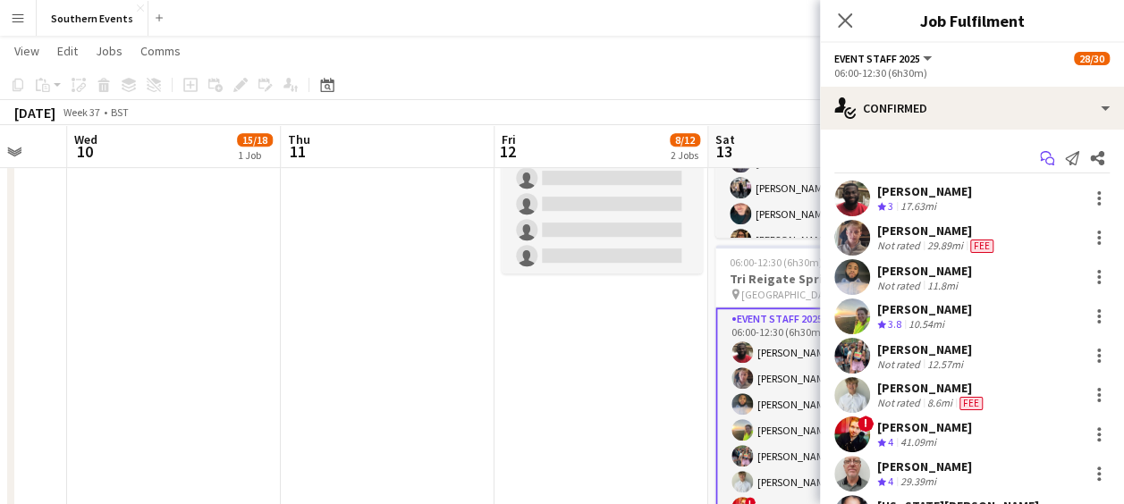
click at [1040, 161] on icon "Start chat" at bounding box center [1047, 158] width 14 height 14
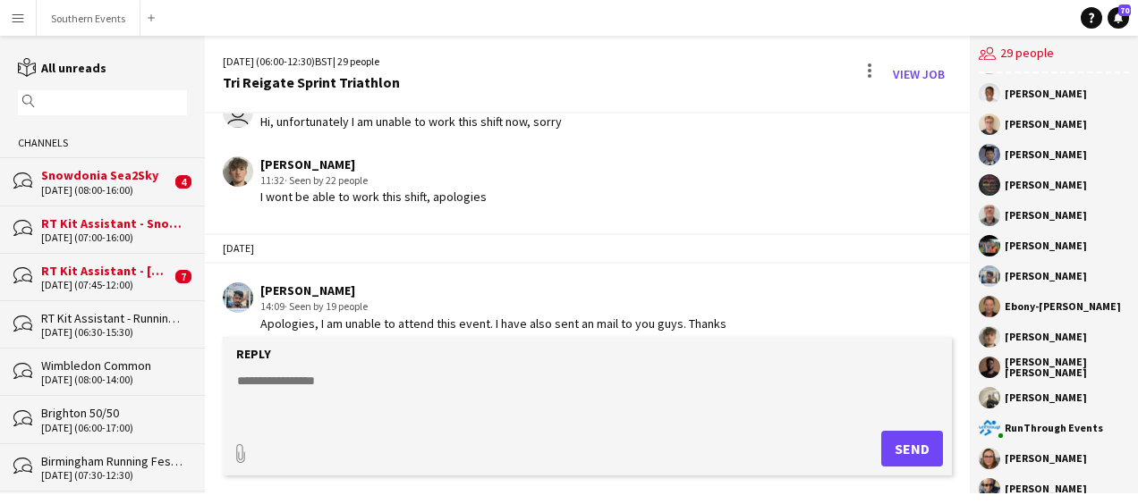
scroll to position [479, 0]
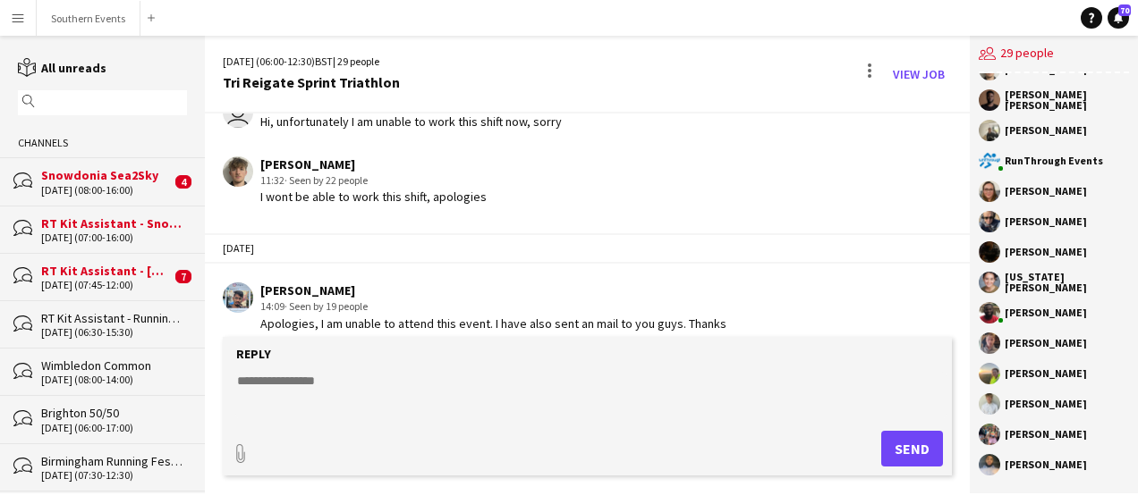
drag, startPoint x: 1007, startPoint y: 307, endPoint x: 1103, endPoint y: 463, distance: 183.4
click at [1103, 463] on div "[PERSON_NAME] [PERSON_NAME] [PERSON_NAME] [PERSON_NAME] [PERSON_NAME] [PERSON_N…" at bounding box center [1053, 283] width 168 height 420
copy div "[PERSON_NAME] [PERSON_NAME] [PERSON_NAME] [PERSON_NAME] [PERSON_NAME] [PERSON_N…"
click at [694, 230] on div "[DATE] [PERSON_NAME] 14:09 · Seen by 19 people Apologies, I am unable to attend…" at bounding box center [587, 282] width 765 height 117
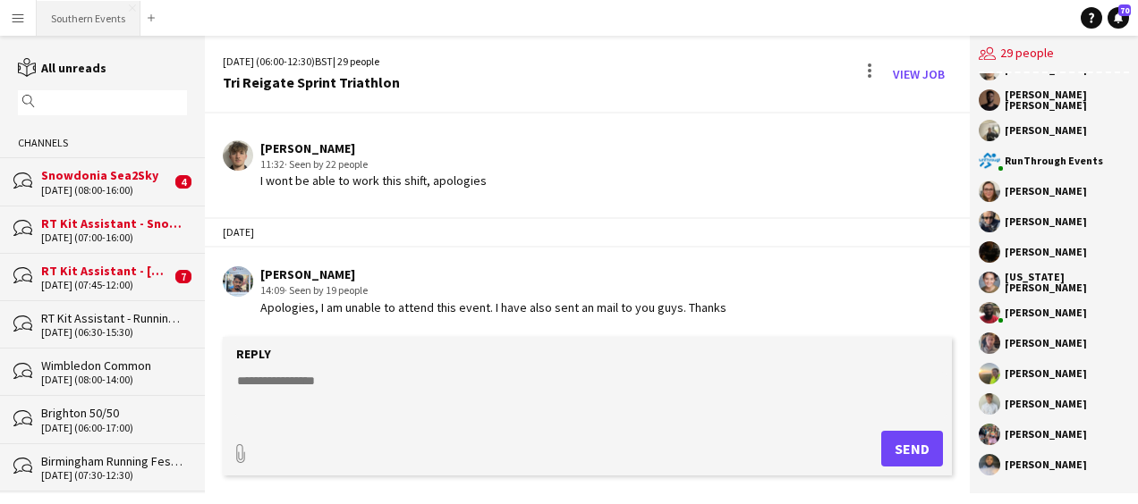
click at [80, 19] on button "Southern Events Close" at bounding box center [89, 18] width 104 height 35
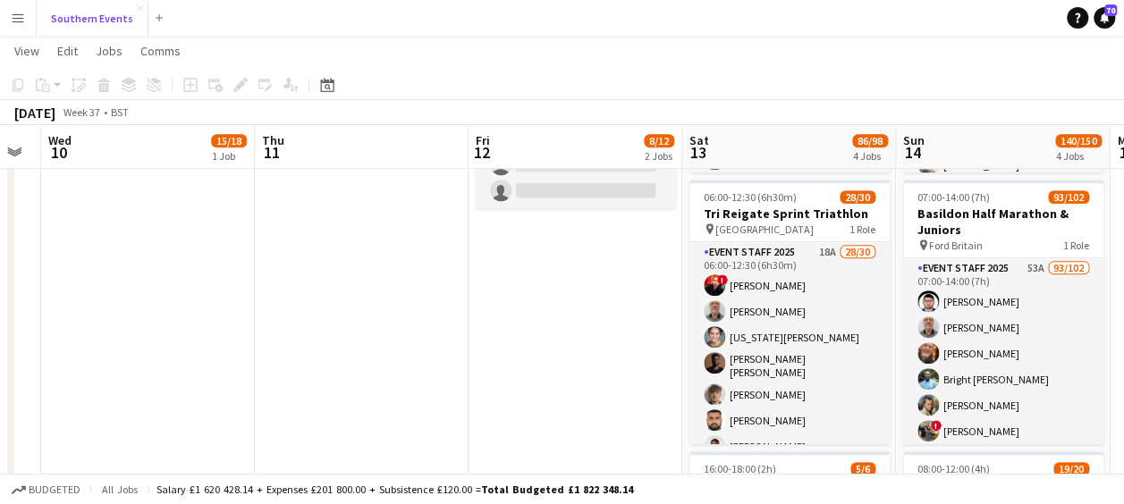
scroll to position [473, 0]
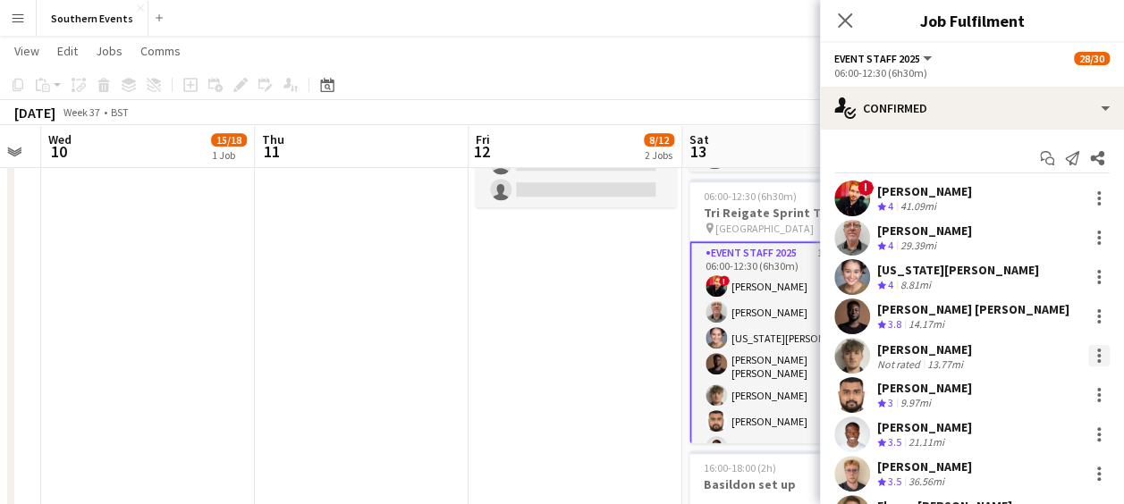
click at [1088, 355] on div at bounding box center [1098, 355] width 21 height 21
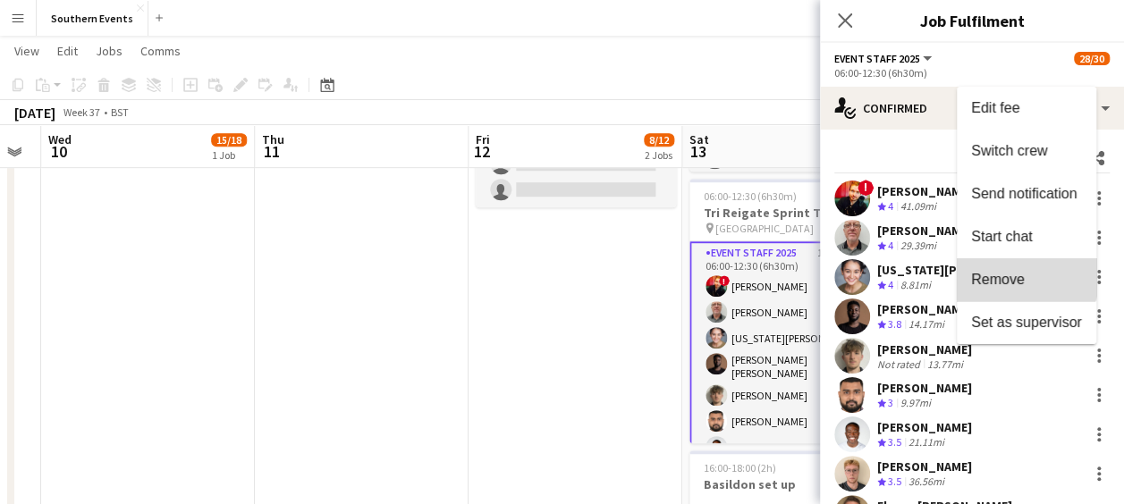
click at [1004, 270] on button "Remove" at bounding box center [1027, 279] width 140 height 43
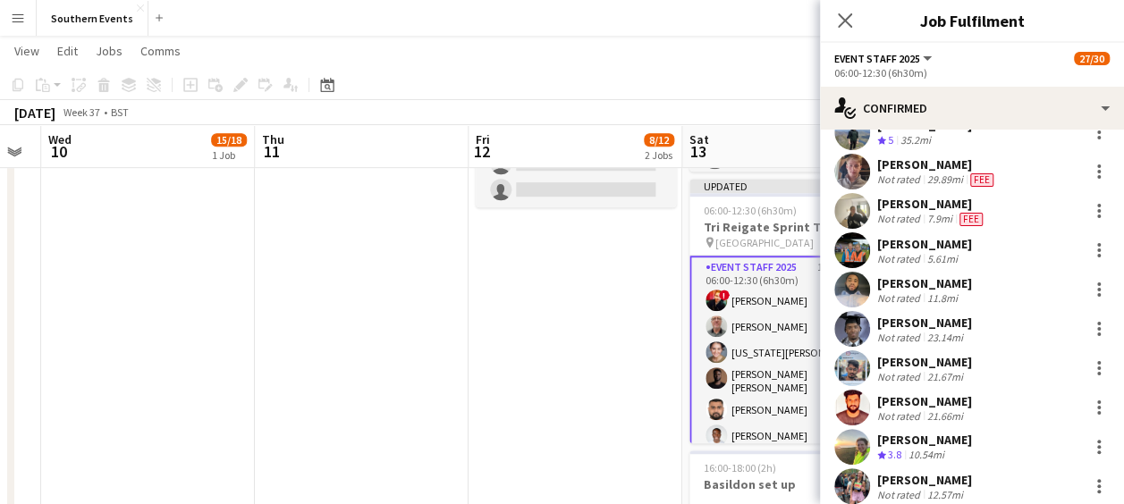
scroll to position [698, 0]
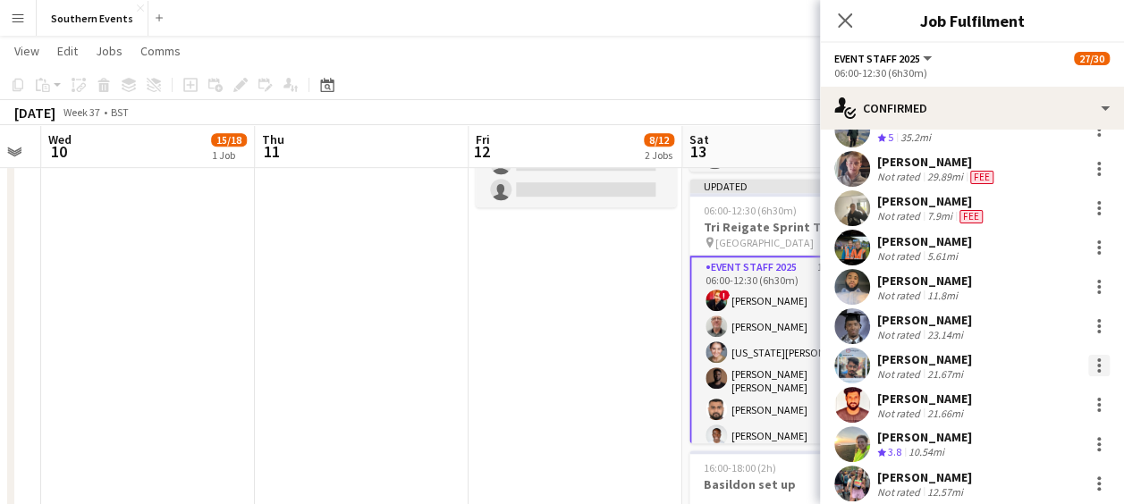
click at [1088, 360] on div at bounding box center [1098, 365] width 21 height 21
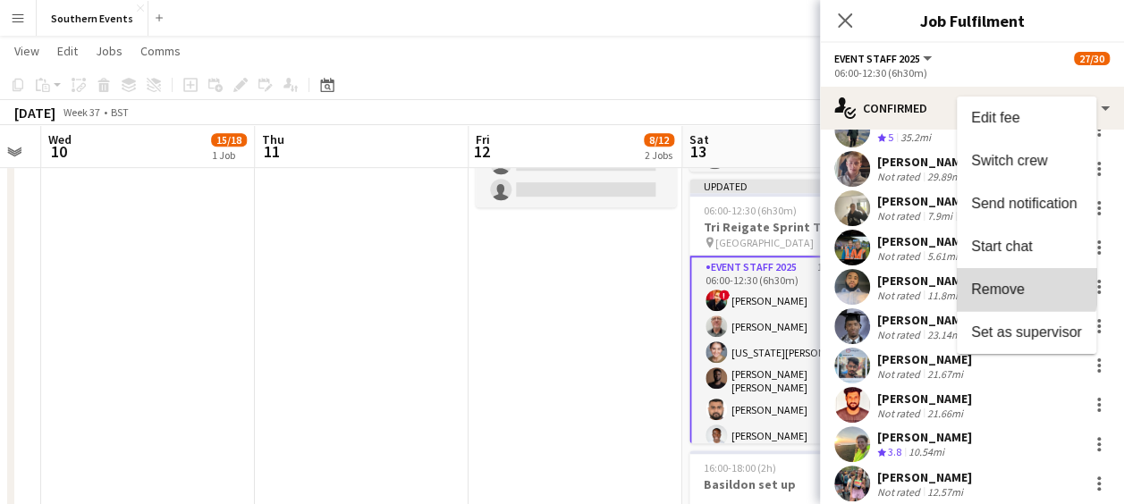
click at [1009, 286] on span "Remove" at bounding box center [998, 288] width 54 height 15
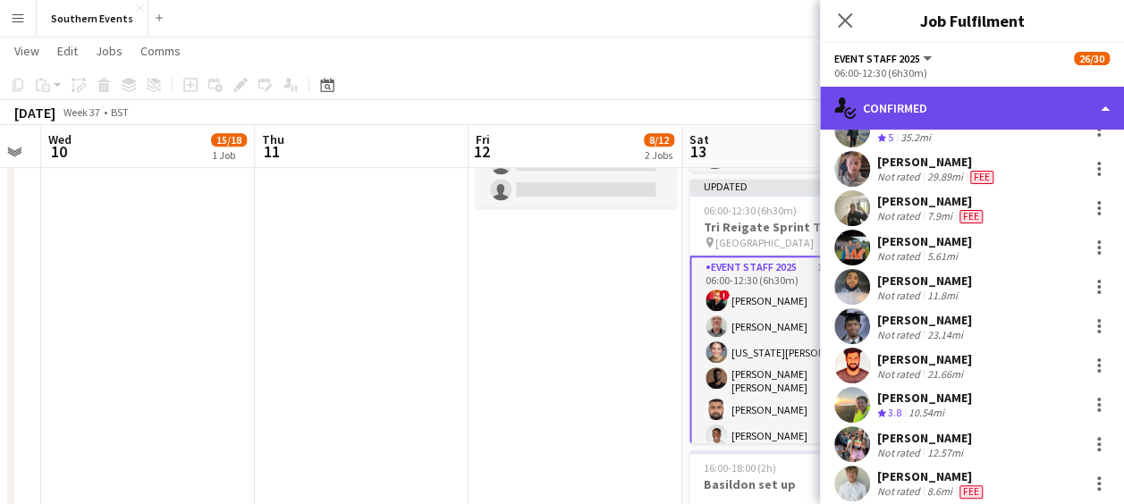
click at [959, 98] on div "single-neutral-actions-check-2 Confirmed" at bounding box center [972, 108] width 304 height 43
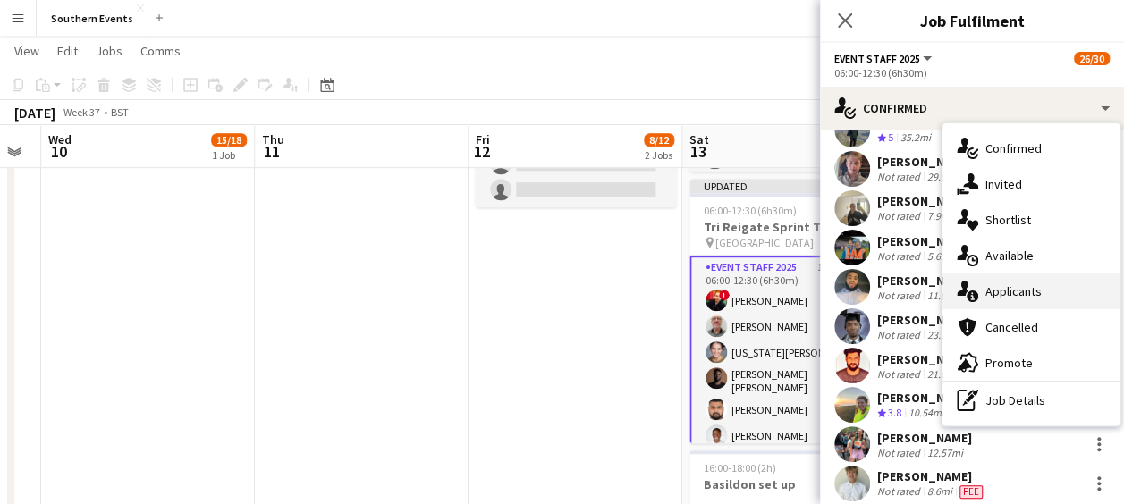
click at [1002, 284] on span "Applicants" at bounding box center [1014, 292] width 56 height 16
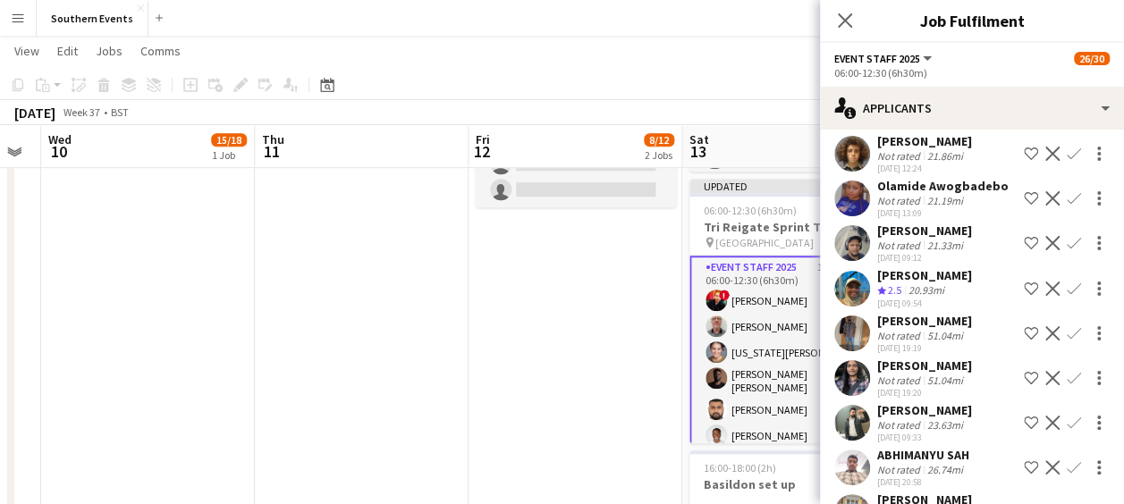
scroll to position [199, 0]
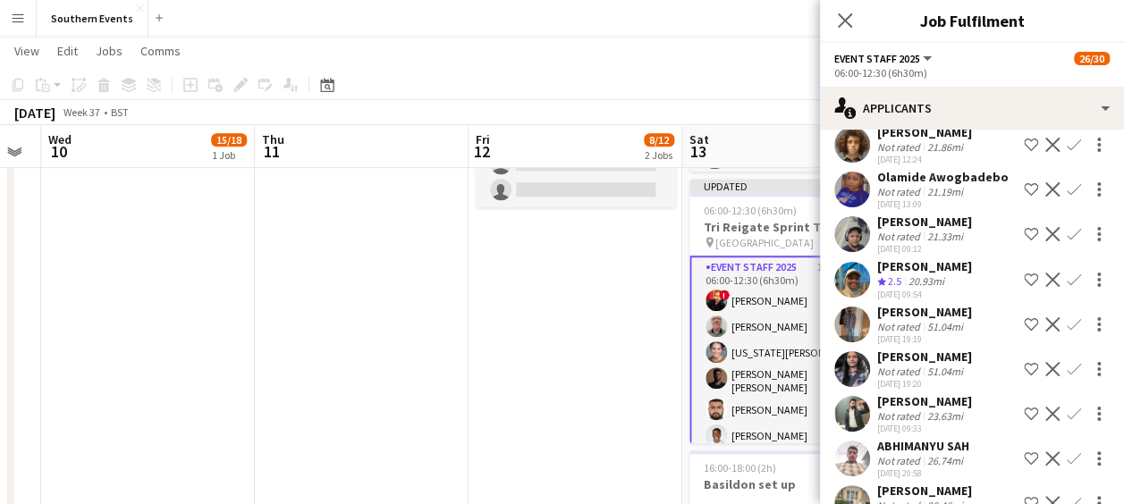
click at [1067, 365] on app-icon "Confirm" at bounding box center [1074, 369] width 14 height 14
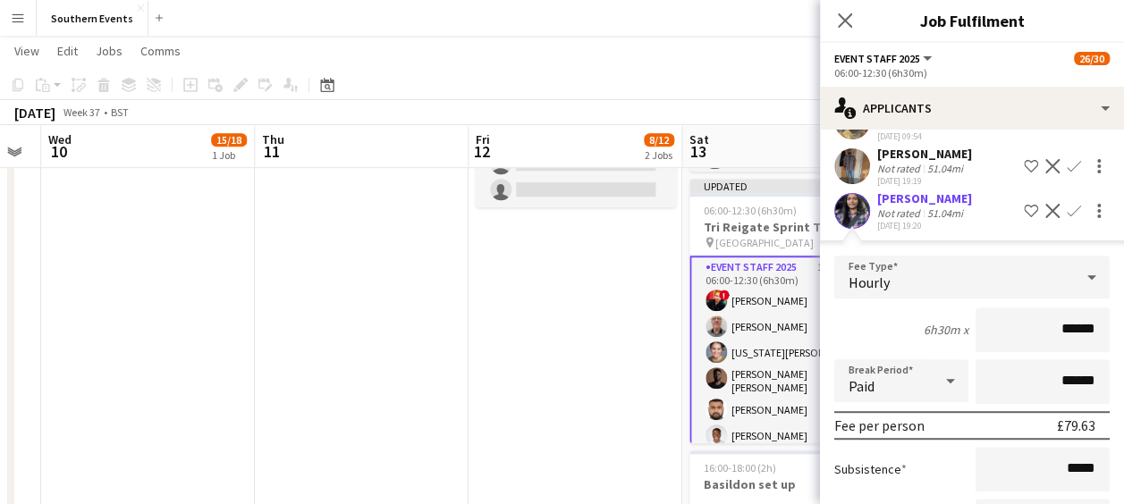
scroll to position [467, 0]
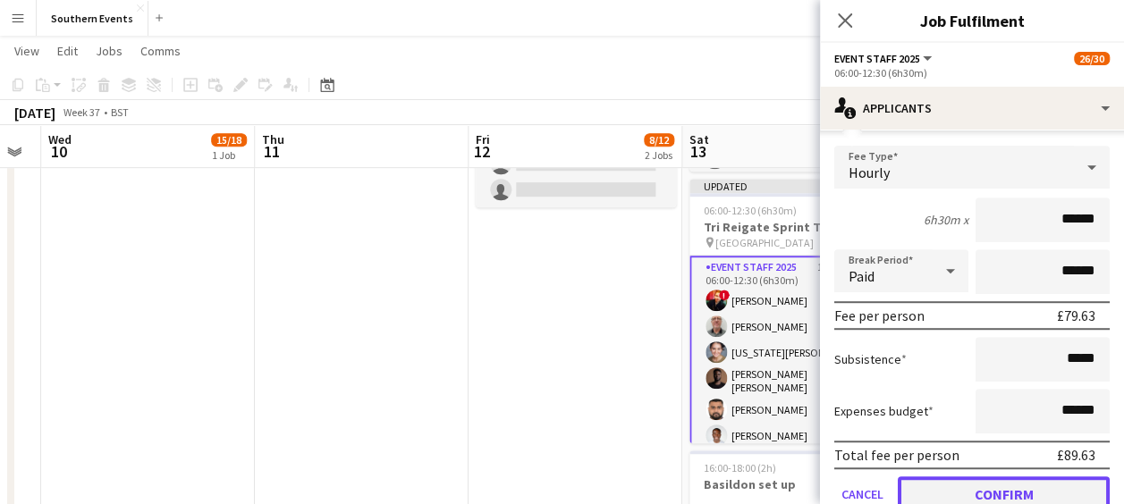
click at [948, 492] on button "Confirm" at bounding box center [1004, 495] width 212 height 36
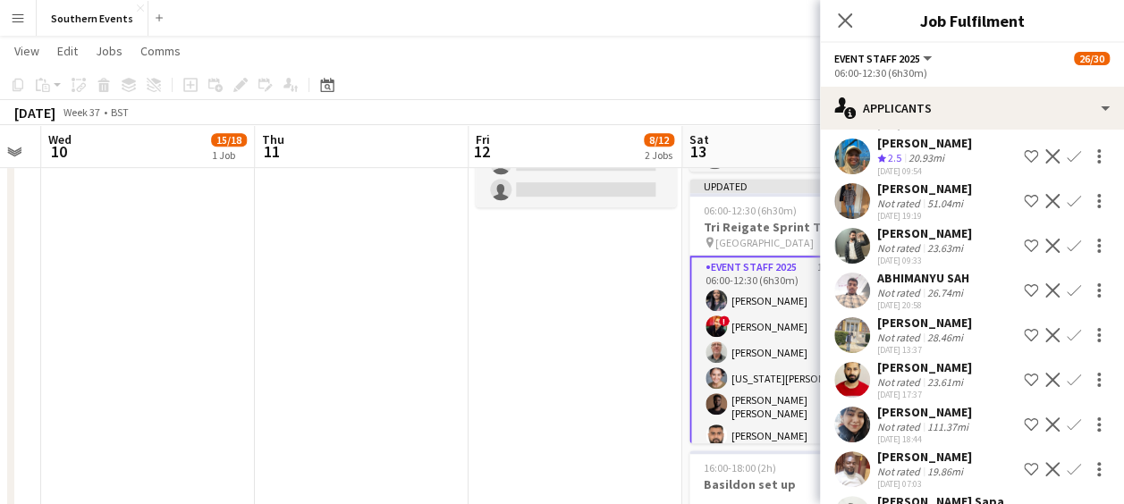
scroll to position [299, 0]
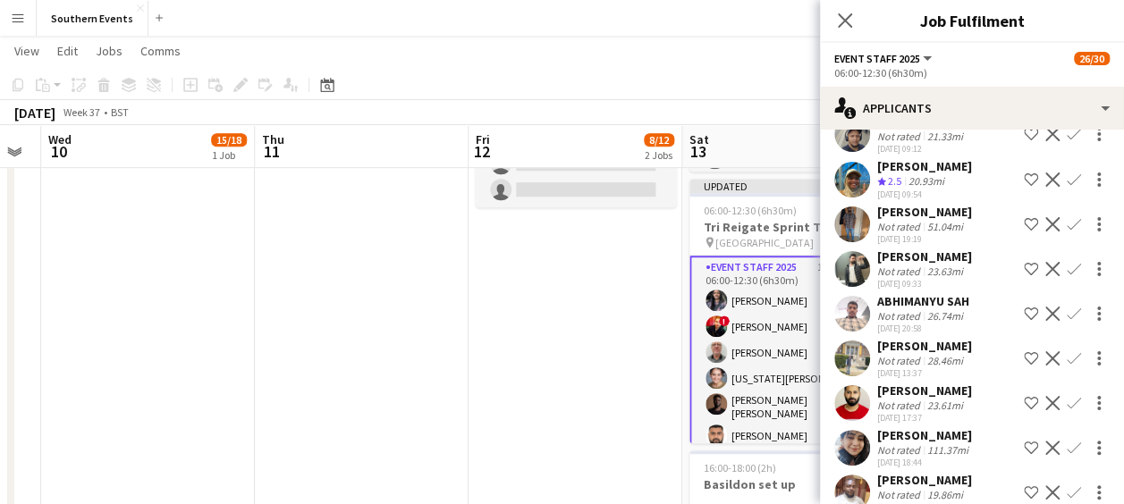
click at [849, 216] on app-user-avatar at bounding box center [852, 225] width 36 height 36
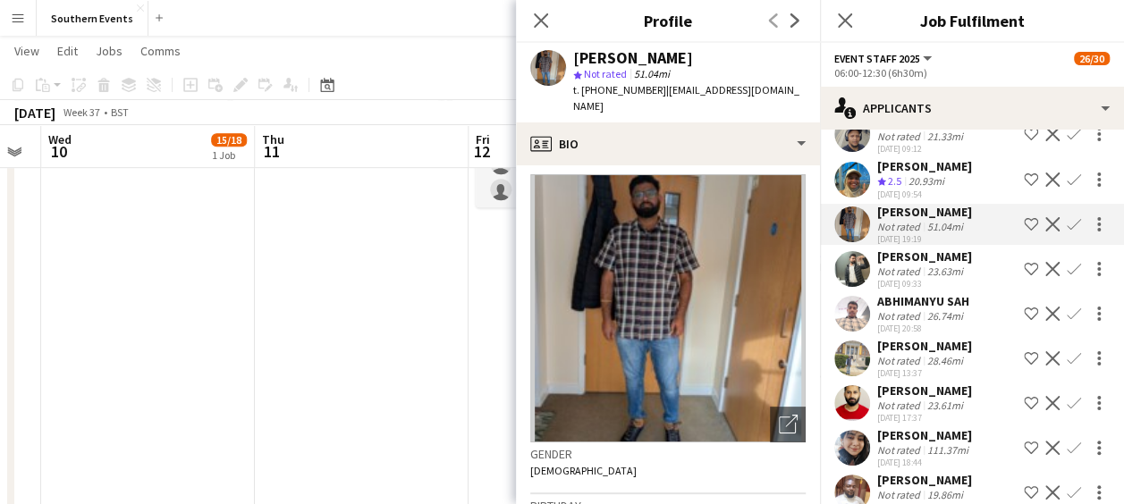
scroll to position [4, 0]
click at [1067, 217] on app-icon "Confirm" at bounding box center [1074, 224] width 14 height 14
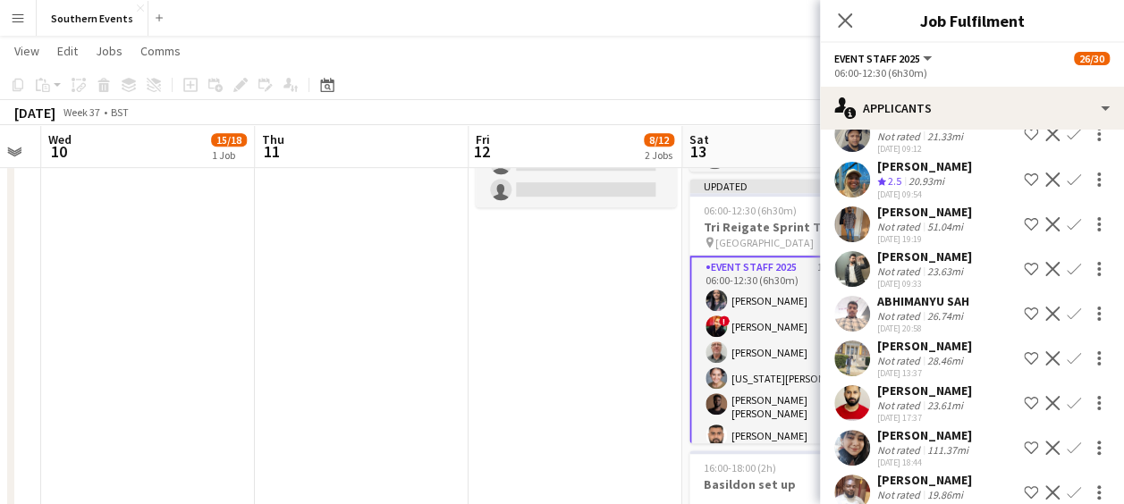
click at [1067, 217] on app-icon "Confirm" at bounding box center [1074, 224] width 14 height 14
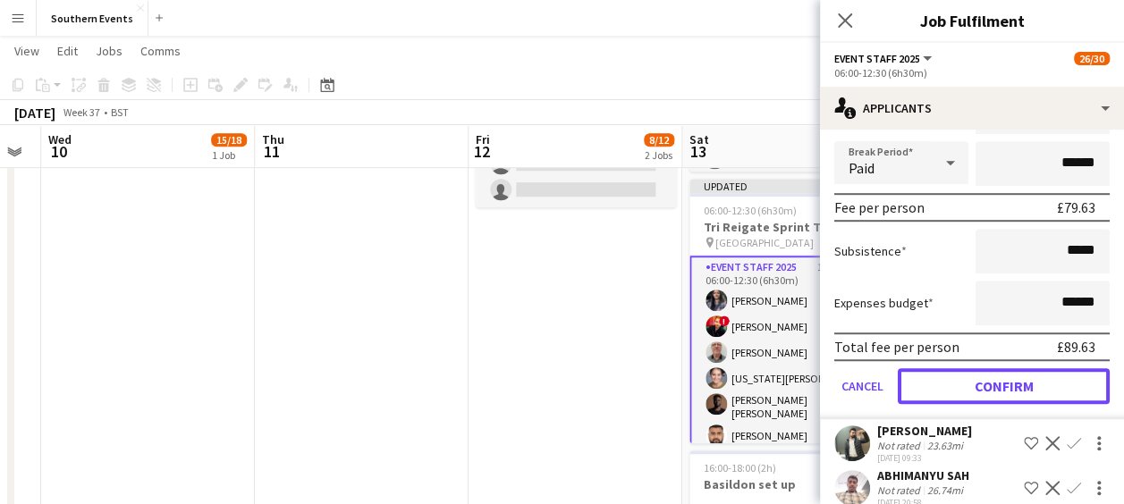
click at [921, 385] on button "Confirm" at bounding box center [1004, 386] width 212 height 36
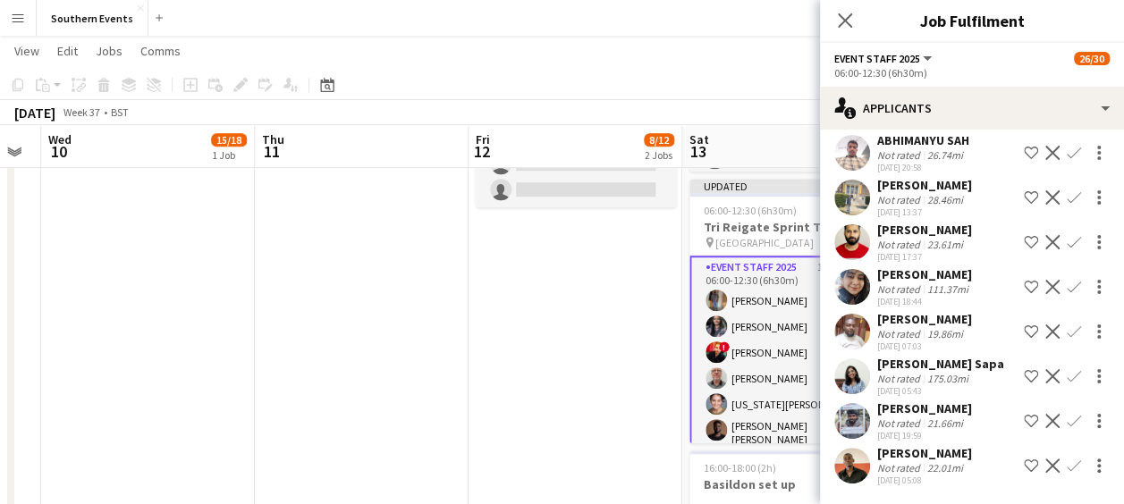
scroll to position [64, 0]
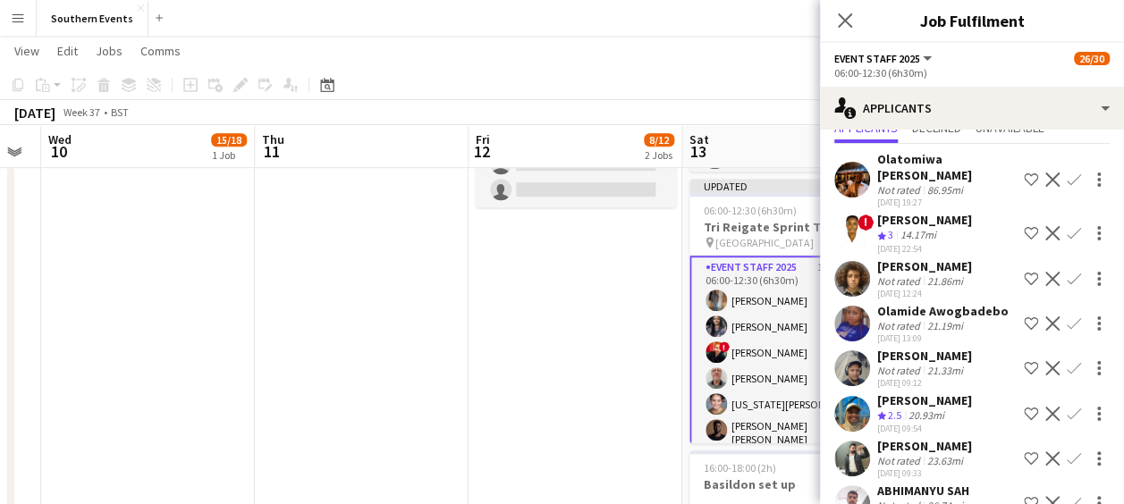
click at [564, 451] on app-date-cell "10:00-17:00 (7h) 8/8 [GEOGRAPHIC_DATA] 50/50 SET UP pin Brighton 50/50 SET UP 1…" at bounding box center [576, 240] width 214 height 1026
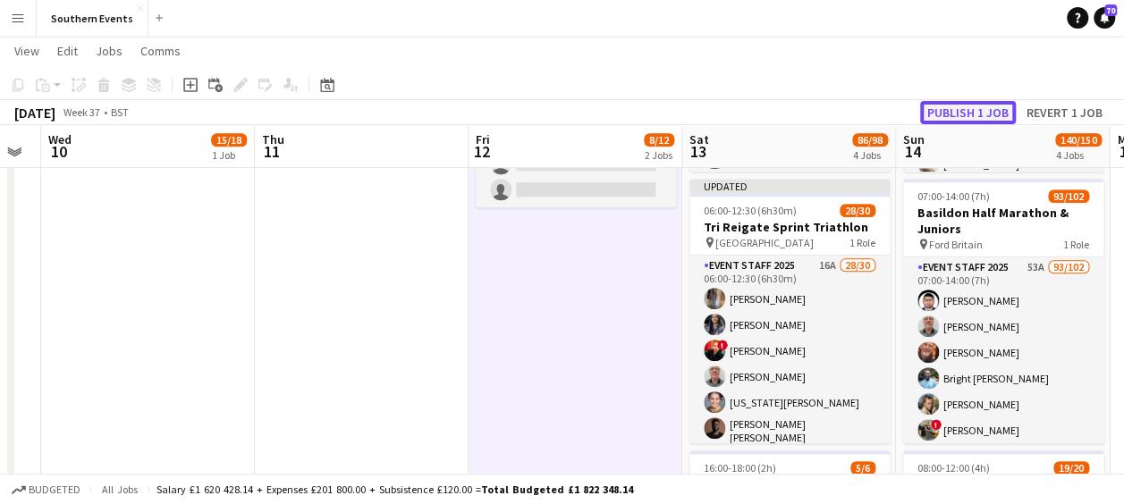
click at [964, 117] on button "Publish 1 job" at bounding box center [968, 112] width 96 height 23
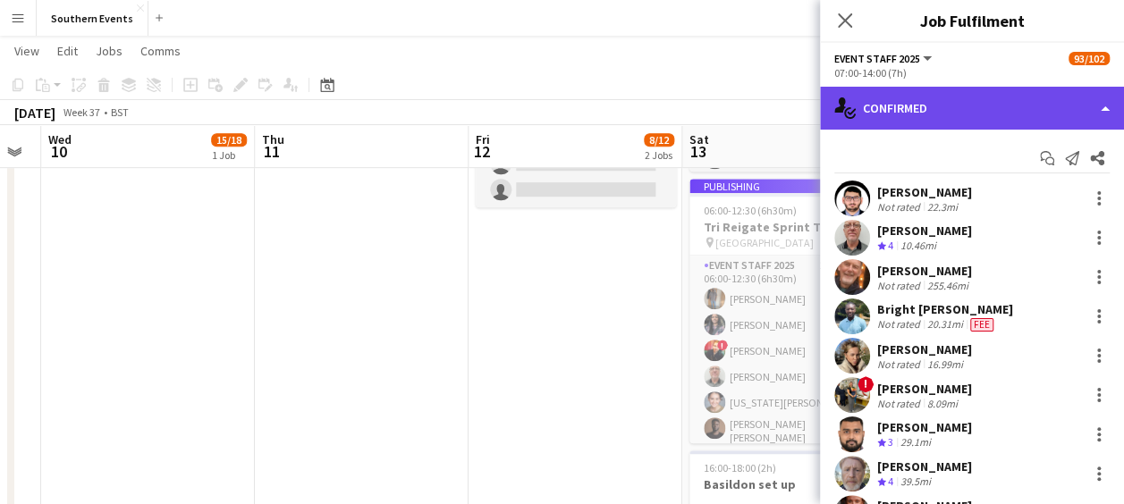
click at [958, 97] on div "single-neutral-actions-check-2 Confirmed" at bounding box center [972, 108] width 304 height 43
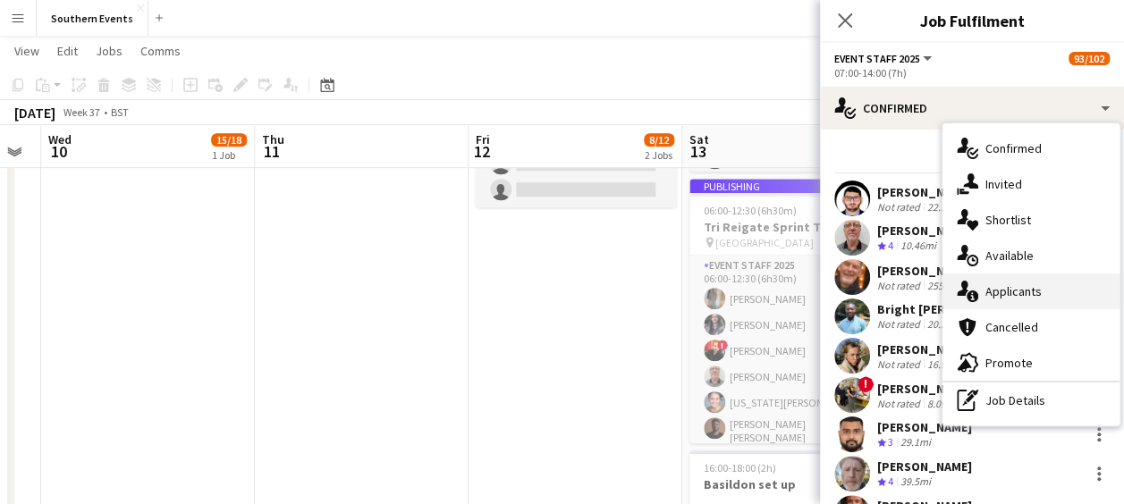
click at [1000, 292] on span "Applicants" at bounding box center [1014, 292] width 56 height 16
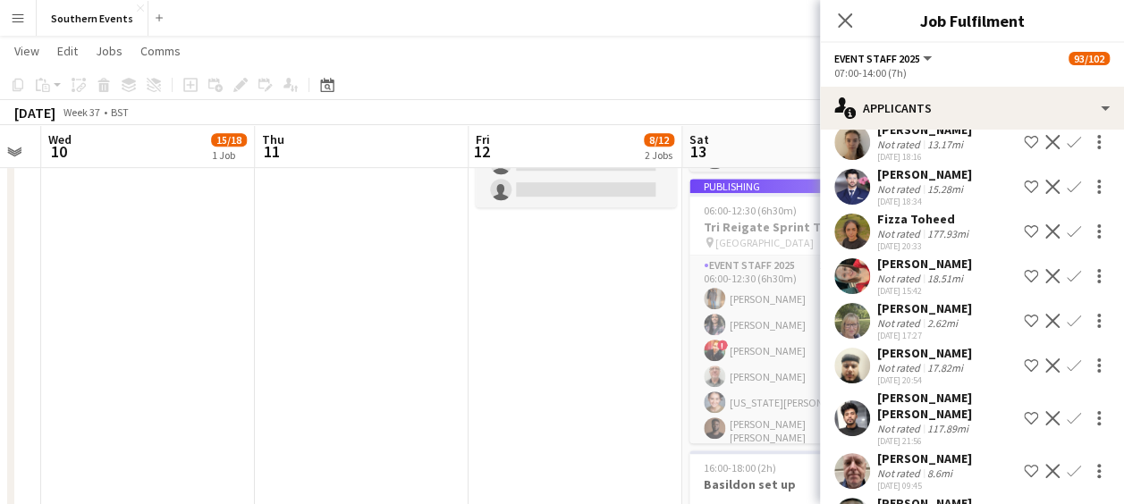
scroll to position [1964, 0]
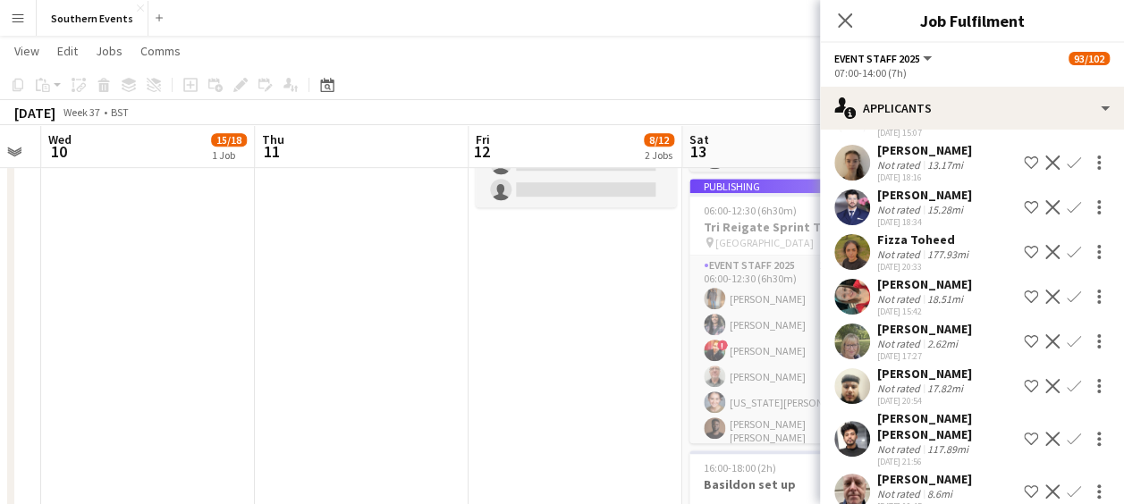
click at [1067, 349] on app-icon "Confirm" at bounding box center [1074, 341] width 14 height 14
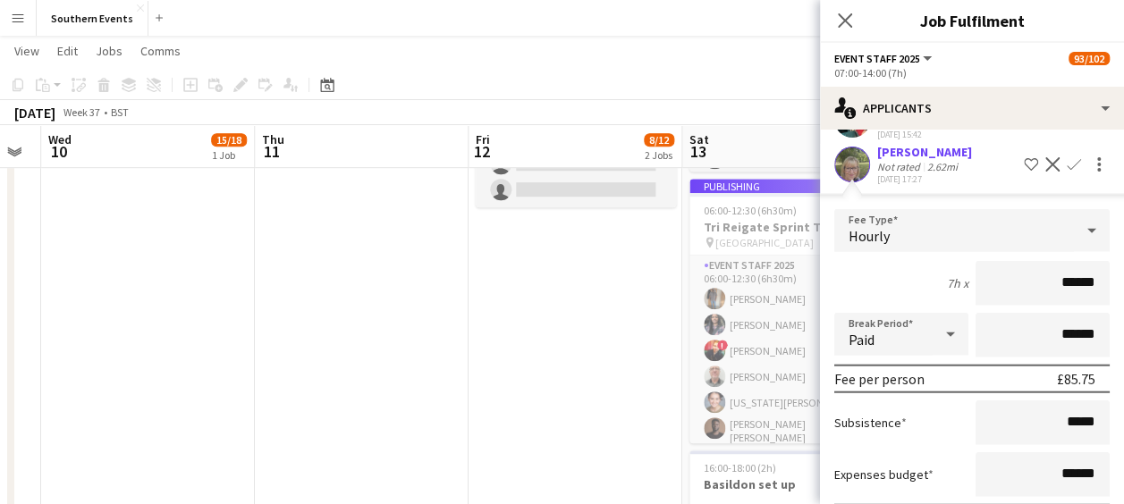
scroll to position [2243, 0]
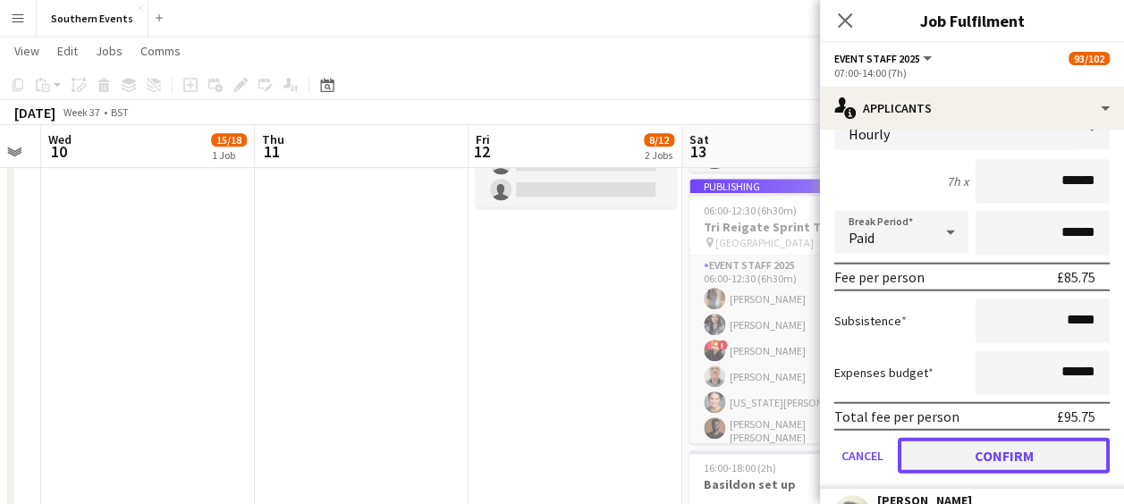
click at [956, 474] on button "Confirm" at bounding box center [1004, 456] width 212 height 36
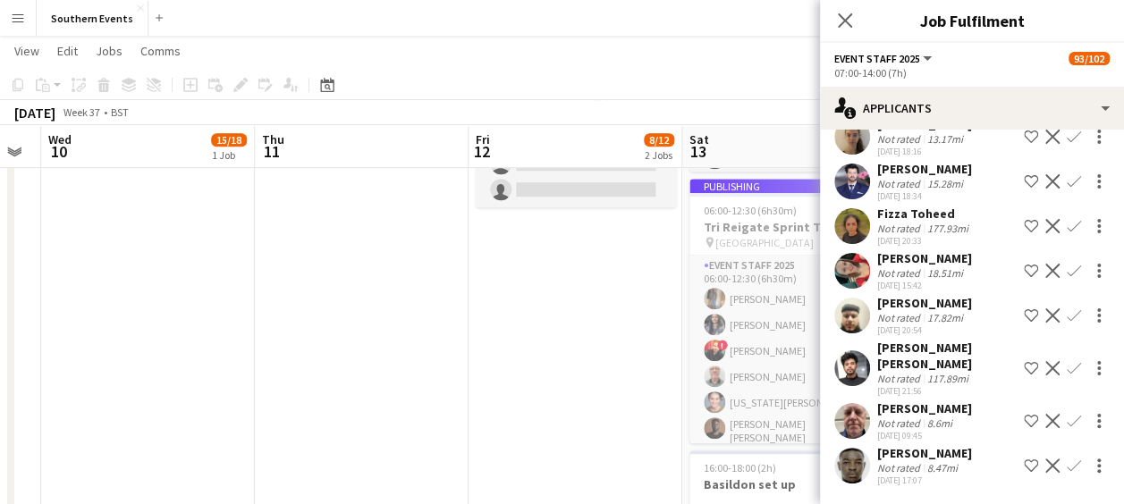
scroll to position [2005, 0]
click at [1067, 419] on app-icon "Confirm" at bounding box center [1074, 421] width 14 height 14
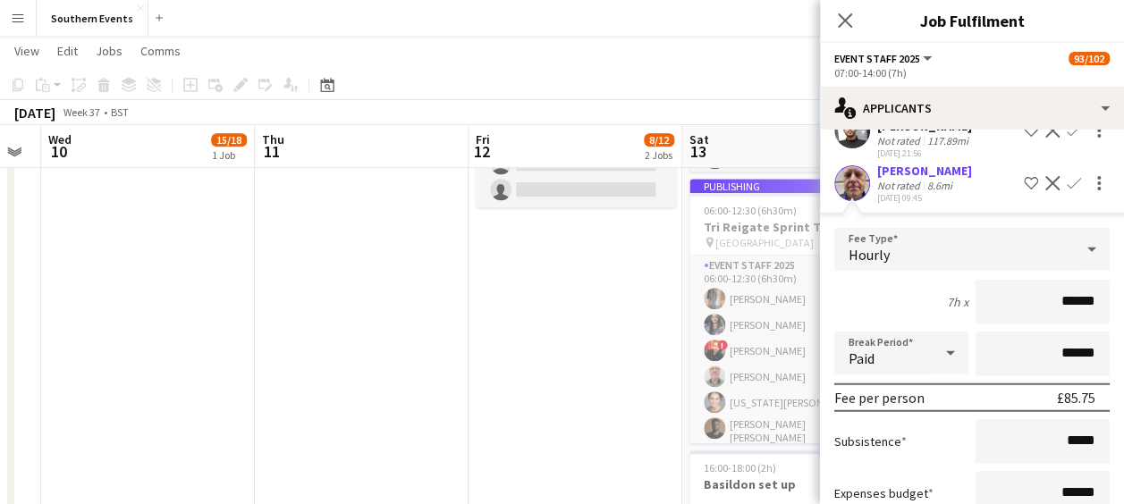
scroll to position [2410, 0]
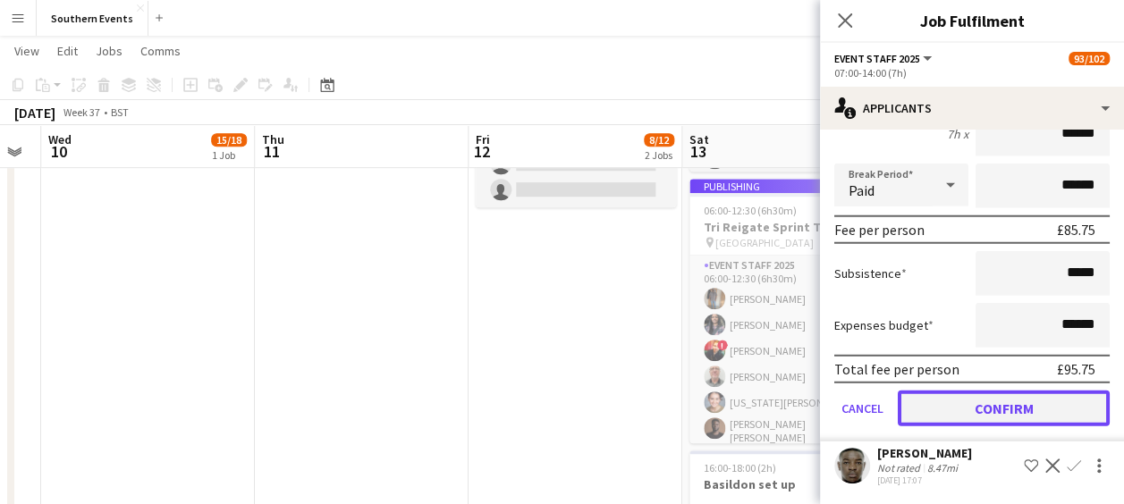
click at [957, 404] on button "Confirm" at bounding box center [1004, 409] width 212 height 36
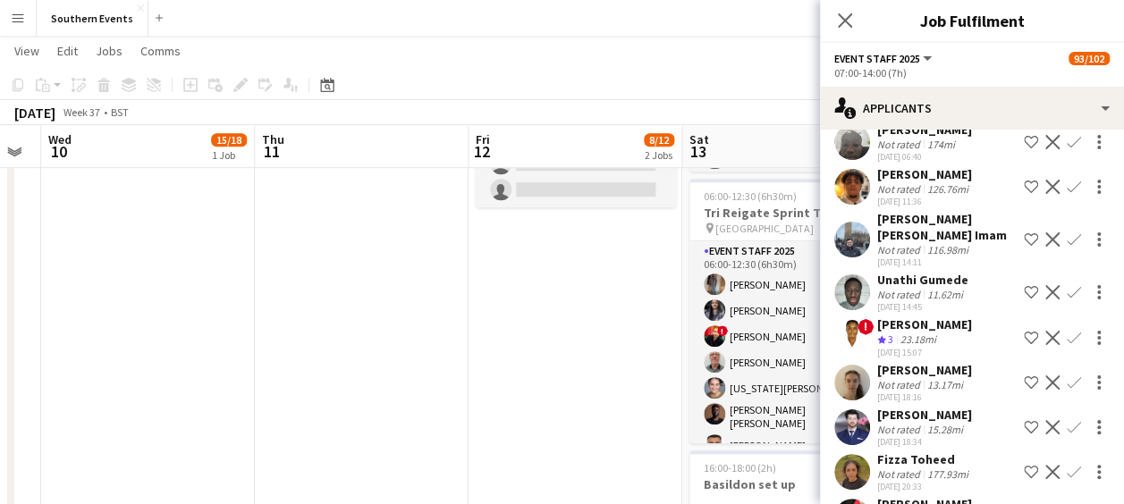
scroll to position [1748, 0]
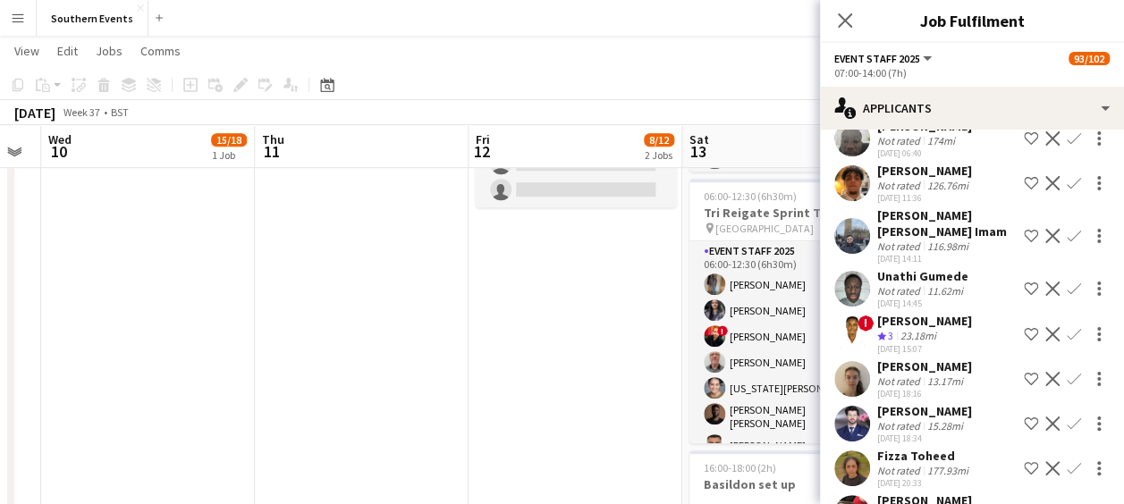
click at [1063, 339] on button "Confirm" at bounding box center [1073, 334] width 21 height 21
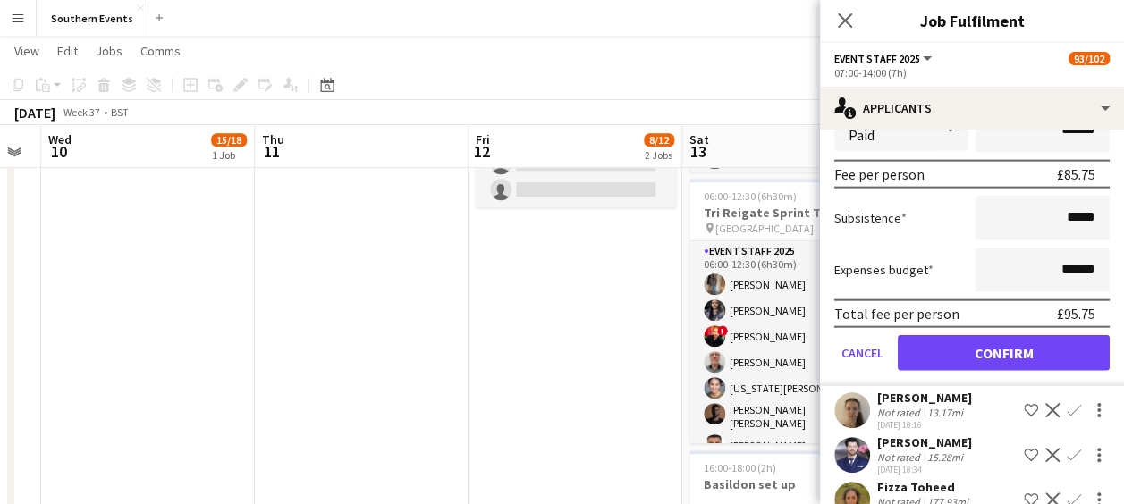
scroll to position [2123, 0]
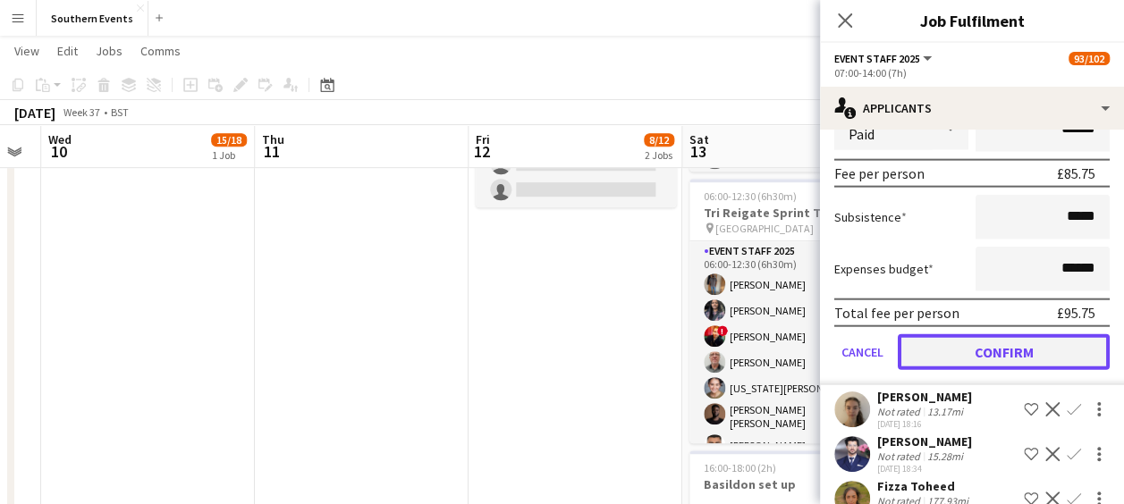
click at [995, 370] on button "Confirm" at bounding box center [1004, 352] width 212 height 36
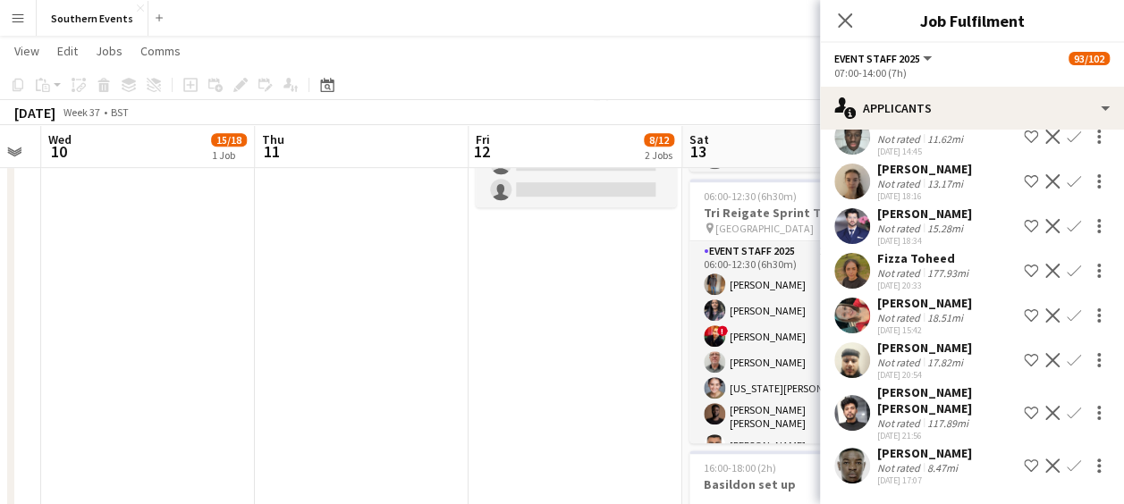
scroll to position [1672, 0]
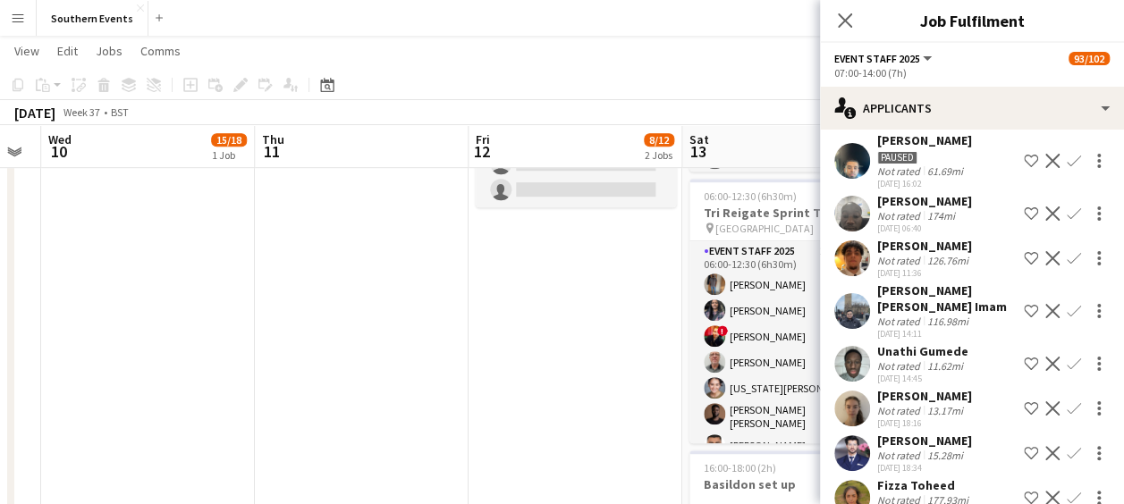
click at [1067, 416] on app-icon "Confirm" at bounding box center [1074, 409] width 14 height 14
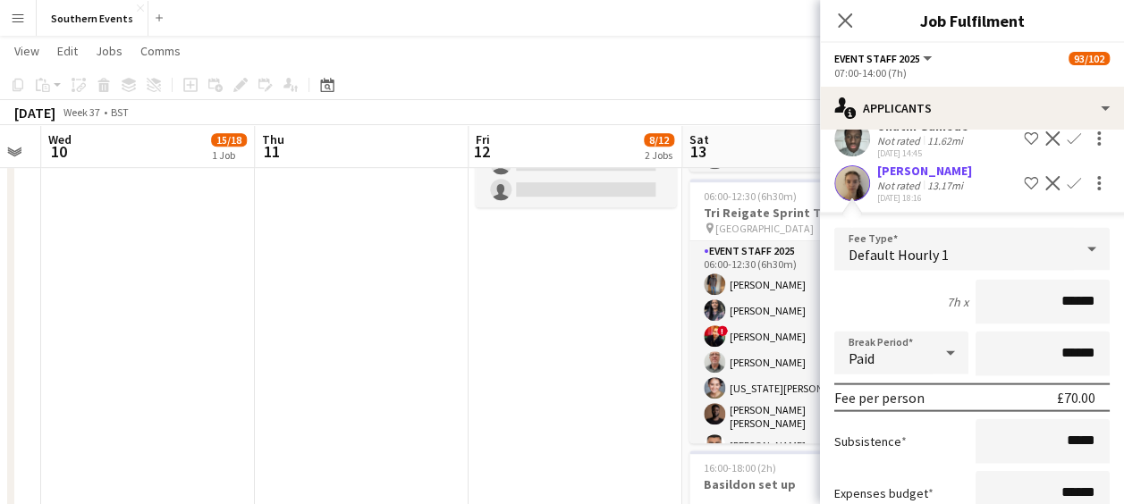
scroll to position [2114, 0]
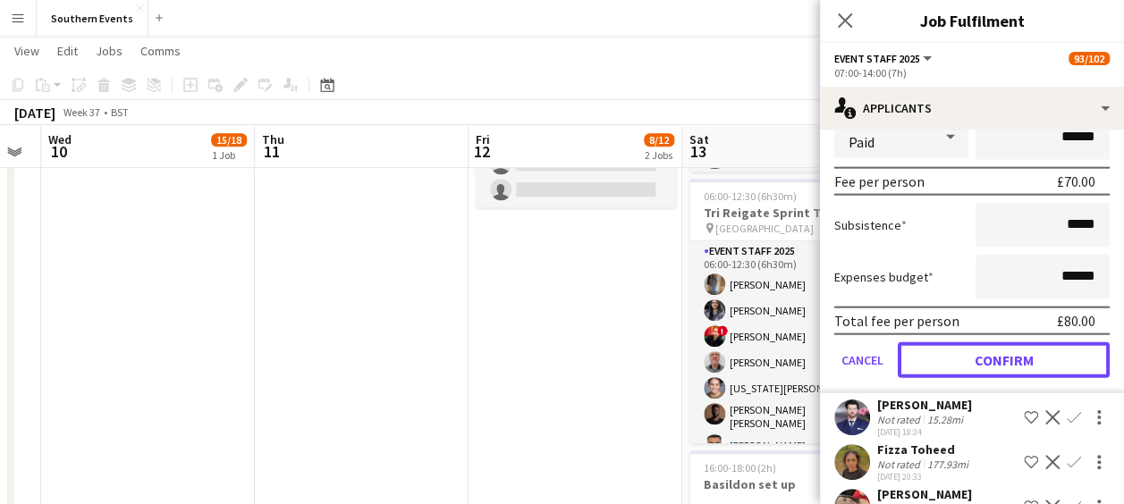
click at [972, 378] on button "Confirm" at bounding box center [1004, 361] width 212 height 36
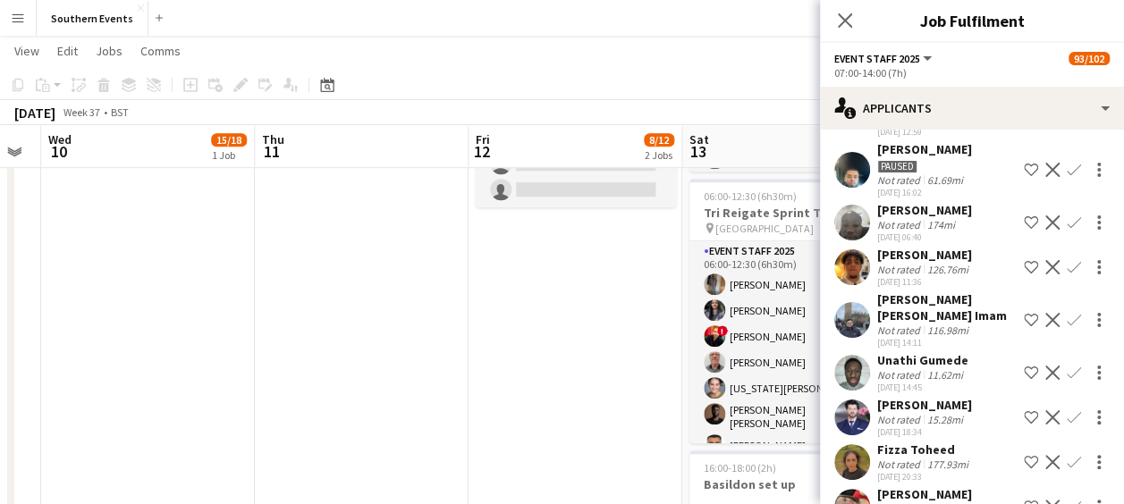
scroll to position [1870, 0]
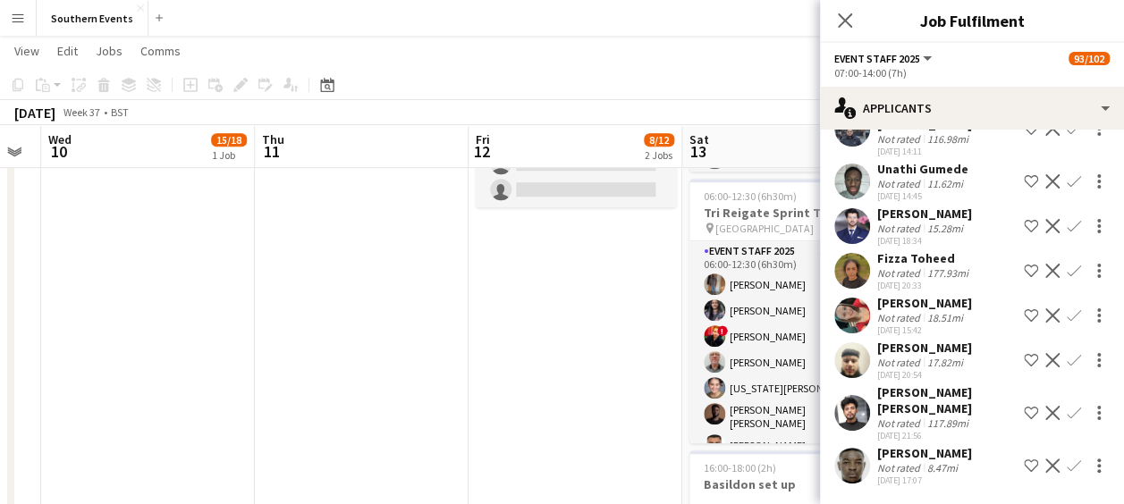
click at [1067, 318] on app-icon "Confirm" at bounding box center [1074, 316] width 14 height 14
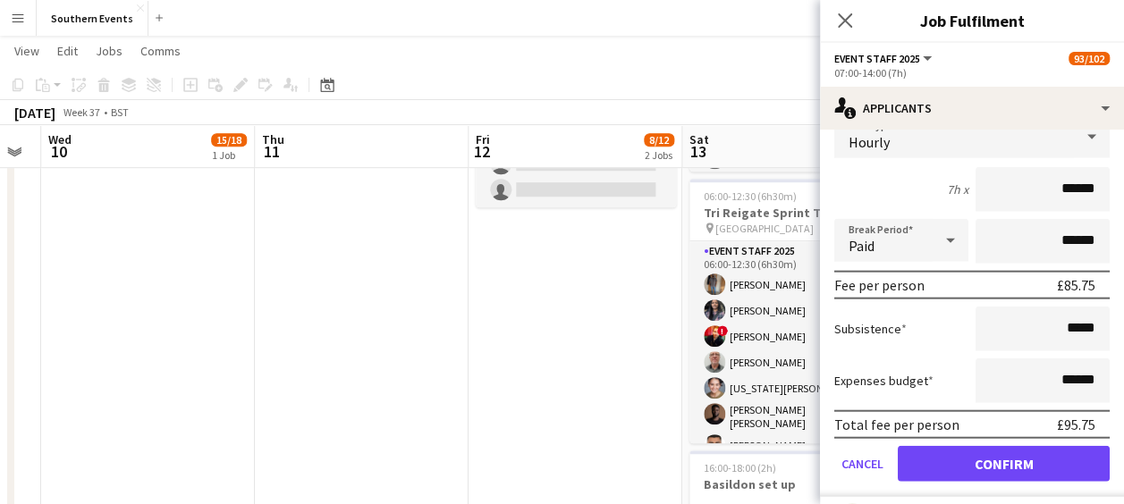
scroll to position [2101, 0]
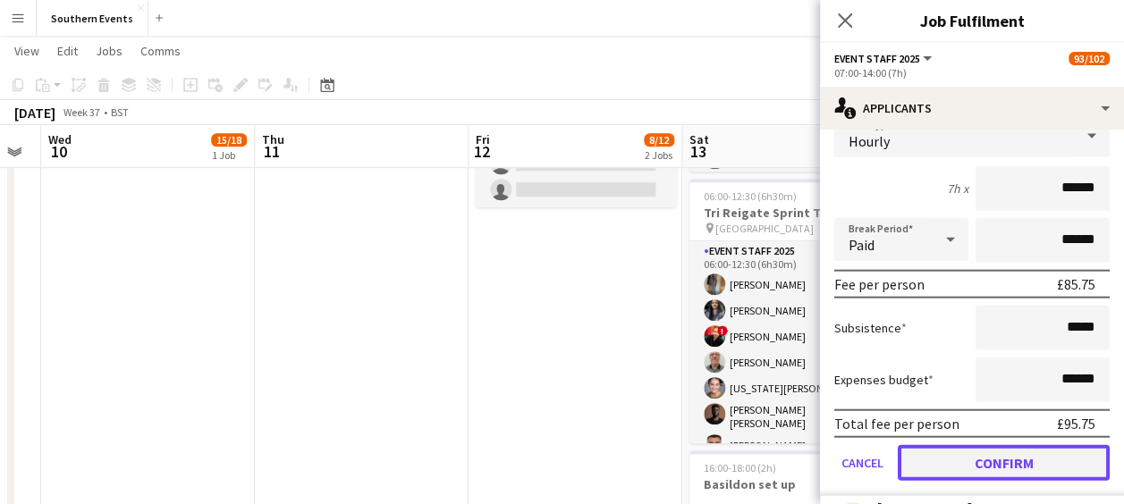
click at [953, 472] on button "Confirm" at bounding box center [1004, 463] width 212 height 36
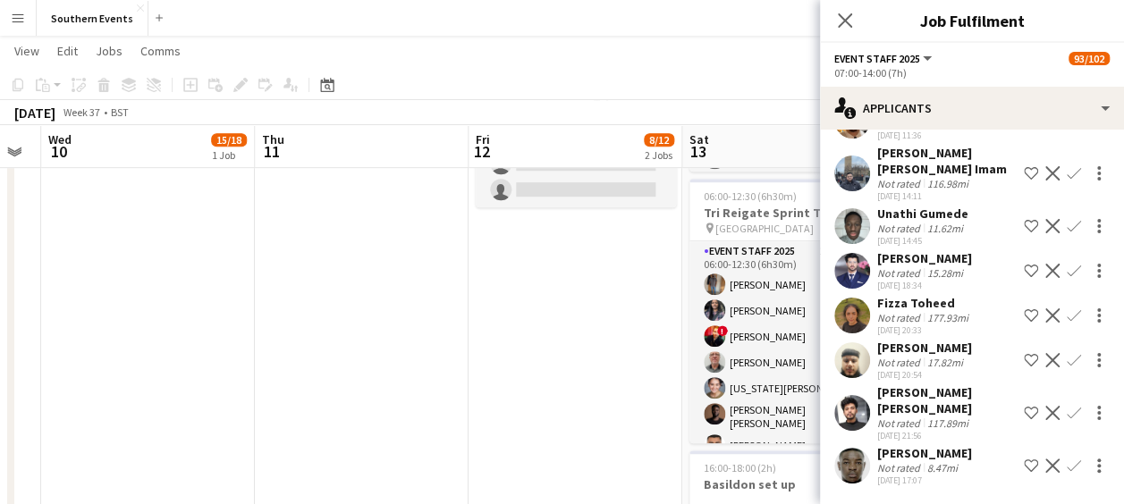
scroll to position [1825, 0]
click at [633, 376] on app-date-cell "10:00-17:00 (7h) 8/8 [GEOGRAPHIC_DATA] 50/50 SET UP pin Brighton 50/50 SET UP 1…" at bounding box center [576, 240] width 214 height 1026
